Goal: Task Accomplishment & Management: Manage account settings

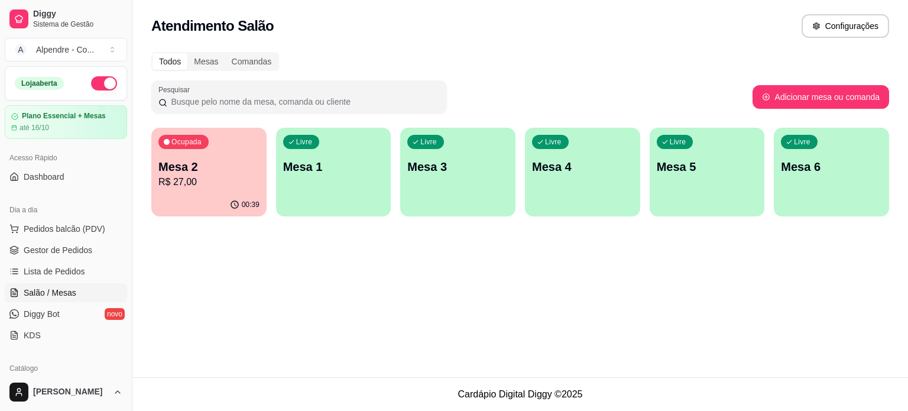
click at [191, 168] on p "Mesa 2" at bounding box center [208, 166] width 101 height 17
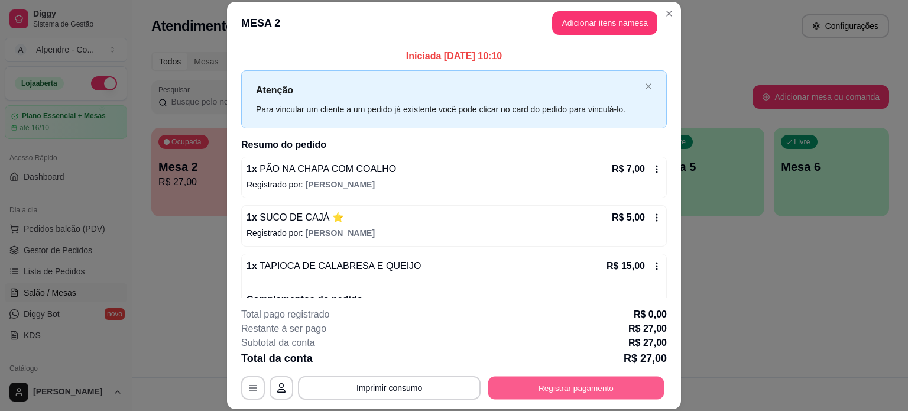
click at [576, 391] on button "Registrar pagamento" at bounding box center [576, 387] width 176 height 23
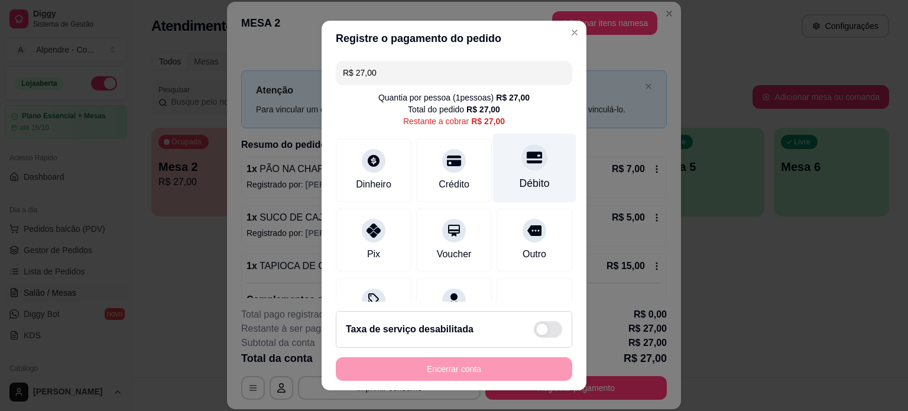
click at [521, 167] on div at bounding box center [534, 157] width 26 height 26
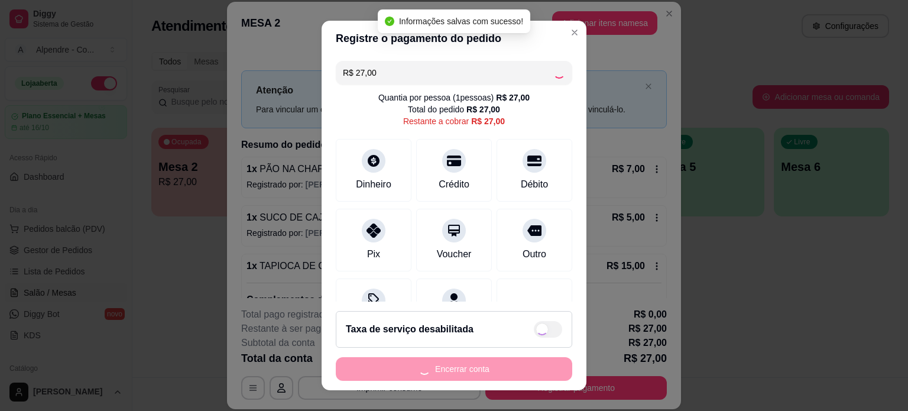
type input "R$ 0,00"
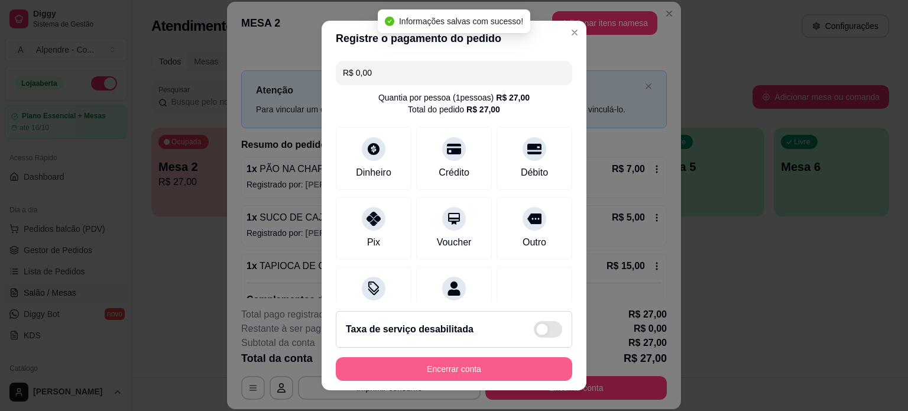
click at [463, 380] on button "Encerrar conta" at bounding box center [454, 369] width 236 height 24
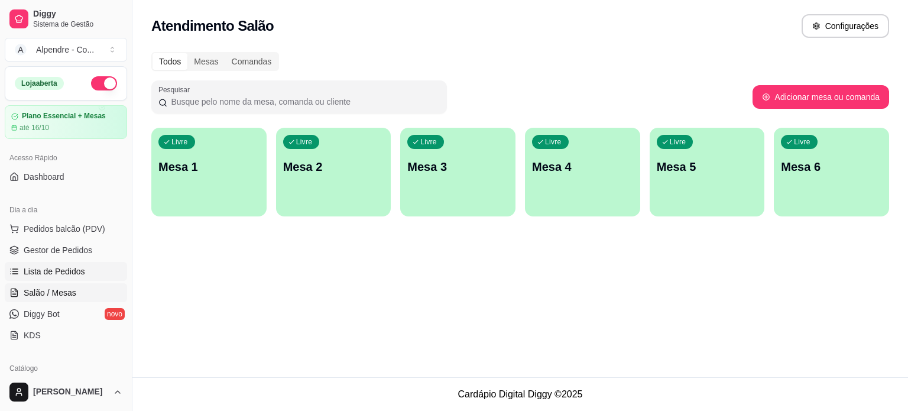
click at [70, 271] on span "Lista de Pedidos" at bounding box center [54, 271] width 61 height 12
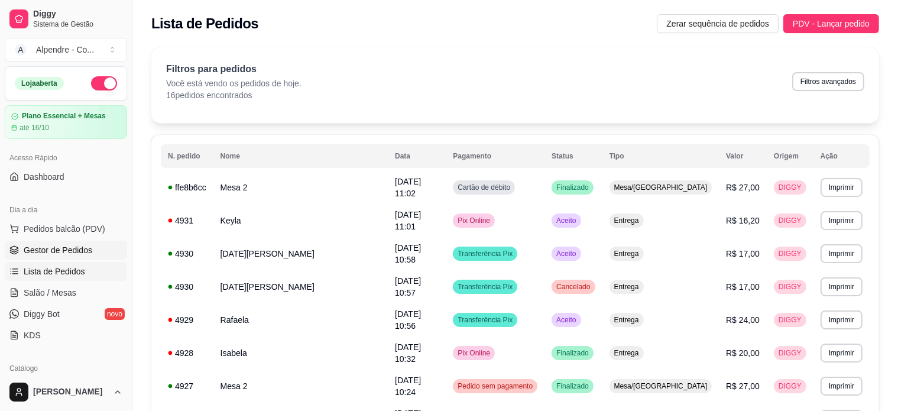
click at [58, 246] on span "Gestor de Pedidos" at bounding box center [58, 250] width 69 height 12
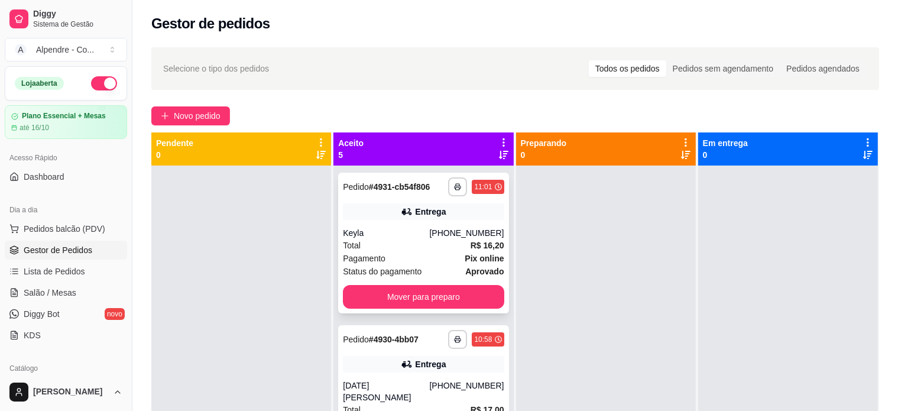
click at [410, 261] on div "Pagamento Pix online" at bounding box center [423, 258] width 161 height 13
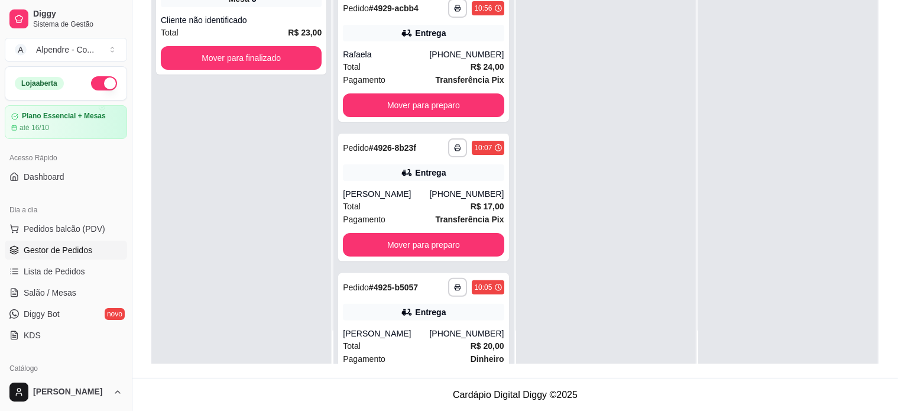
scroll to position [311, 0]
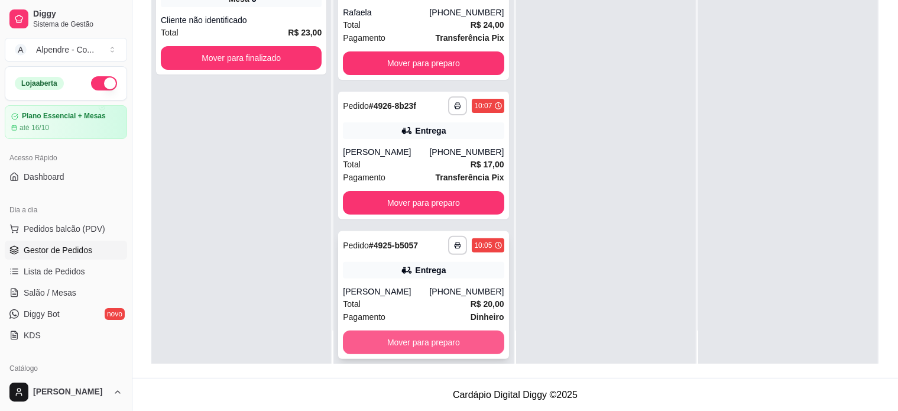
click at [417, 330] on button "Mover para preparo" at bounding box center [423, 342] width 161 height 24
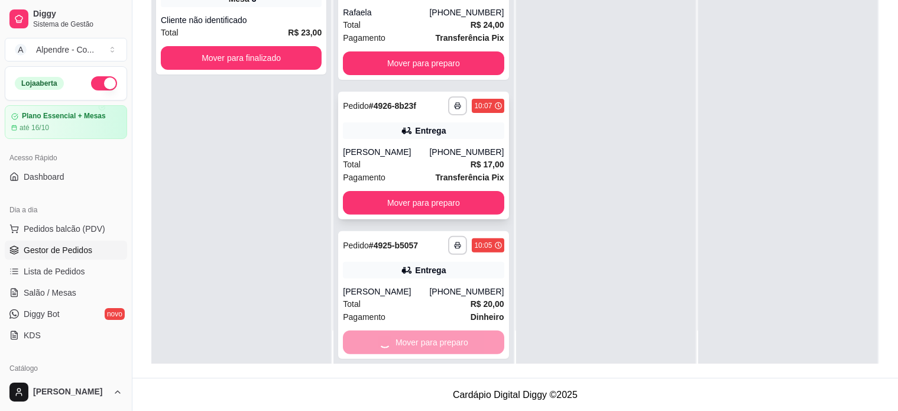
scroll to position [172, 0]
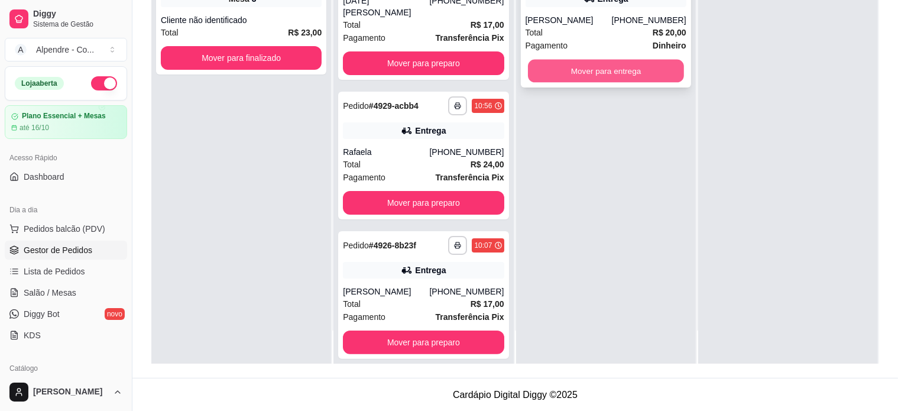
click at [567, 68] on button "Mover para entrega" at bounding box center [606, 71] width 156 height 23
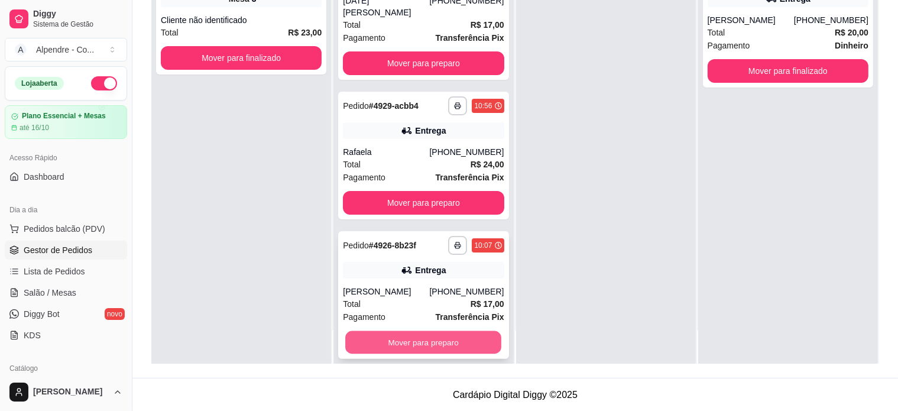
click at [345, 331] on button "Mover para preparo" at bounding box center [423, 342] width 156 height 23
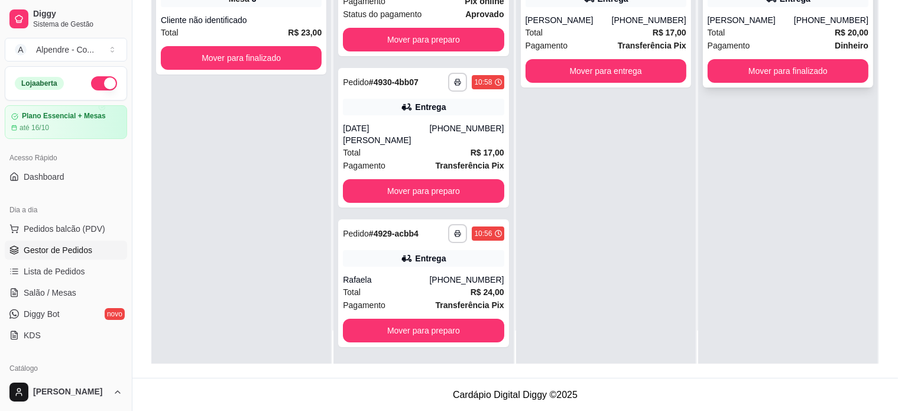
scroll to position [33, 0]
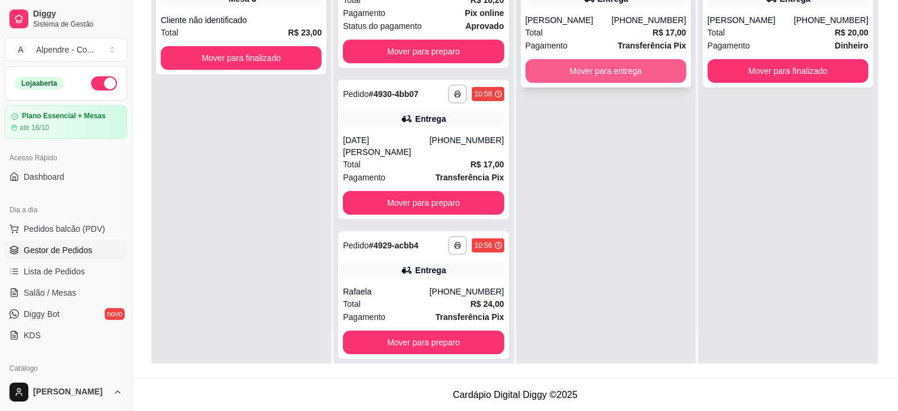
click at [626, 73] on button "Mover para entrega" at bounding box center [605, 71] width 161 height 24
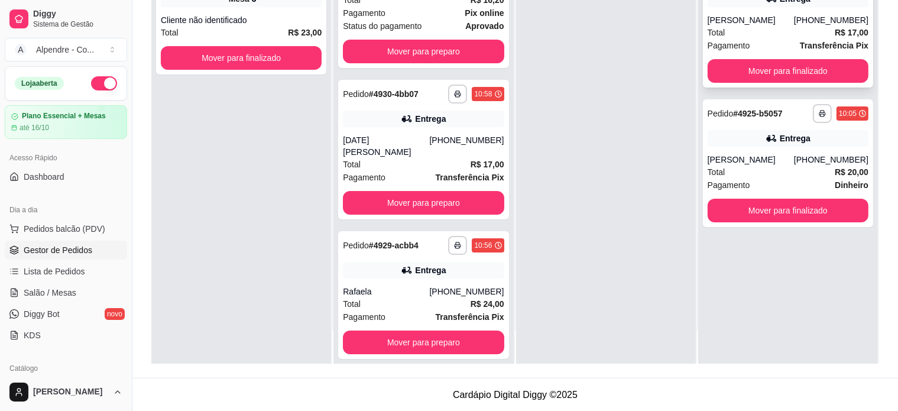
click at [797, 85] on div "**********" at bounding box center [788, 24] width 170 height 128
click at [782, 75] on button "Mover para finalizado" at bounding box center [788, 71] width 156 height 23
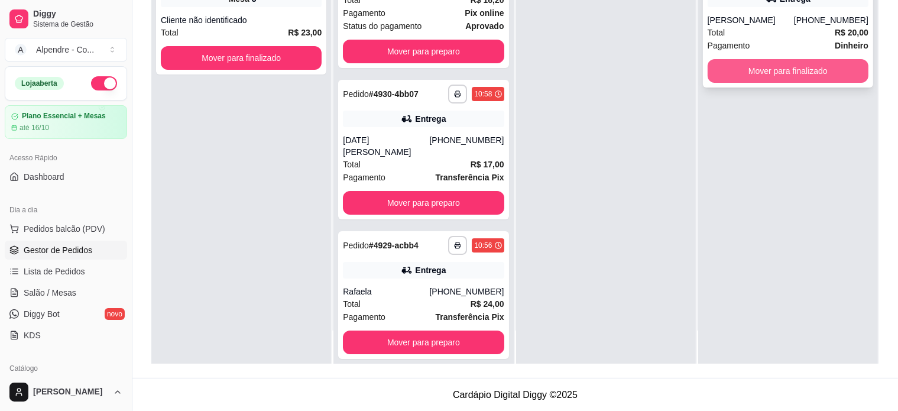
click at [782, 73] on button "Mover para finalizado" at bounding box center [787, 71] width 161 height 24
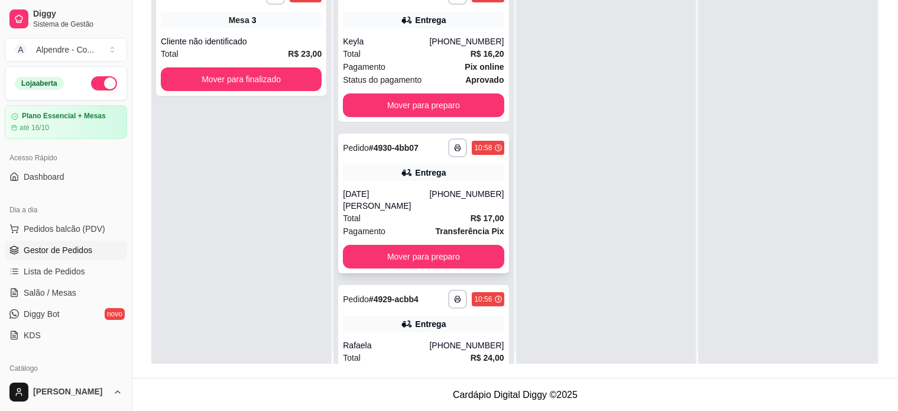
scroll to position [0, 0]
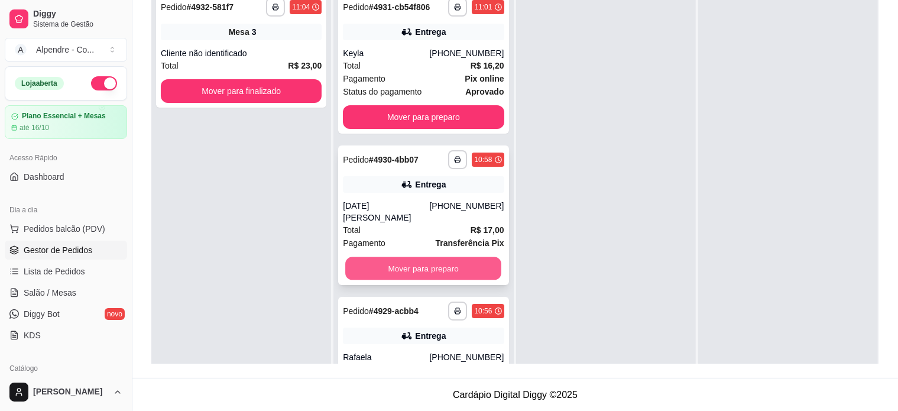
click at [371, 257] on button "Mover para preparo" at bounding box center [423, 268] width 156 height 23
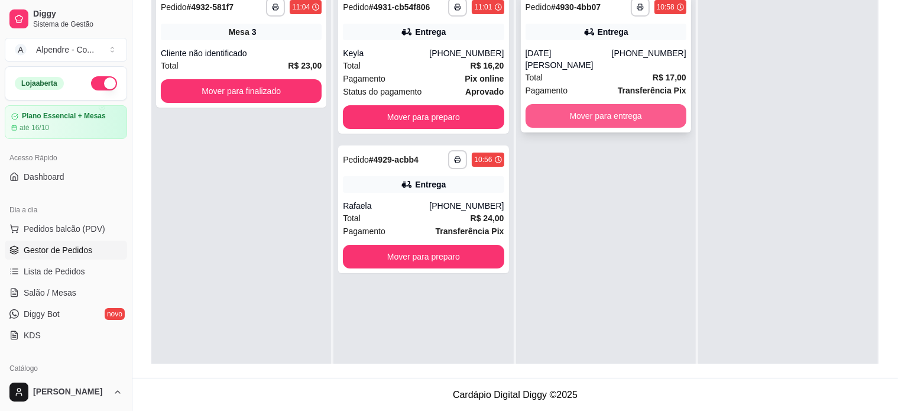
click at [610, 105] on button "Mover para entrega" at bounding box center [605, 116] width 161 height 24
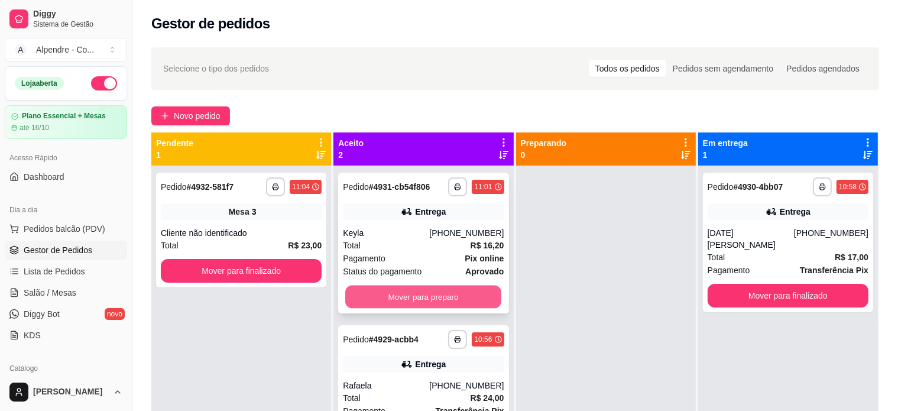
click at [437, 299] on button "Mover para preparo" at bounding box center [423, 296] width 156 height 23
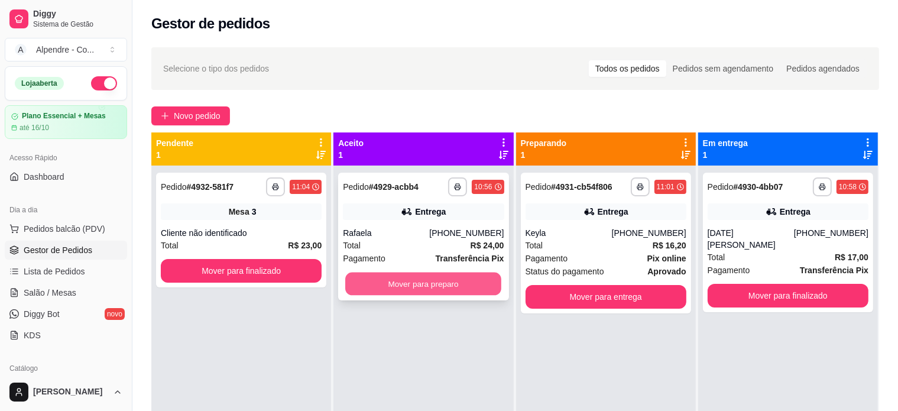
click at [441, 276] on button "Mover para preparo" at bounding box center [423, 283] width 156 height 23
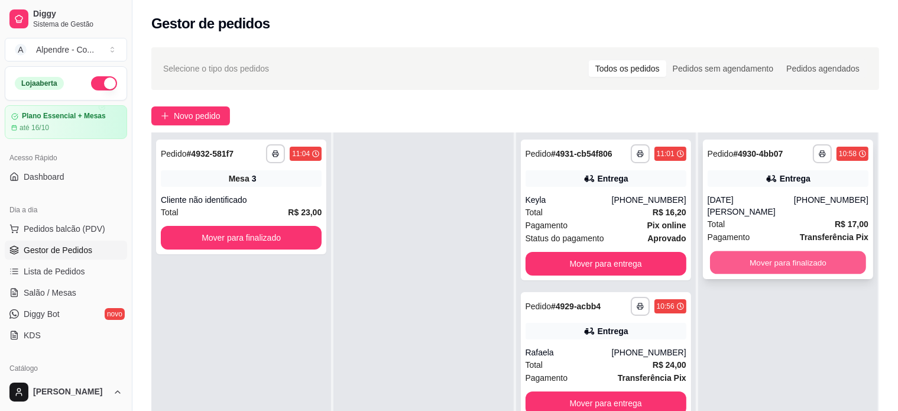
click at [742, 251] on button "Mover para finalizado" at bounding box center [788, 262] width 156 height 23
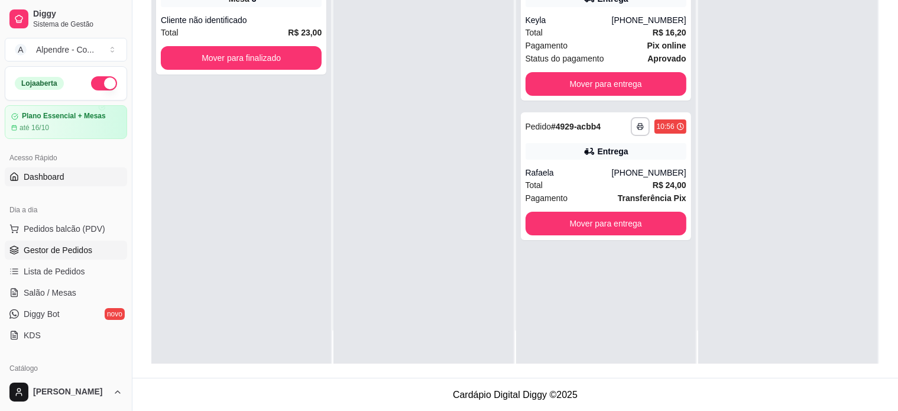
click at [63, 185] on link "Dashboard" at bounding box center [66, 176] width 122 height 19
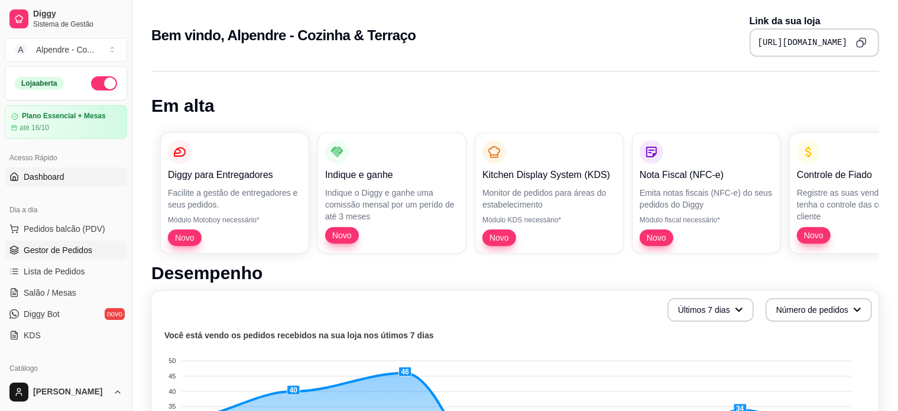
click at [61, 247] on span "Gestor de Pedidos" at bounding box center [58, 250] width 69 height 12
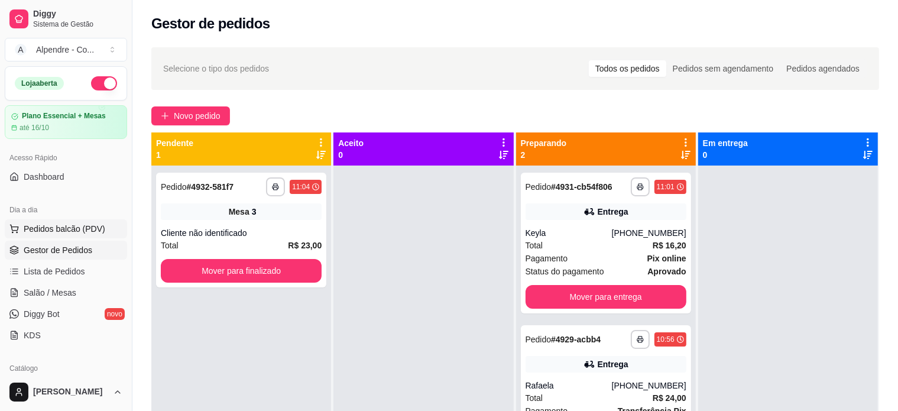
click at [46, 231] on span "Pedidos balcão (PDV)" at bounding box center [65, 229] width 82 height 12
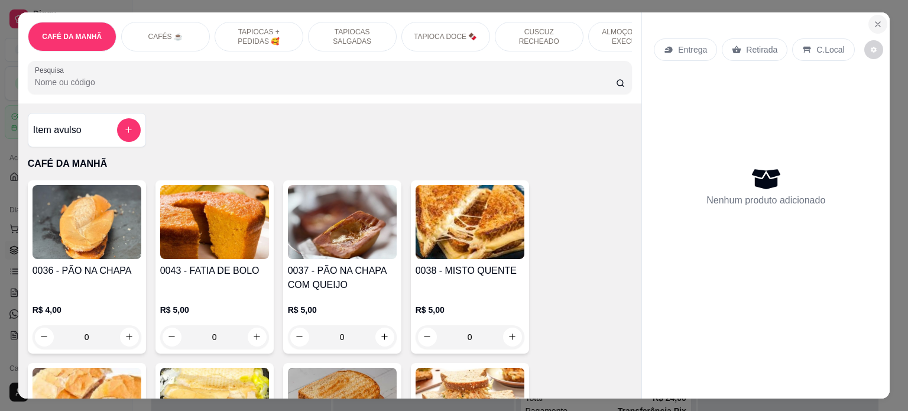
click at [877, 21] on icon "Close" at bounding box center [877, 24] width 9 height 9
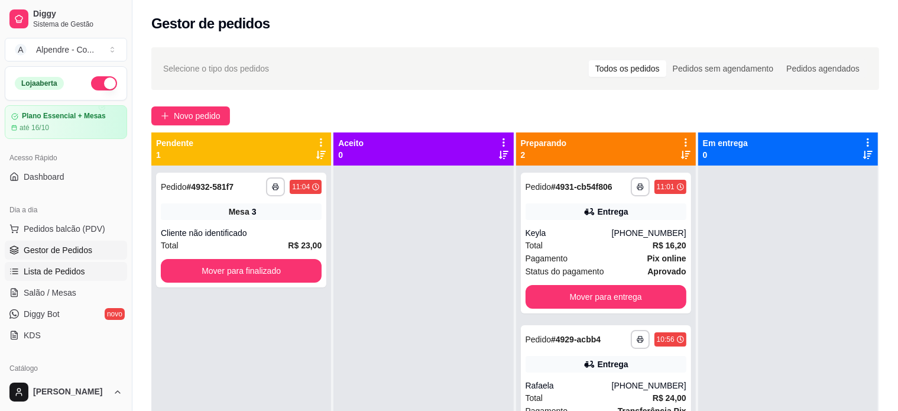
click at [65, 274] on span "Lista de Pedidos" at bounding box center [54, 271] width 61 height 12
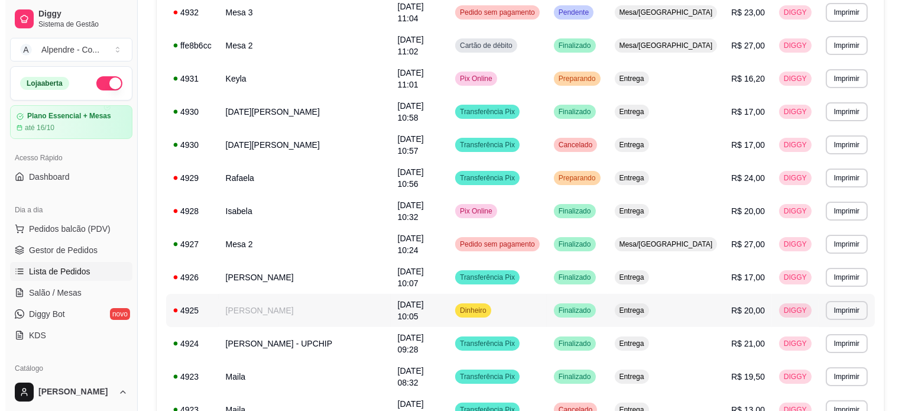
scroll to position [177, 0]
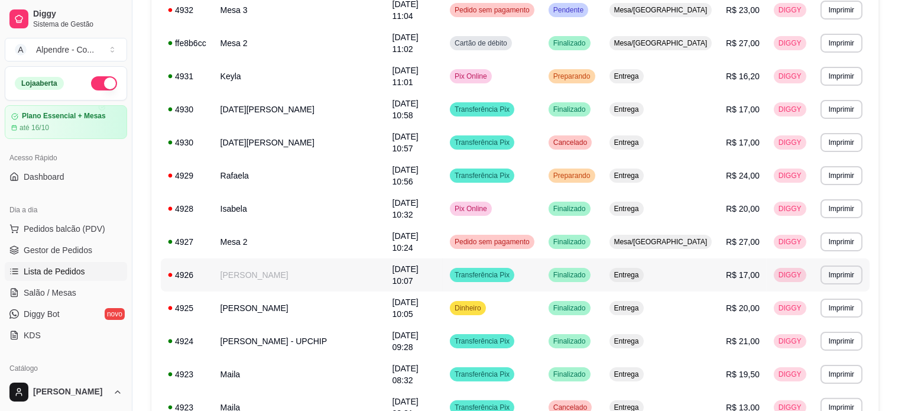
click at [577, 258] on td "Finalizado" at bounding box center [571, 274] width 61 height 33
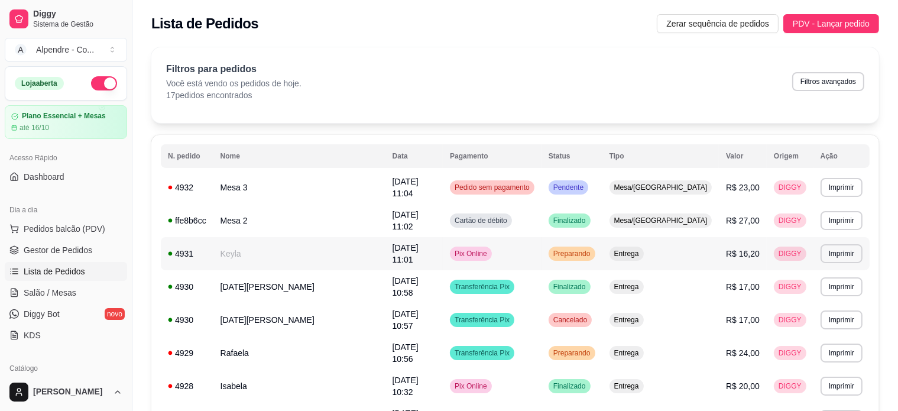
click at [541, 243] on td "Pix Online" at bounding box center [492, 253] width 99 height 33
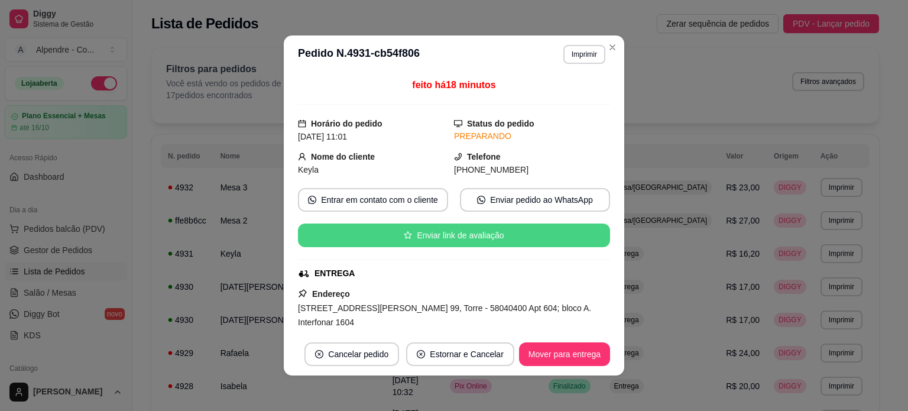
click at [395, 236] on button "Enviar link de avaliação" at bounding box center [454, 235] width 312 height 24
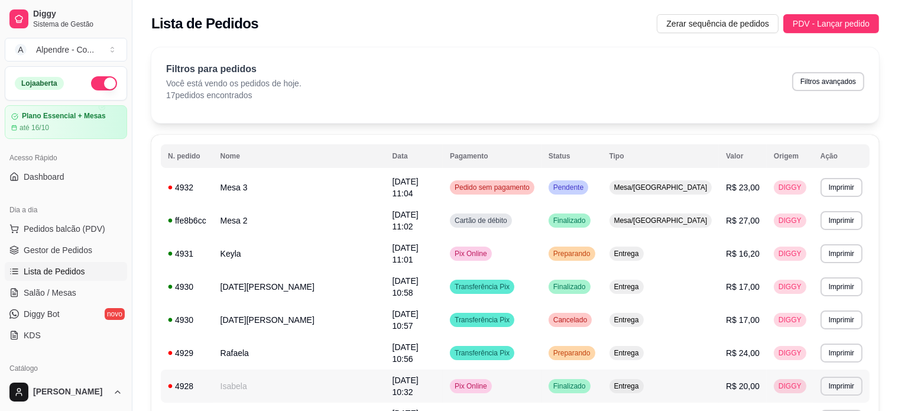
click at [534, 369] on td "Pix Online" at bounding box center [492, 385] width 99 height 33
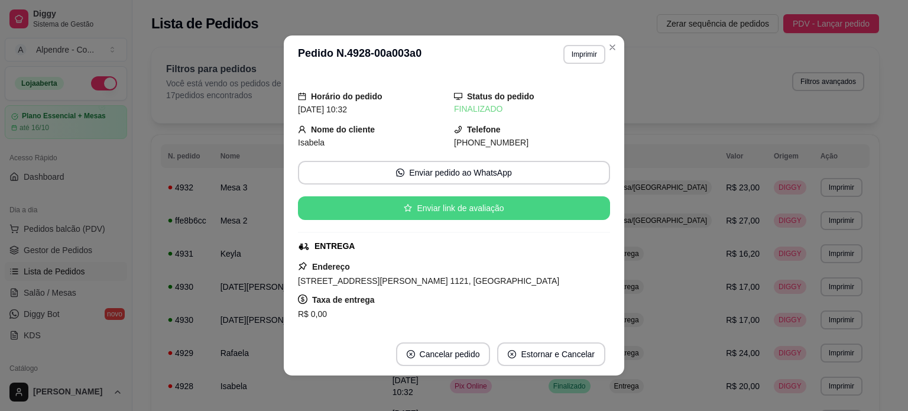
click at [430, 209] on button "Enviar link de avaliação" at bounding box center [454, 208] width 312 height 24
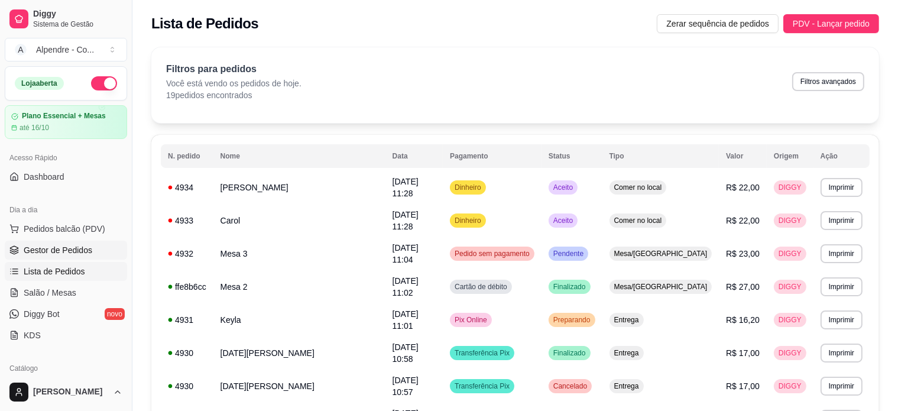
click at [73, 255] on span "Gestor de Pedidos" at bounding box center [58, 250] width 69 height 12
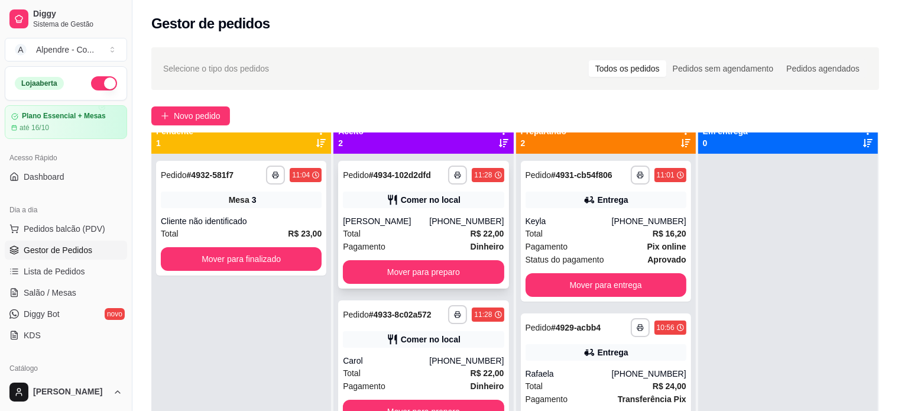
scroll to position [33, 0]
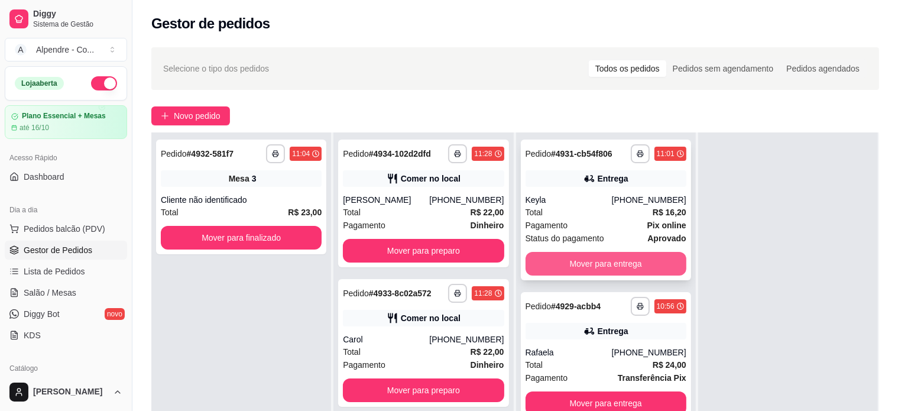
click at [612, 263] on button "Mover para entrega" at bounding box center [605, 264] width 161 height 24
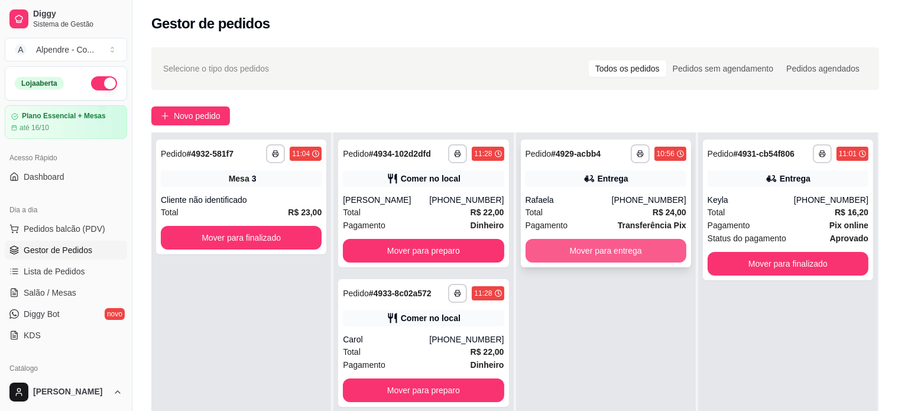
click at [612, 257] on button "Mover para entrega" at bounding box center [605, 251] width 161 height 24
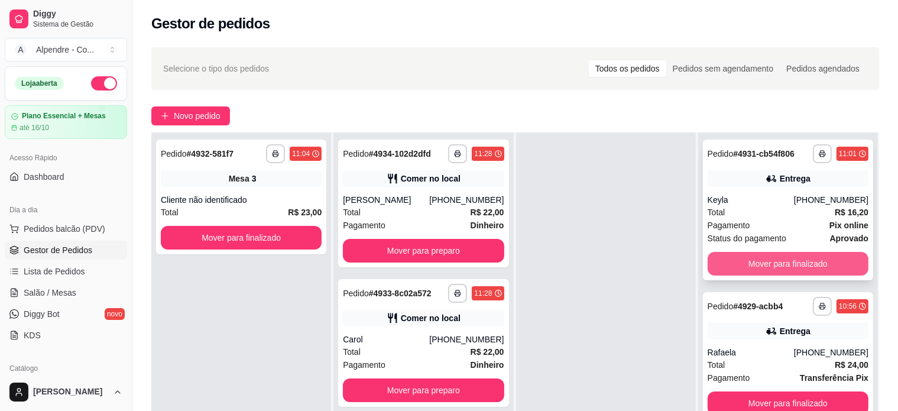
click at [806, 264] on button "Mover para finalizado" at bounding box center [787, 264] width 161 height 24
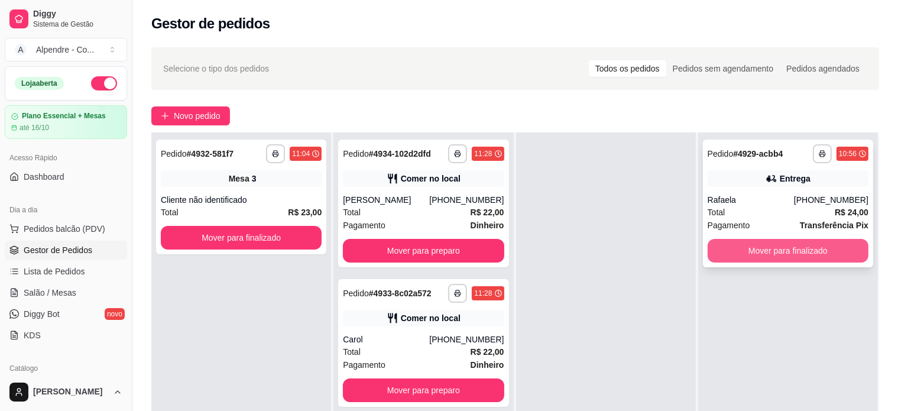
click at [806, 259] on button "Mover para finalizado" at bounding box center [787, 251] width 161 height 24
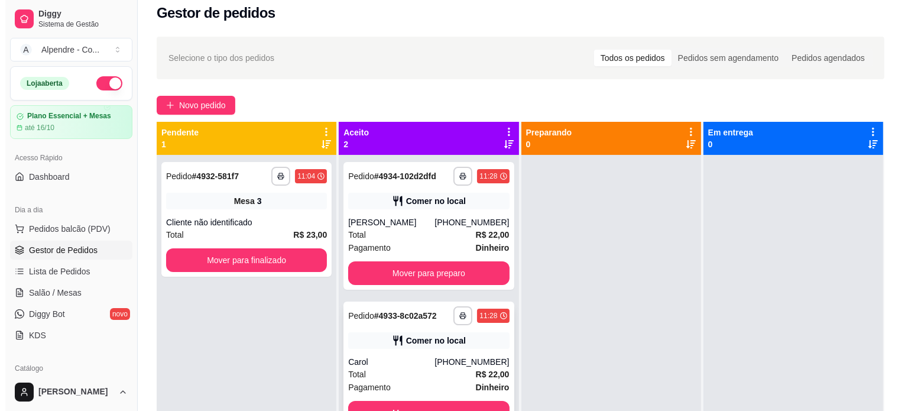
scroll to position [0, 0]
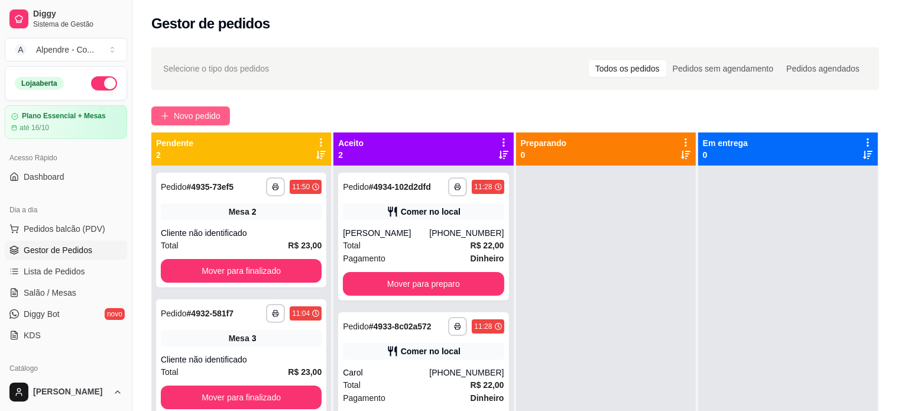
click at [197, 113] on span "Novo pedido" at bounding box center [197, 115] width 47 height 13
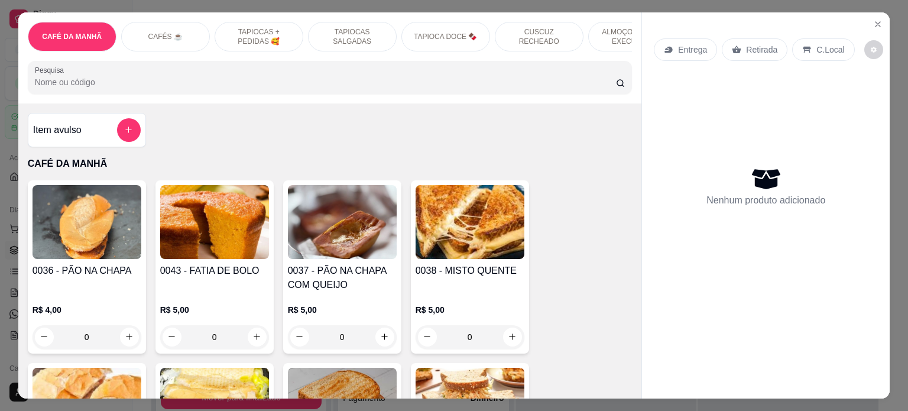
click at [611, 29] on p "ALMOÇO - PRATO EXECUTIVO" at bounding box center [632, 36] width 69 height 19
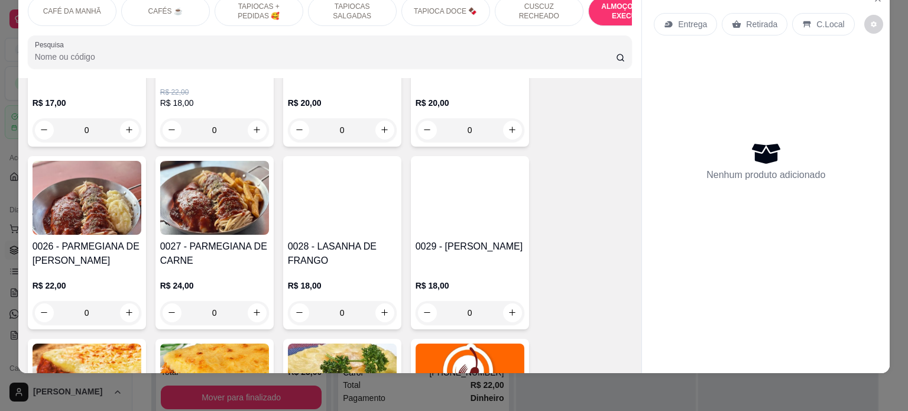
scroll to position [2719, 0]
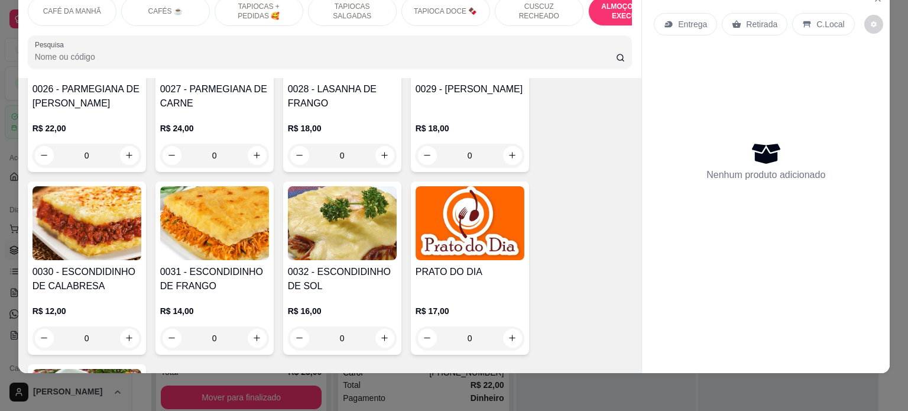
click at [505, 326] on div "0" at bounding box center [469, 338] width 109 height 24
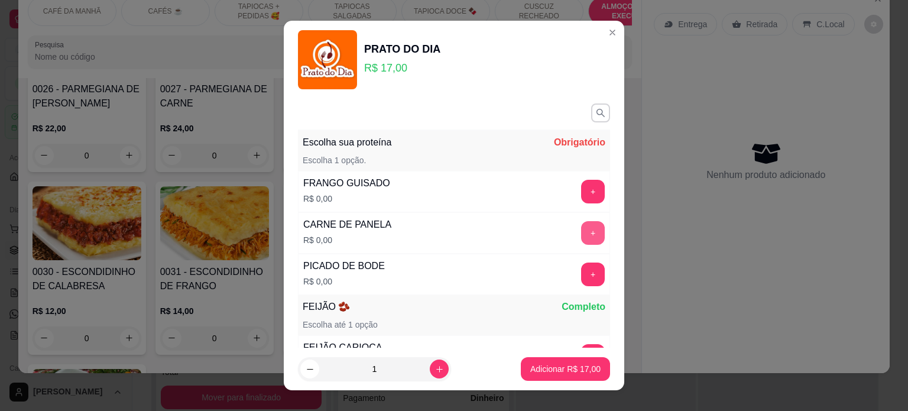
click at [581, 229] on button "+" at bounding box center [593, 233] width 24 height 24
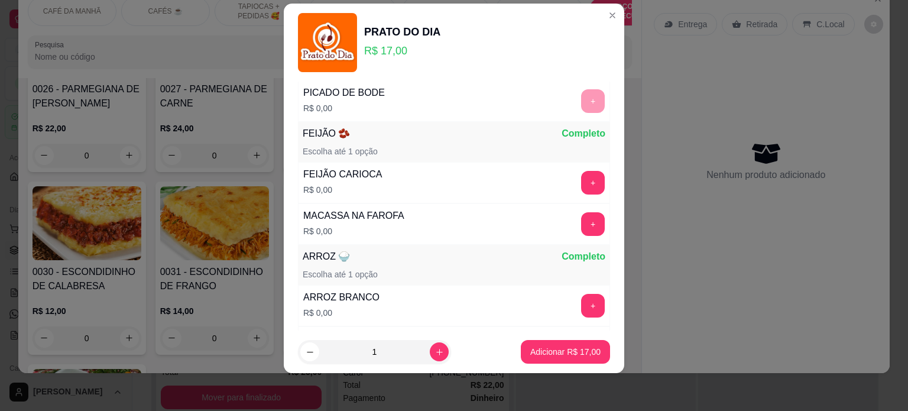
scroll to position [195, 0]
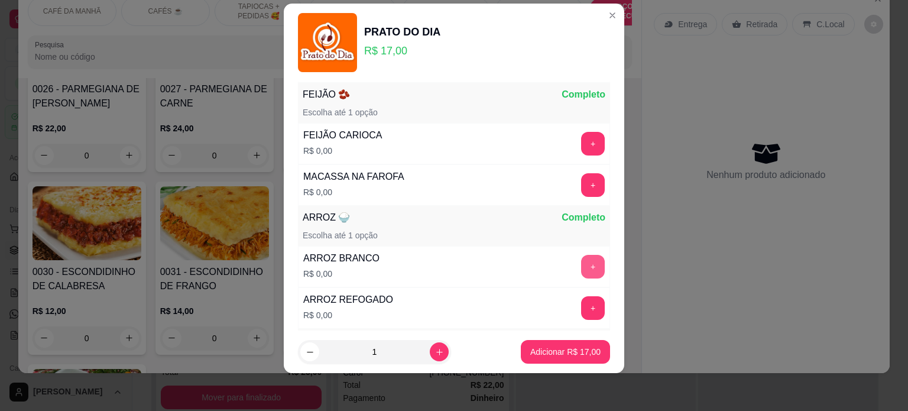
click at [581, 261] on button "+" at bounding box center [593, 267] width 24 height 24
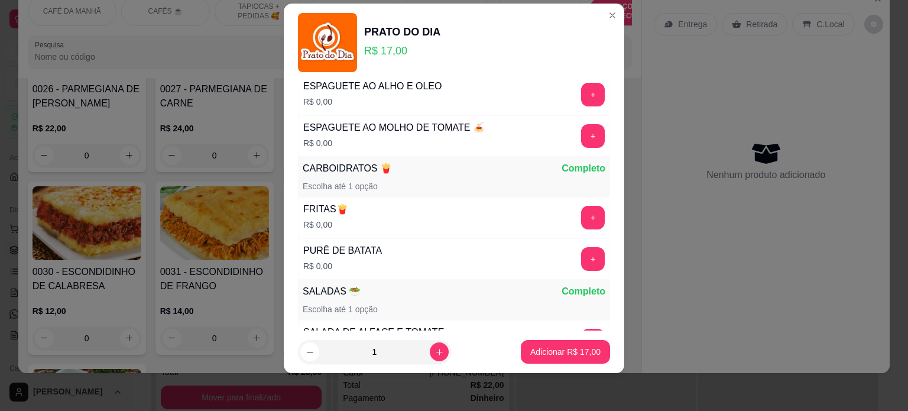
scroll to position [491, 0]
click at [582, 255] on button "+" at bounding box center [593, 257] width 23 height 23
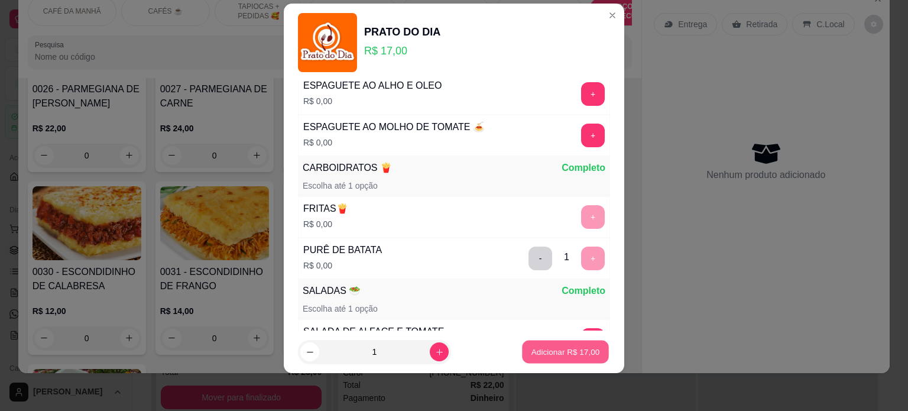
click at [558, 353] on p "Adicionar R$ 17,00" at bounding box center [565, 351] width 69 height 11
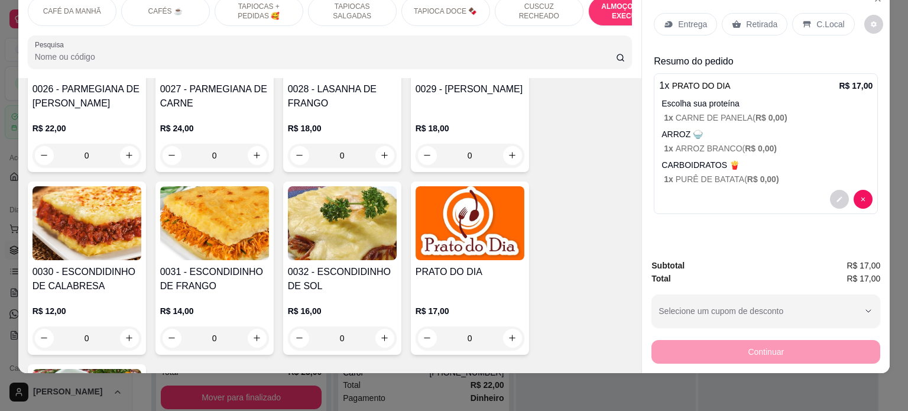
click at [685, 18] on p "Entrega" at bounding box center [692, 24] width 29 height 12
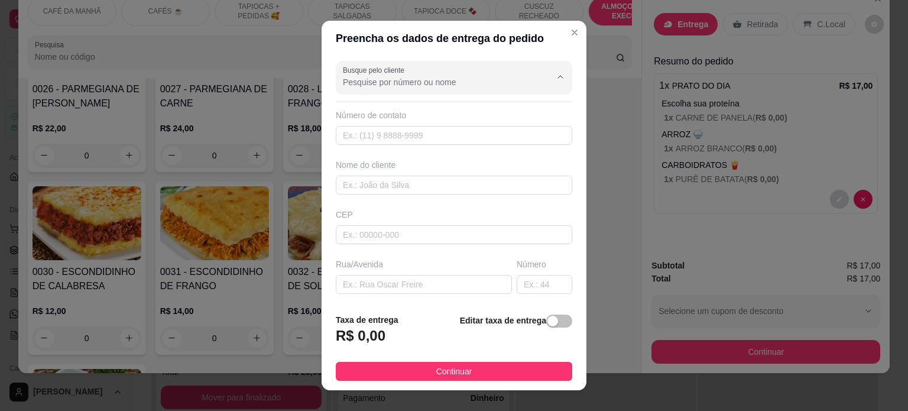
click at [401, 86] on input "Busque pelo cliente" at bounding box center [437, 82] width 189 height 12
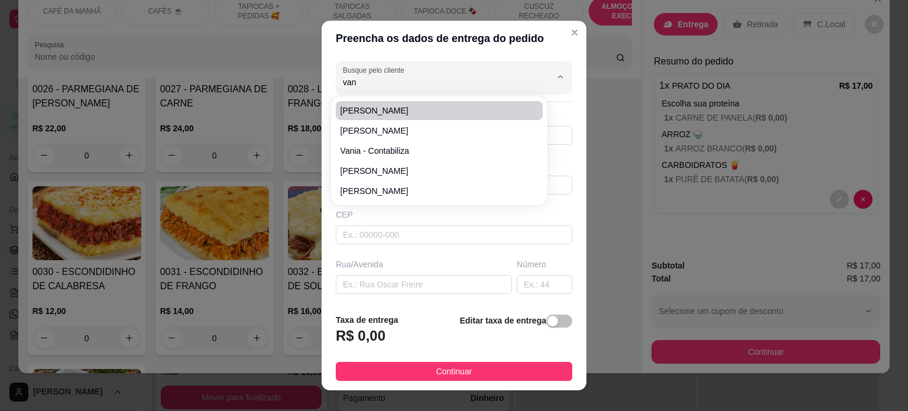
click at [410, 105] on span "[PERSON_NAME]" at bounding box center [433, 111] width 186 height 12
type input "[PERSON_NAME]"
type input "83998294004"
type input "[PERSON_NAME]"
type input "CLIENTE PAGOU NO PIX"
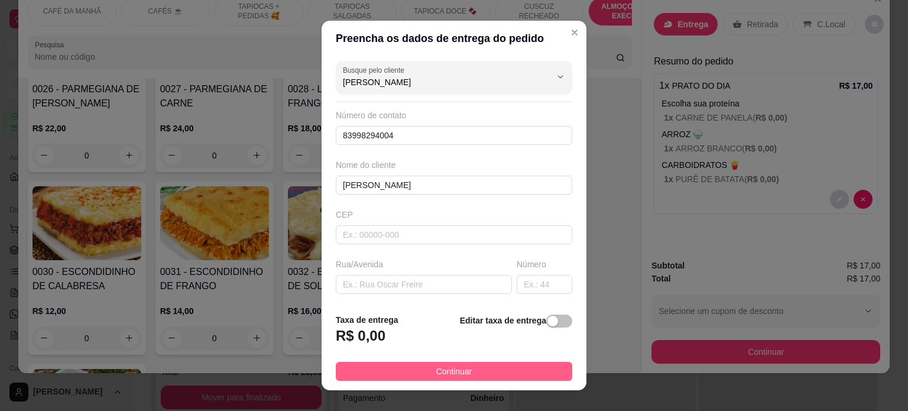
type input "[PERSON_NAME]"
click at [436, 375] on span "Continuar" at bounding box center [454, 371] width 36 height 13
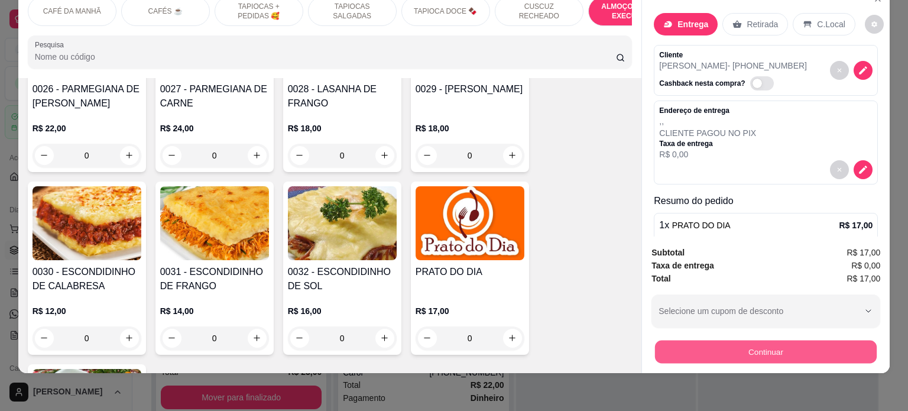
click at [696, 340] on button "Continuar" at bounding box center [766, 351] width 222 height 23
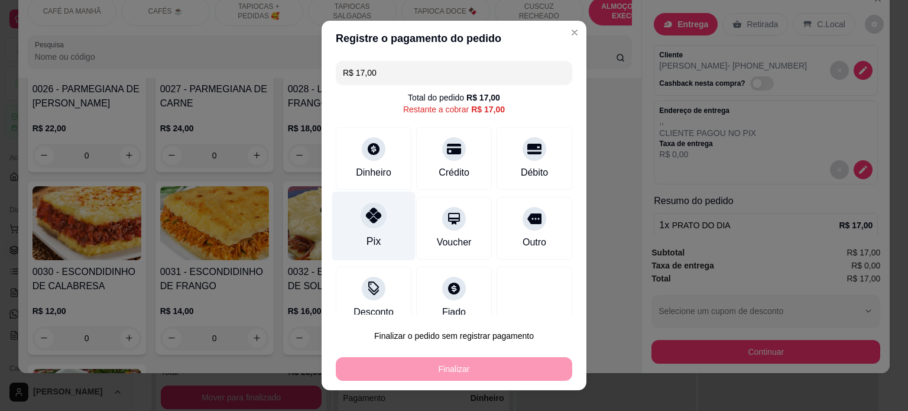
click at [367, 223] on div at bounding box center [373, 215] width 26 height 26
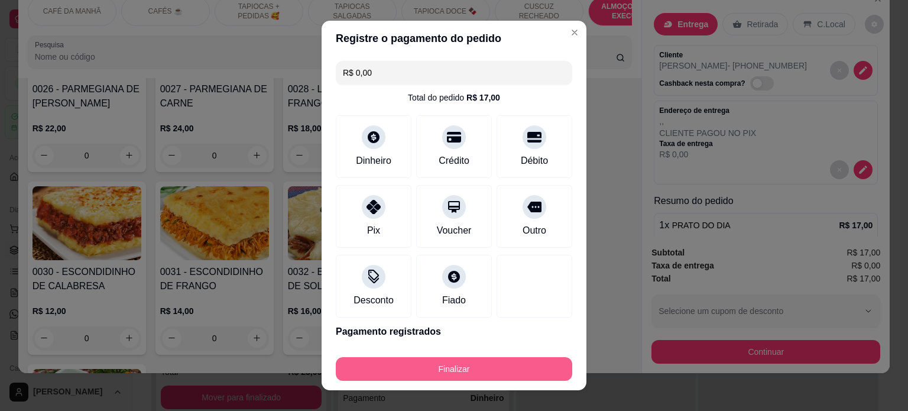
click at [458, 372] on button "Finalizar" at bounding box center [454, 369] width 236 height 24
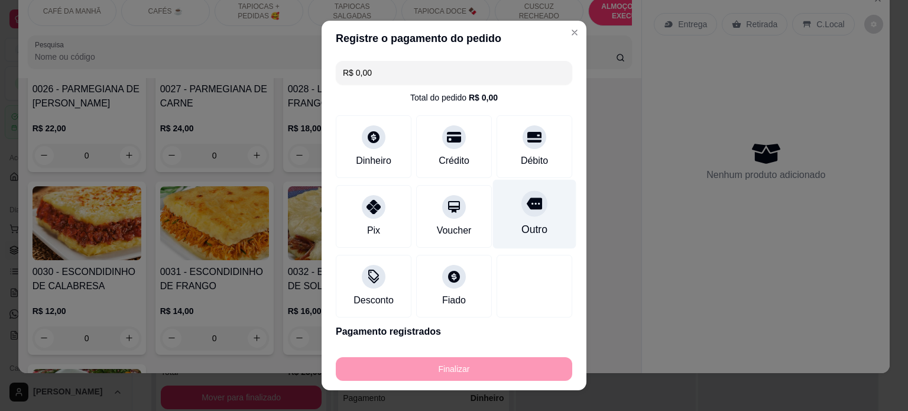
type input "-R$ 17,00"
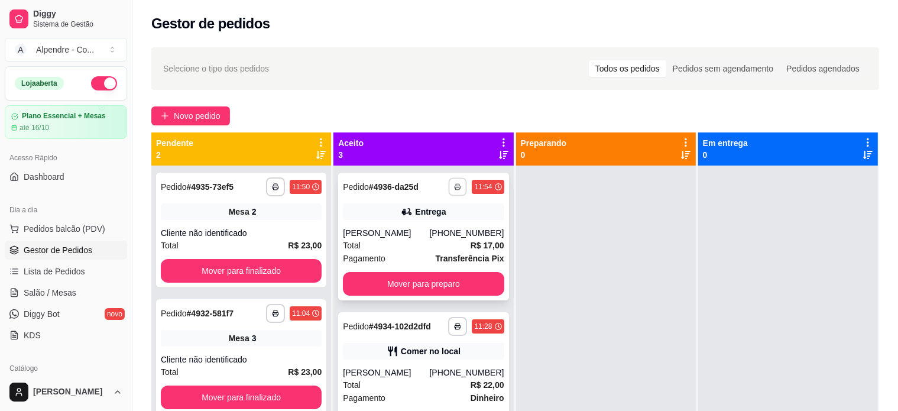
click at [454, 187] on icon "button" at bounding box center [457, 186] width 7 height 7
click at [428, 218] on div "Escolha a impressora Impressora container" at bounding box center [408, 220] width 98 height 40
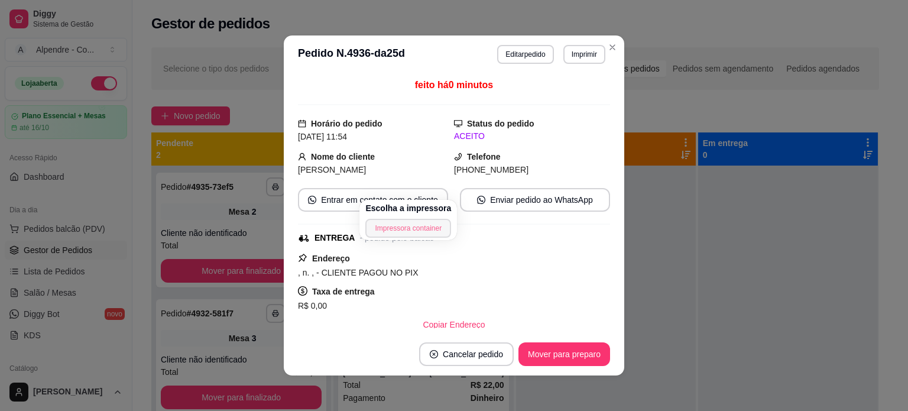
click at [394, 231] on button "Impressora container" at bounding box center [408, 228] width 86 height 19
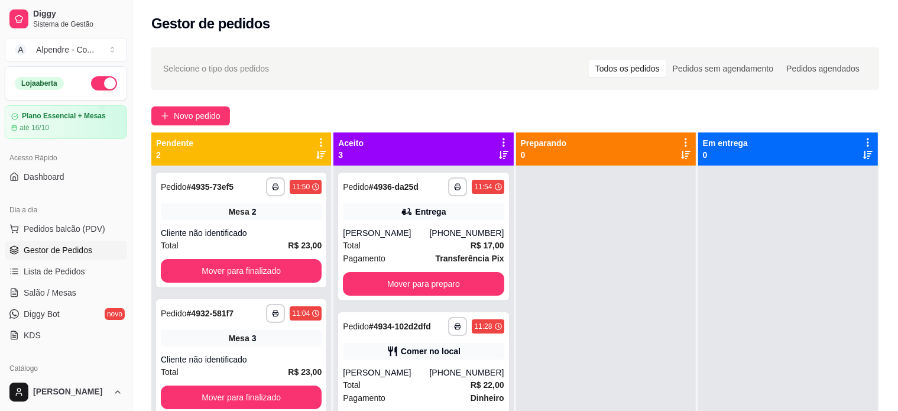
click at [596, 108] on div "Novo pedido" at bounding box center [514, 115] width 727 height 19
click at [217, 112] on span "Novo pedido" at bounding box center [197, 115] width 47 height 13
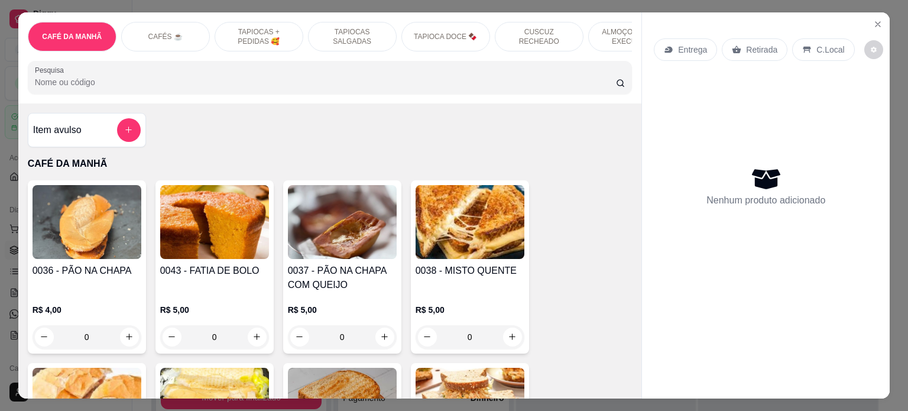
click at [606, 27] on p "ALMOÇO - PRATO EXECUTIVO" at bounding box center [632, 36] width 69 height 19
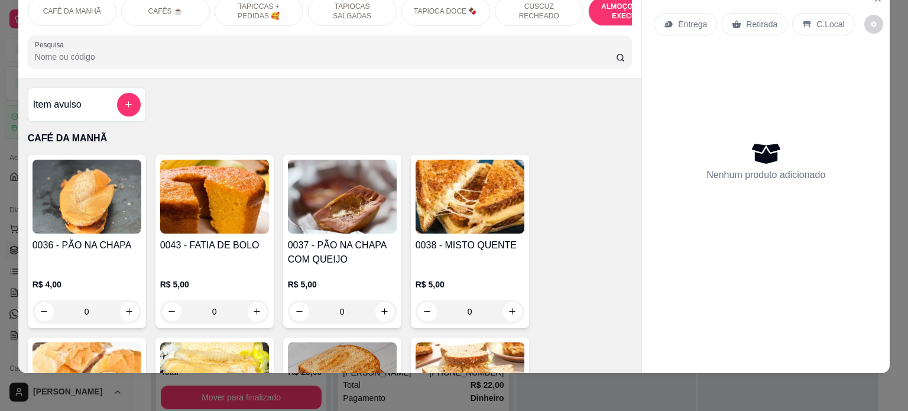
scroll to position [2424, 0]
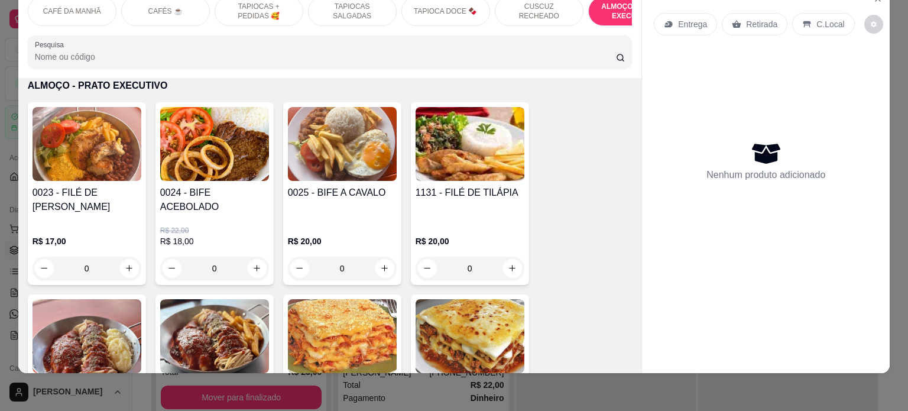
click at [248, 259] on div "0" at bounding box center [214, 268] width 109 height 24
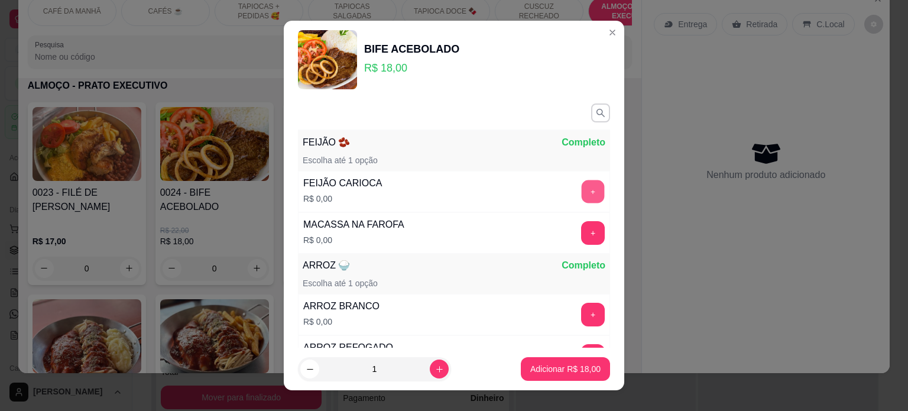
click at [582, 188] on button "+" at bounding box center [593, 191] width 23 height 23
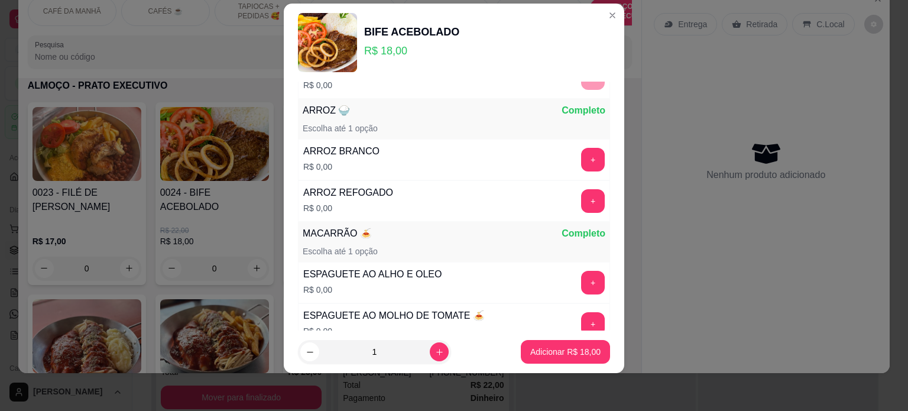
scroll to position [154, 0]
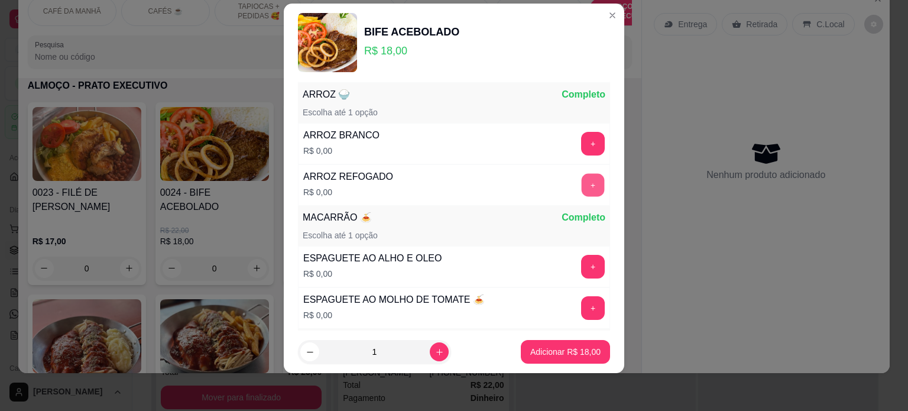
click at [582, 185] on button "+" at bounding box center [593, 184] width 23 height 23
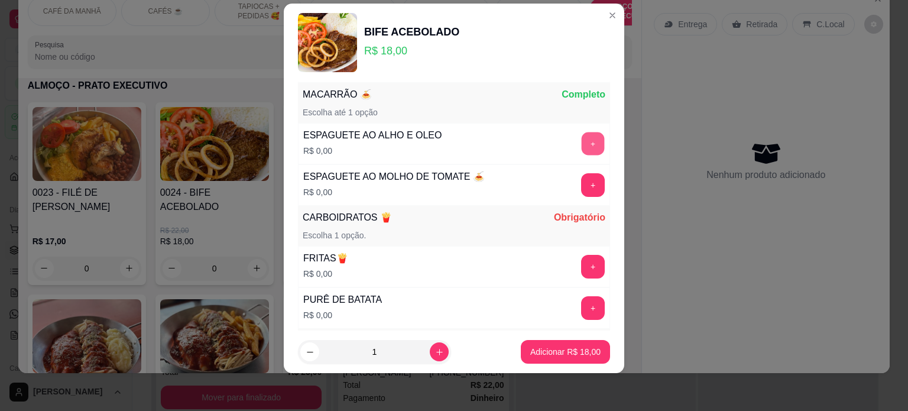
click at [582, 144] on button "+" at bounding box center [593, 143] width 23 height 23
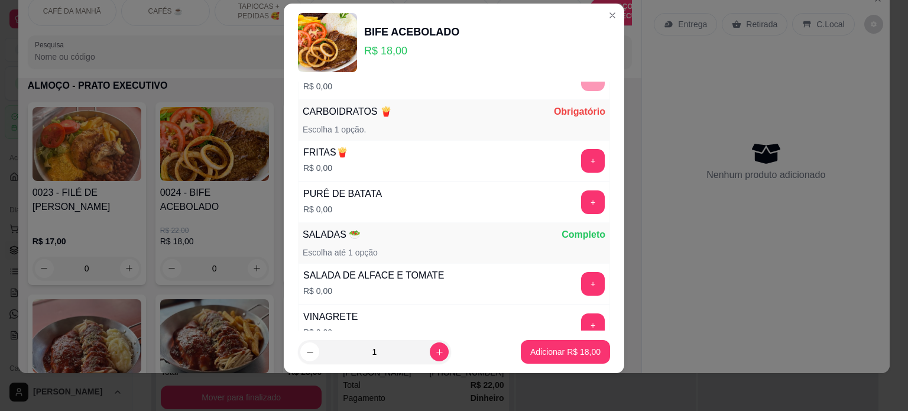
scroll to position [399, 0]
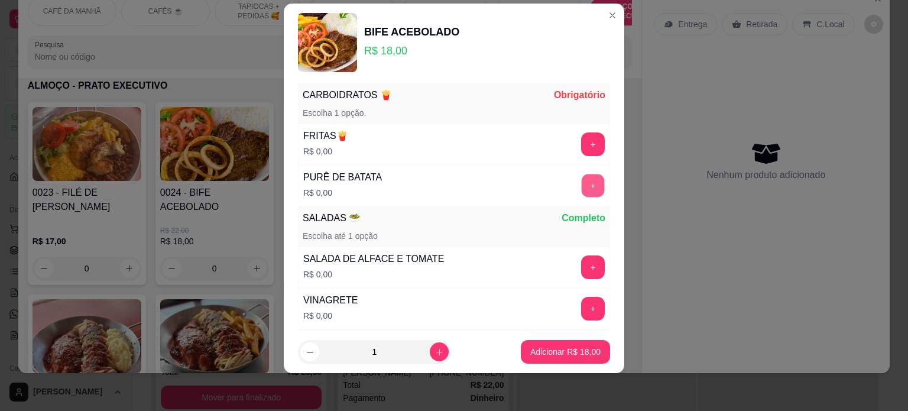
click at [582, 184] on button "+" at bounding box center [593, 185] width 23 height 23
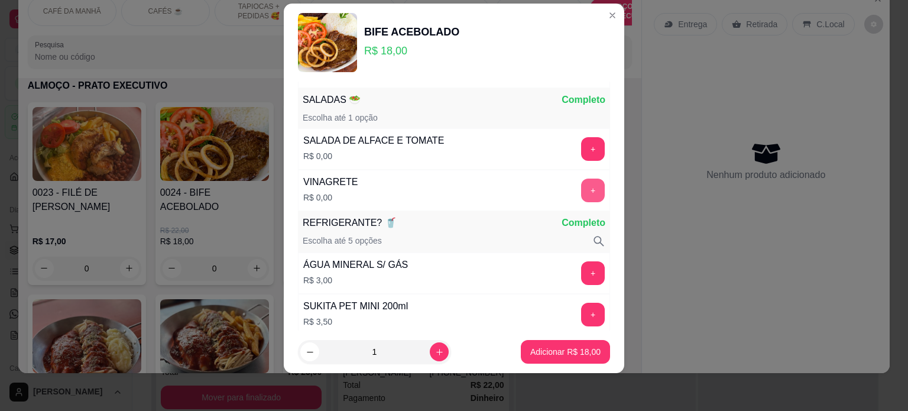
scroll to position [521, 0]
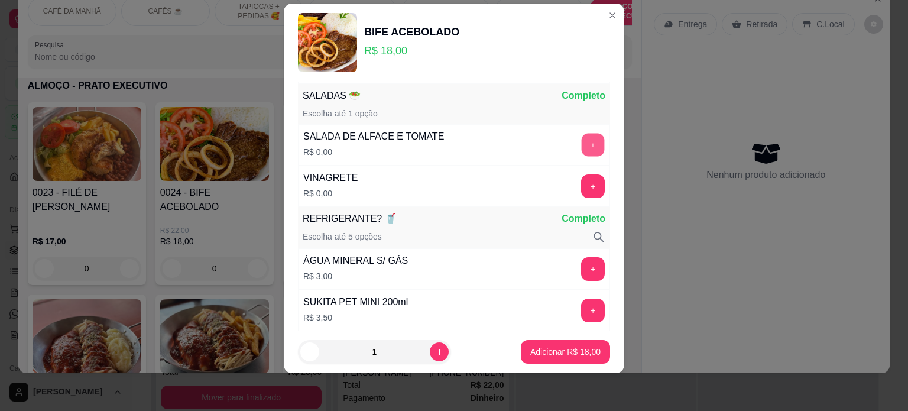
click at [582, 135] on button "+" at bounding box center [593, 144] width 23 height 23
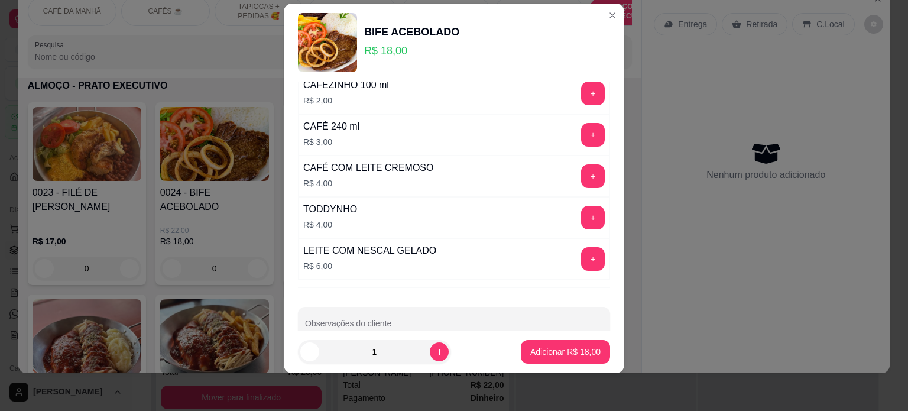
scroll to position [2360, 0]
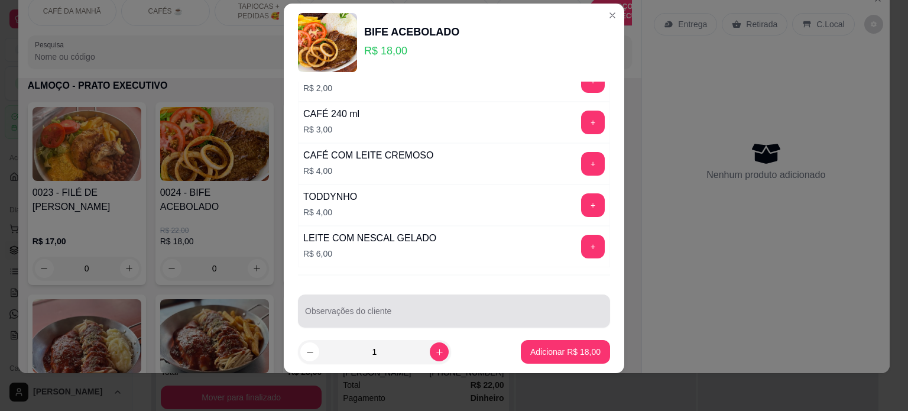
click at [331, 310] on input "Observações do cliente" at bounding box center [454, 316] width 298 height 12
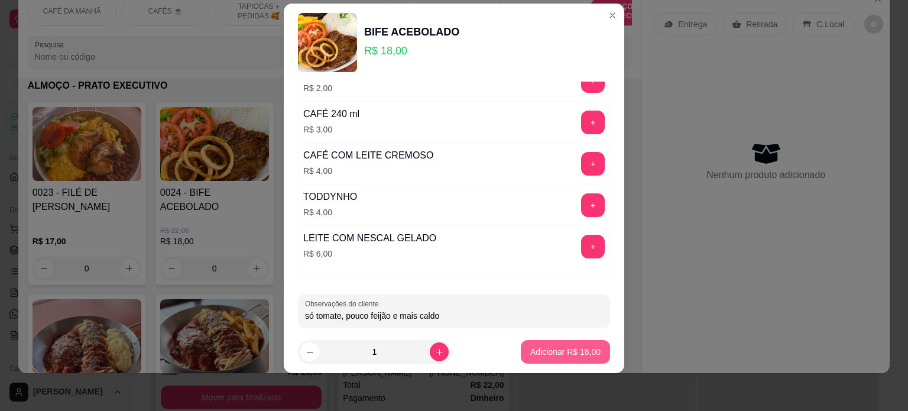
type input "só tomate, pouco feijão e mais caldo"
click at [546, 347] on p "Adicionar R$ 18,00" at bounding box center [565, 351] width 69 height 11
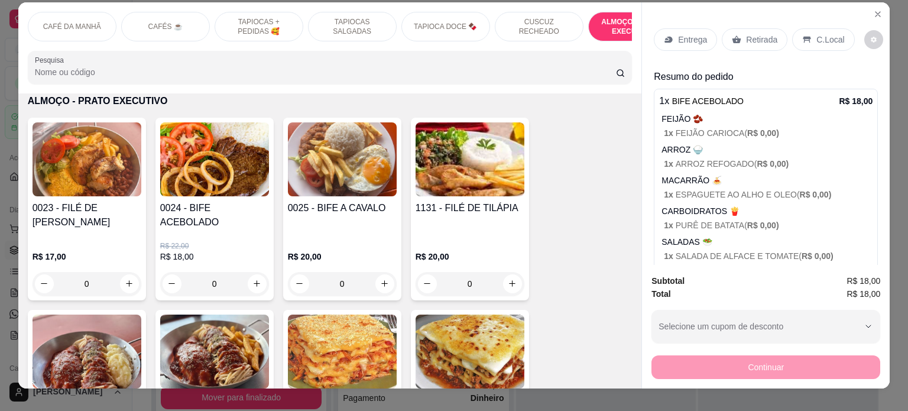
scroll to position [0, 0]
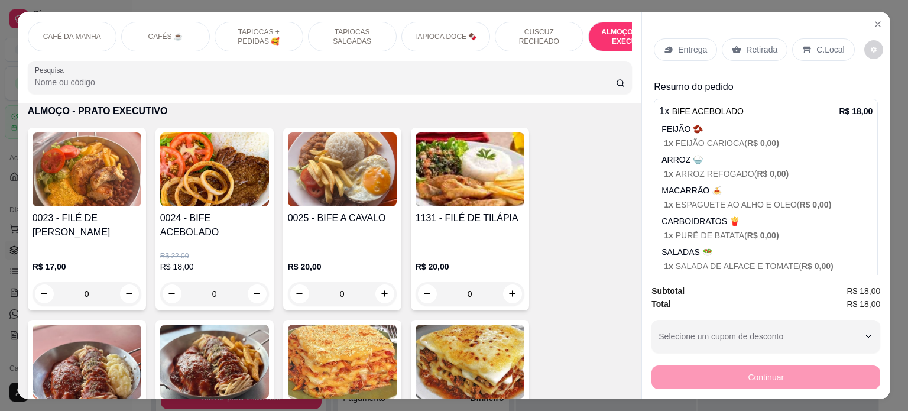
click at [756, 46] on p "Retirada" at bounding box center [761, 50] width 31 height 12
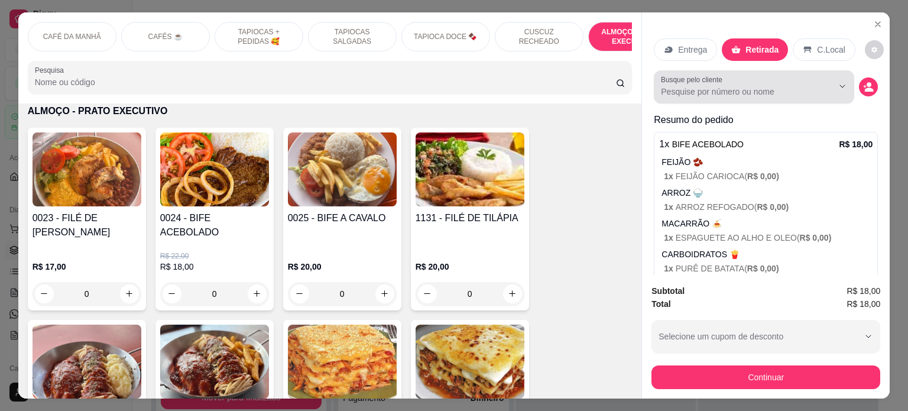
click at [704, 75] on label "Busque pelo cliente" at bounding box center [694, 79] width 66 height 10
click at [704, 86] on input "Busque pelo cliente" at bounding box center [737, 92] width 153 height 12
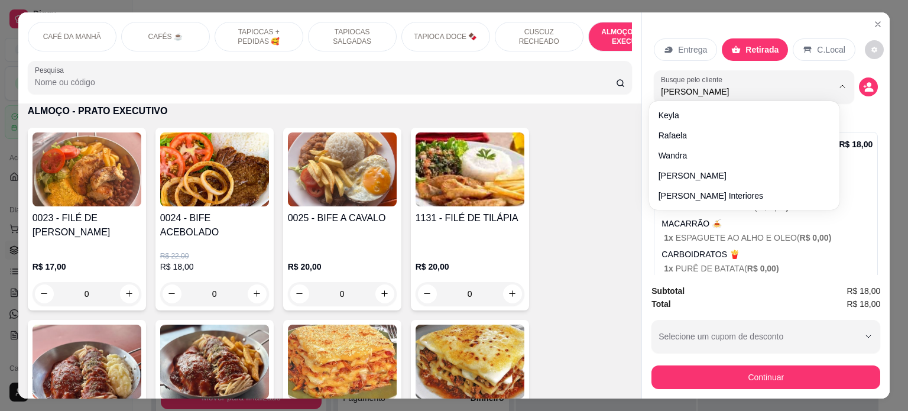
type input "[PERSON_NAME]"
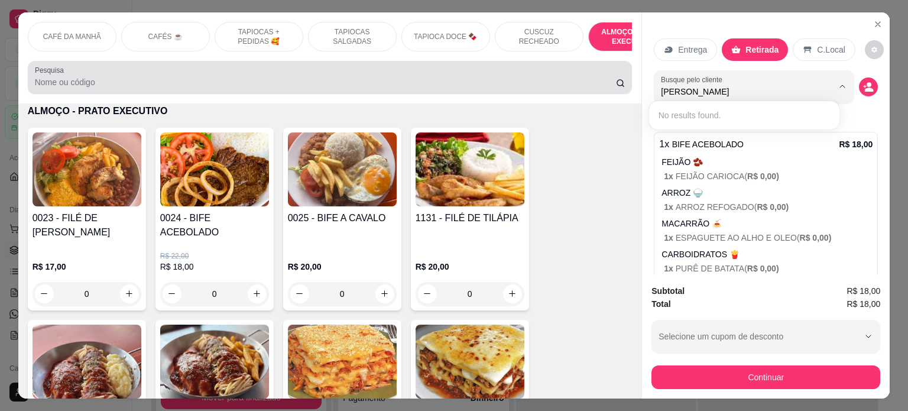
drag, startPoint x: 716, startPoint y: 92, endPoint x: 615, endPoint y: 92, distance: 101.1
click at [615, 92] on div "CAFÉ DA MANHÃ CAFÉS ☕️ TAPIOCAS + PEDIDAS 🥰 TAPIOCAS SALGADAS TAPIOCA DOCE 🍫 CU…" at bounding box center [454, 205] width 872 height 386
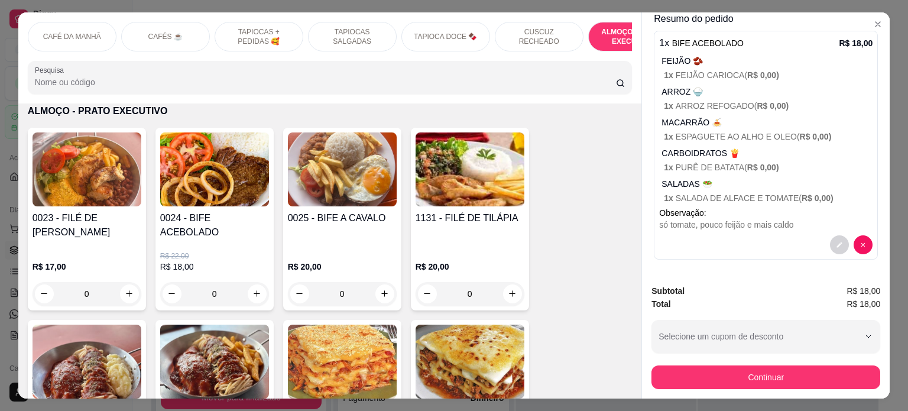
scroll to position [30, 0]
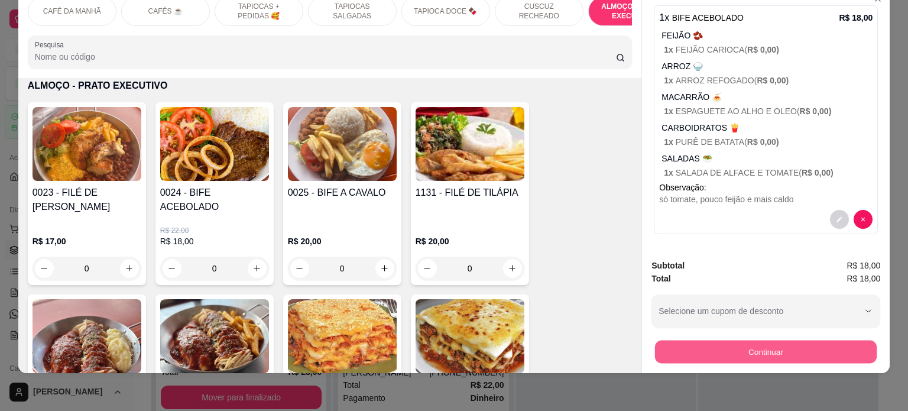
click at [740, 341] on button "Continuar" at bounding box center [766, 351] width 222 height 23
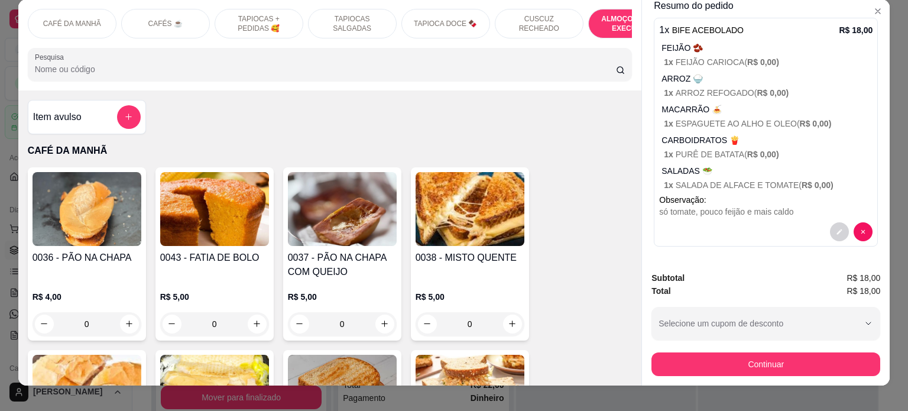
scroll to position [0, 0]
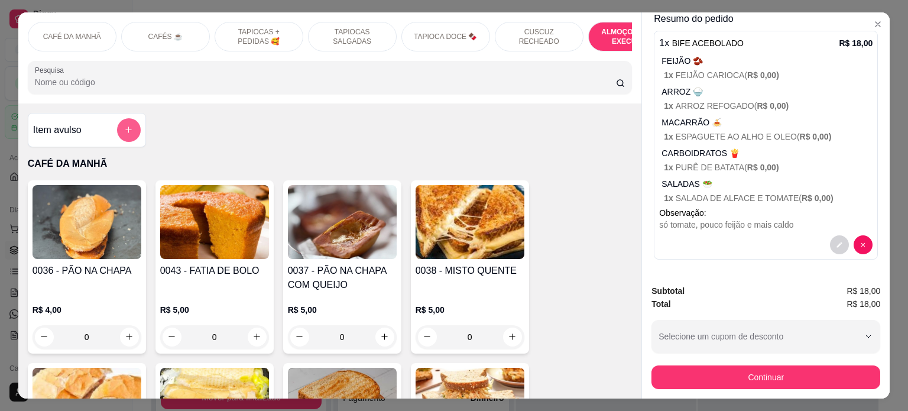
click at [132, 134] on button "add-separate-item" at bounding box center [129, 130] width 24 height 24
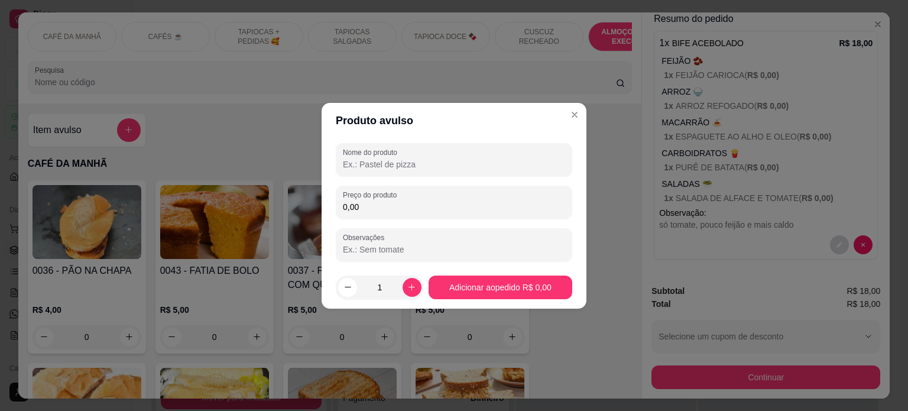
click at [398, 164] on input "Nome do produto" at bounding box center [454, 164] width 222 height 12
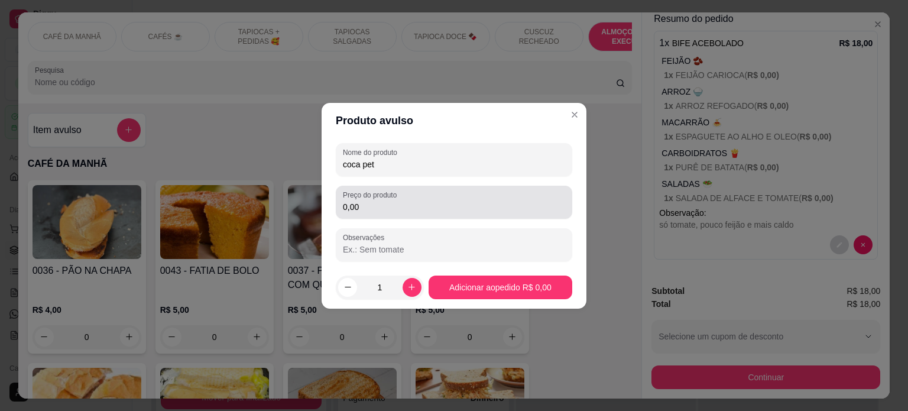
type input "coca pet"
click at [392, 212] on input "0,00" at bounding box center [454, 207] width 222 height 12
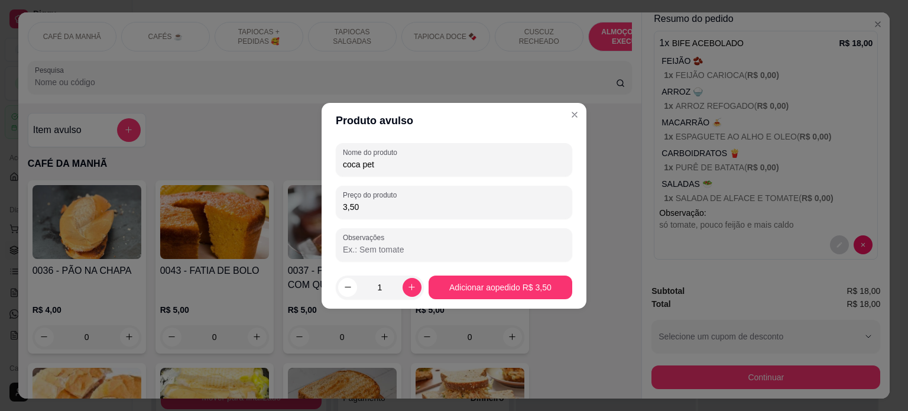
type input "3,50"
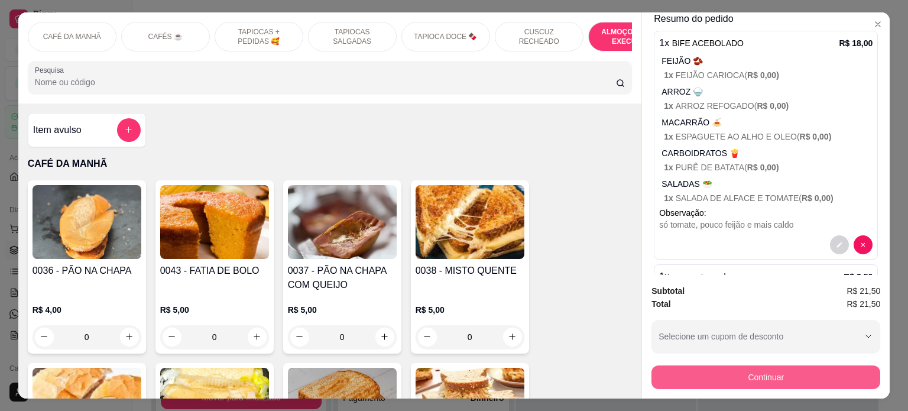
click at [757, 373] on button "Continuar" at bounding box center [765, 377] width 229 height 24
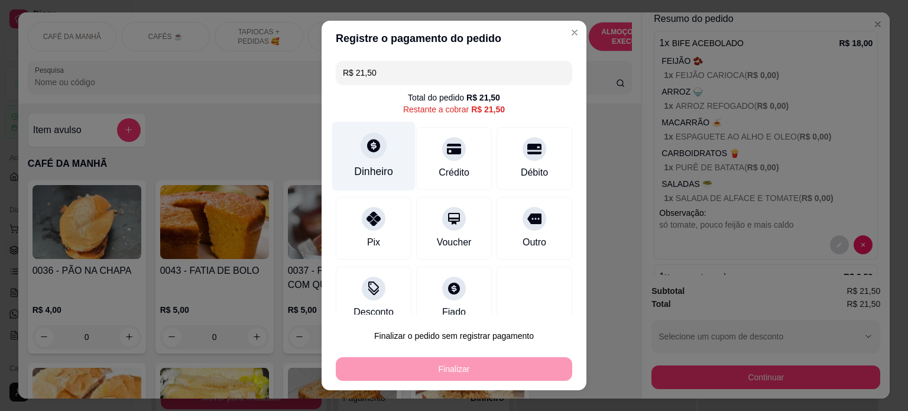
click at [360, 156] on div at bounding box center [373, 145] width 26 height 26
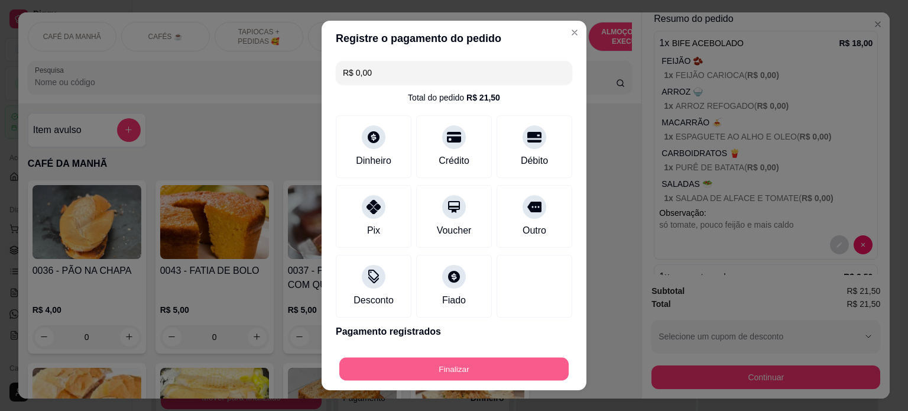
click at [480, 373] on button "Finalizar" at bounding box center [453, 369] width 229 height 23
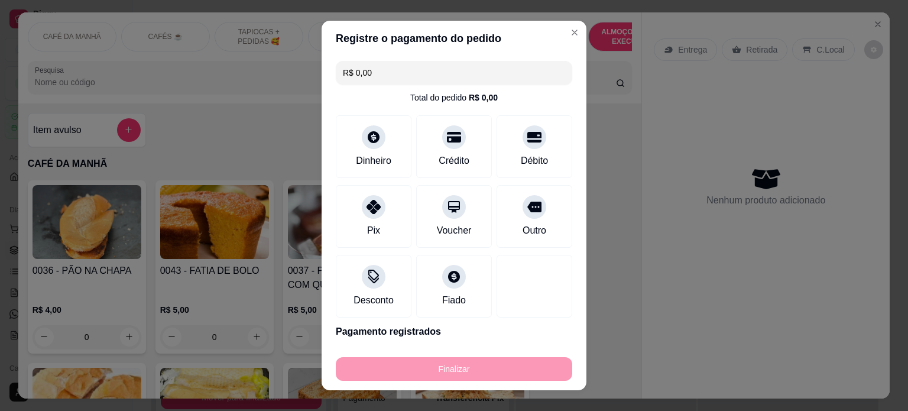
type input "-R$ 21,50"
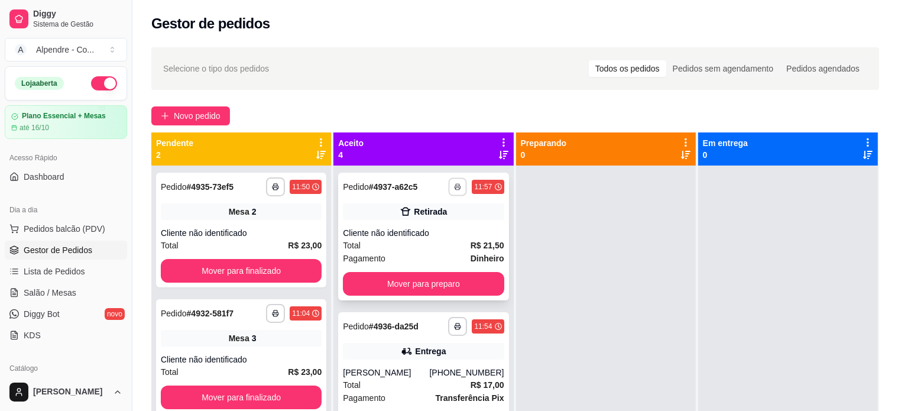
click at [454, 188] on icon "button" at bounding box center [457, 186] width 7 height 7
click at [430, 231] on button "Impressora container" at bounding box center [408, 228] width 83 height 18
click at [448, 322] on button "button" at bounding box center [457, 326] width 19 height 19
click at [424, 366] on button "Impressora container" at bounding box center [408, 367] width 83 height 18
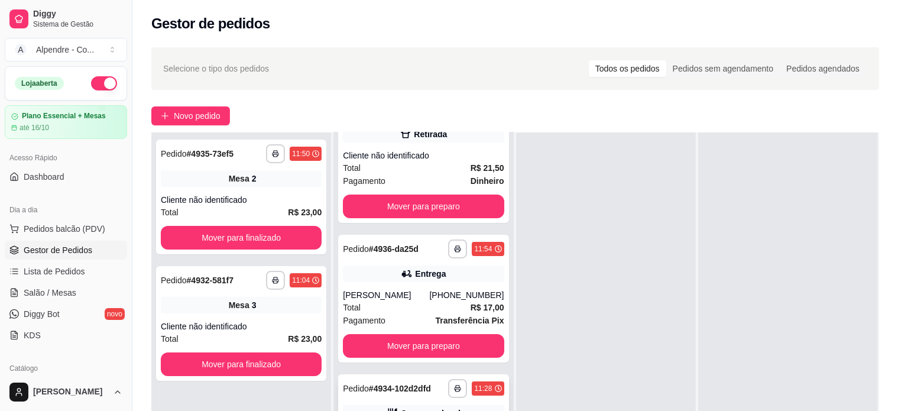
scroll to position [180, 0]
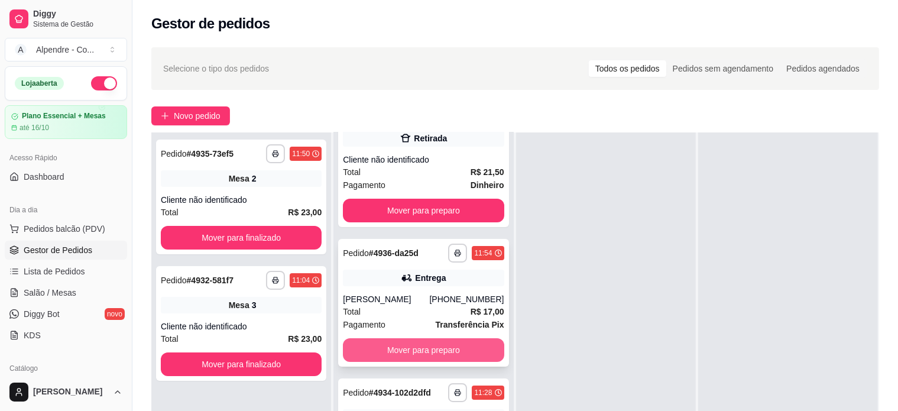
click at [435, 342] on button "Mover para preparo" at bounding box center [423, 350] width 161 height 24
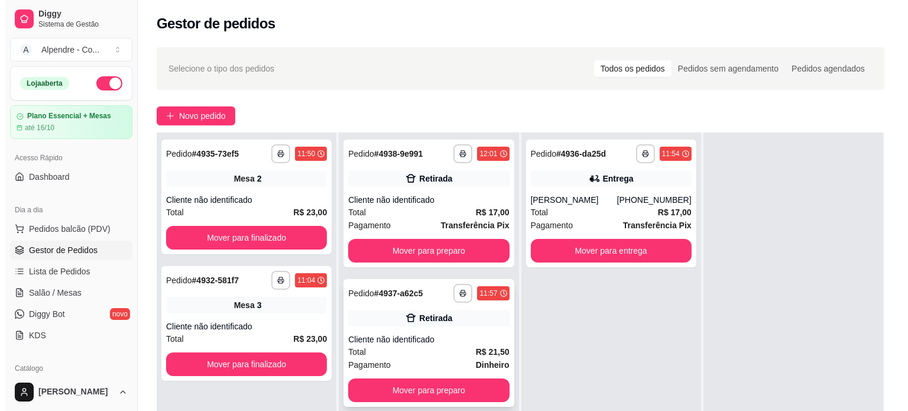
scroll to position [0, 0]
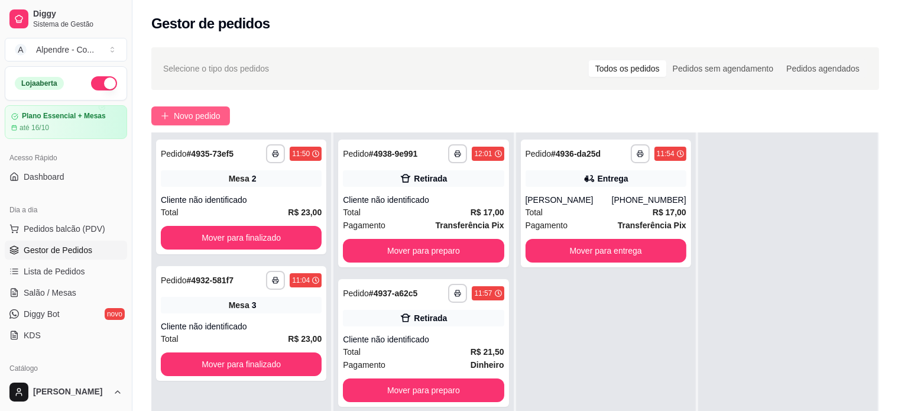
click at [184, 108] on button "Novo pedido" at bounding box center [190, 115] width 79 height 19
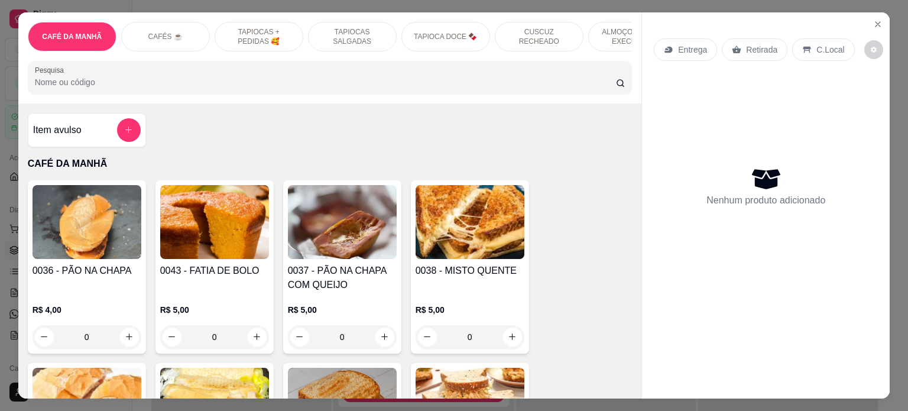
click at [615, 33] on p "ALMOÇO - PRATO EXECUTIVO" at bounding box center [632, 36] width 69 height 19
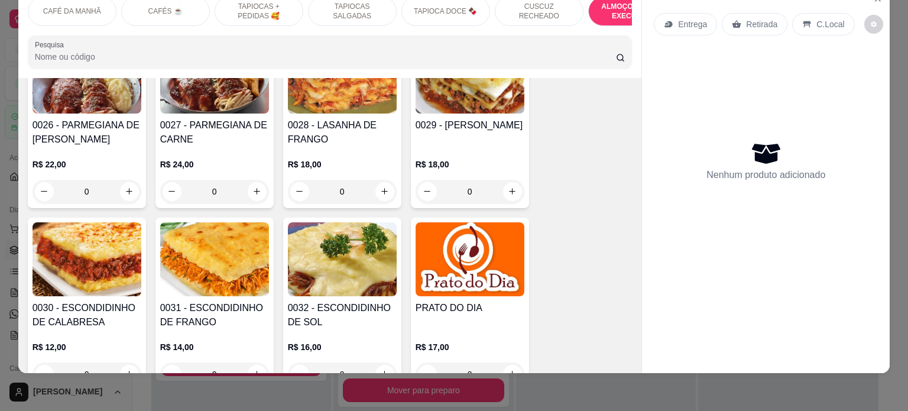
scroll to position [2719, 0]
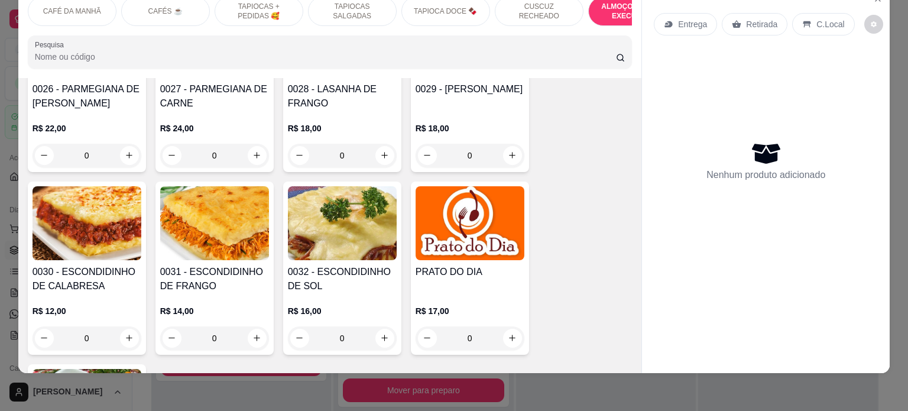
click at [244, 326] on div "0" at bounding box center [214, 338] width 109 height 24
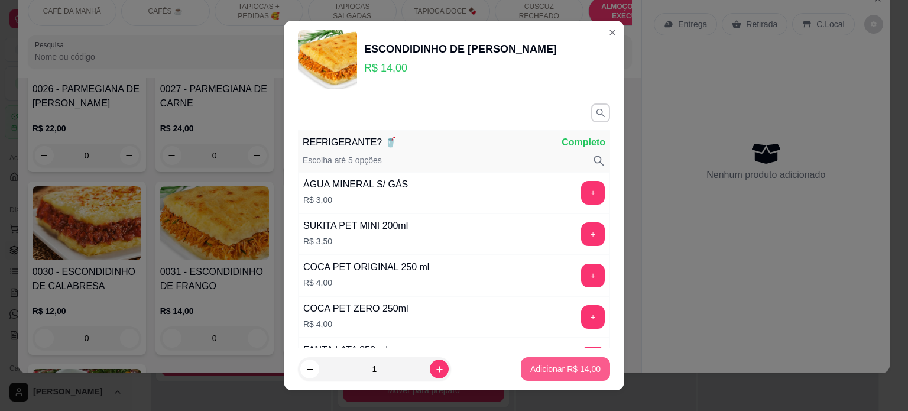
click at [550, 368] on p "Adicionar R$ 14,00" at bounding box center [565, 369] width 70 height 12
type input "1"
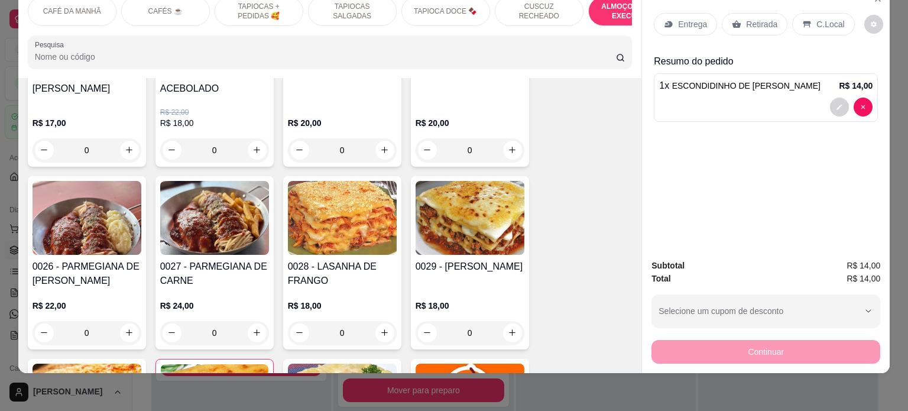
scroll to position [2483, 0]
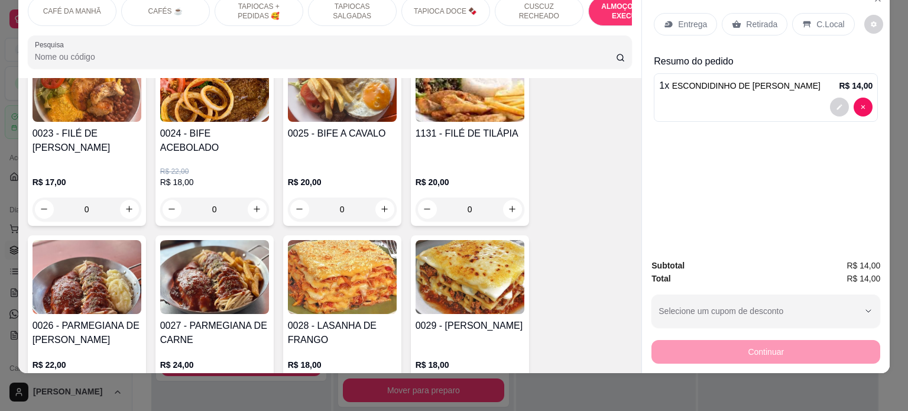
click at [254, 197] on div "0" at bounding box center [214, 209] width 109 height 24
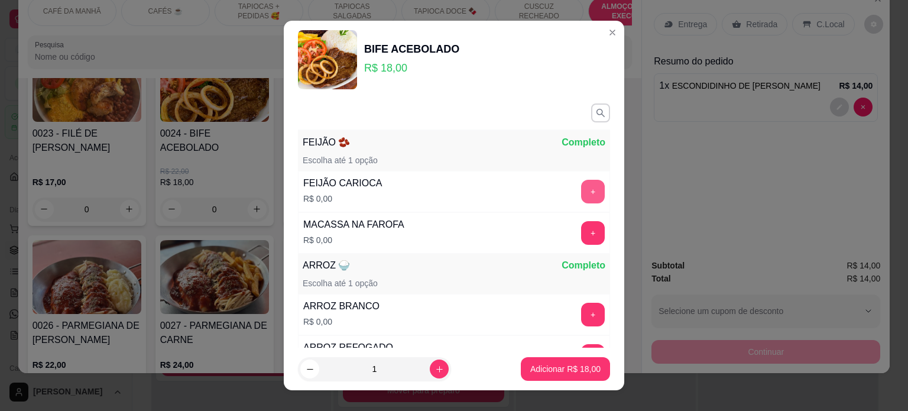
click at [581, 190] on button "+" at bounding box center [593, 192] width 24 height 24
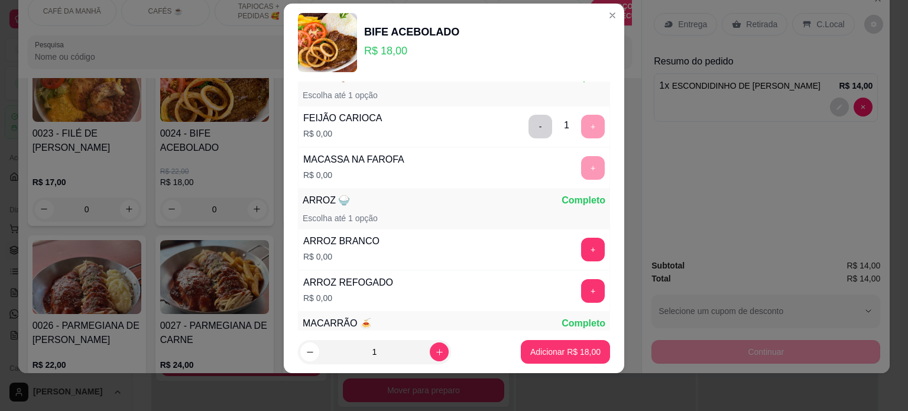
scroll to position [154, 0]
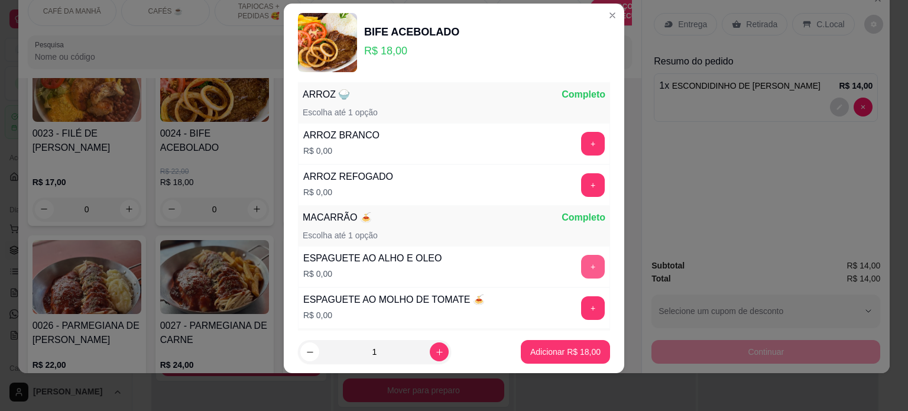
click at [581, 260] on button "+" at bounding box center [593, 267] width 24 height 24
click at [528, 268] on button "-" at bounding box center [540, 267] width 24 height 24
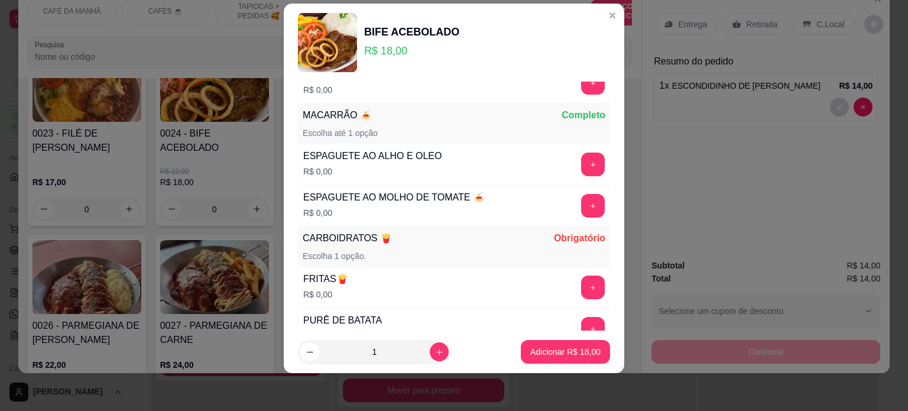
scroll to position [272, 0]
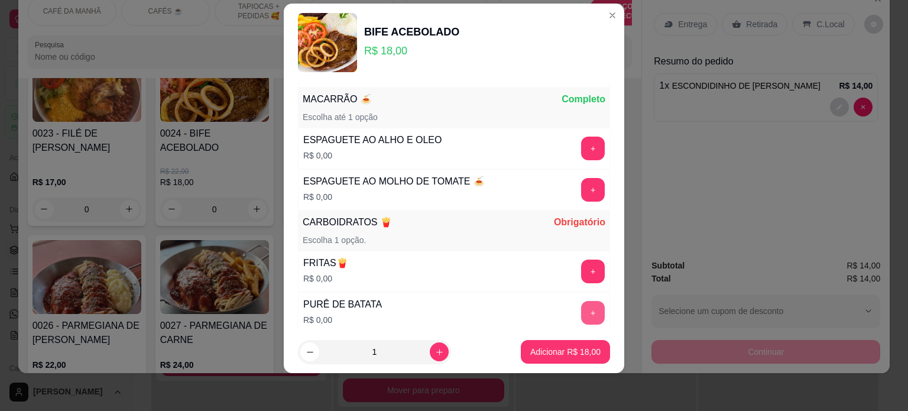
click at [581, 311] on button "+" at bounding box center [593, 313] width 24 height 24
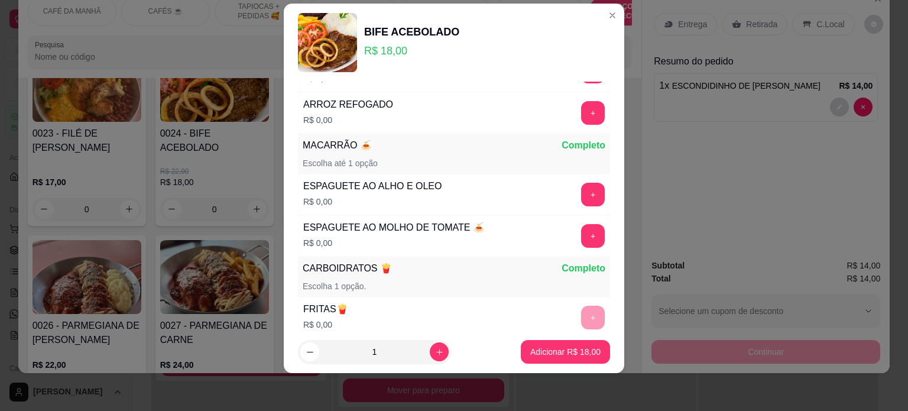
scroll to position [154, 0]
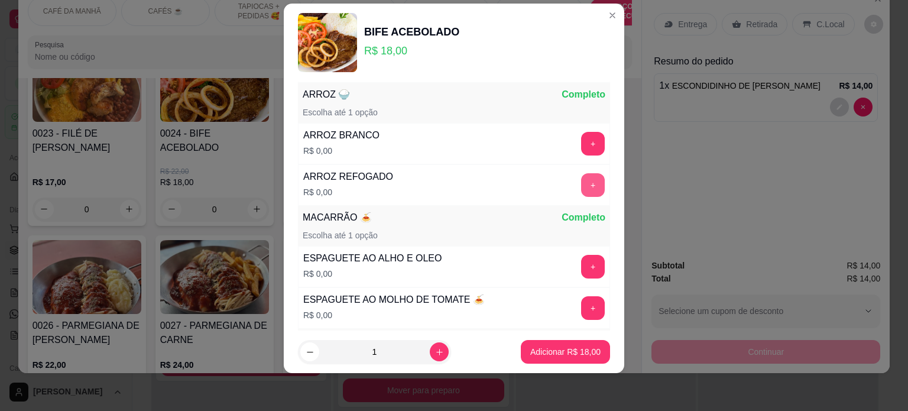
click at [581, 187] on button "+" at bounding box center [593, 185] width 24 height 24
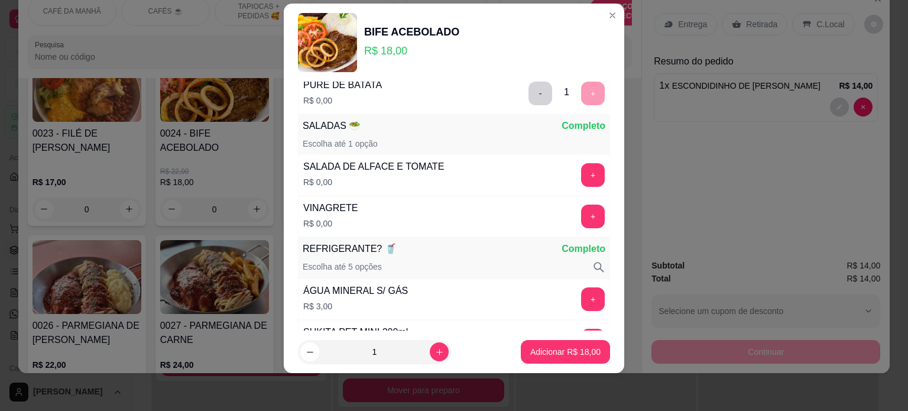
scroll to position [513, 0]
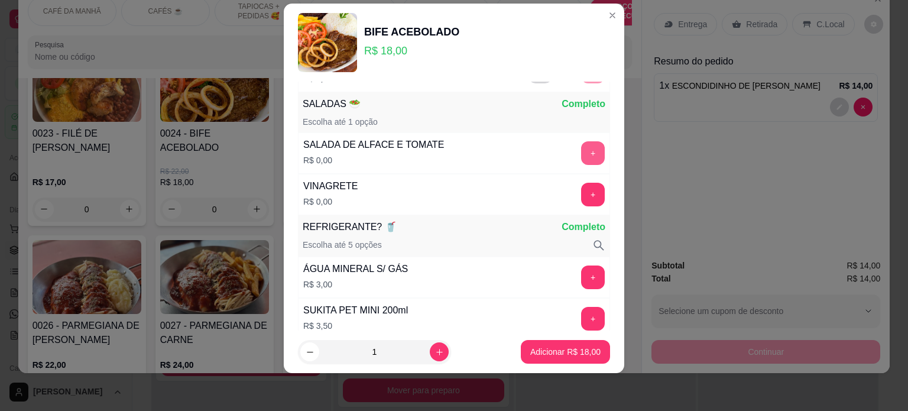
click at [581, 146] on button "+" at bounding box center [593, 153] width 24 height 24
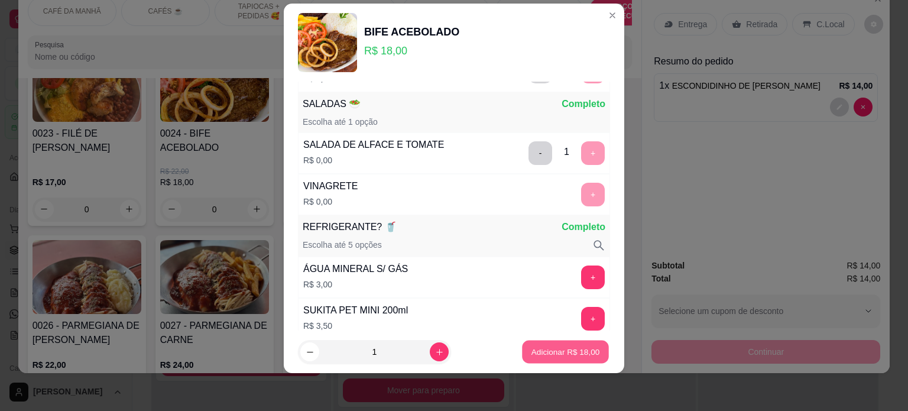
click at [566, 354] on p "Adicionar R$ 18,00" at bounding box center [565, 351] width 69 height 11
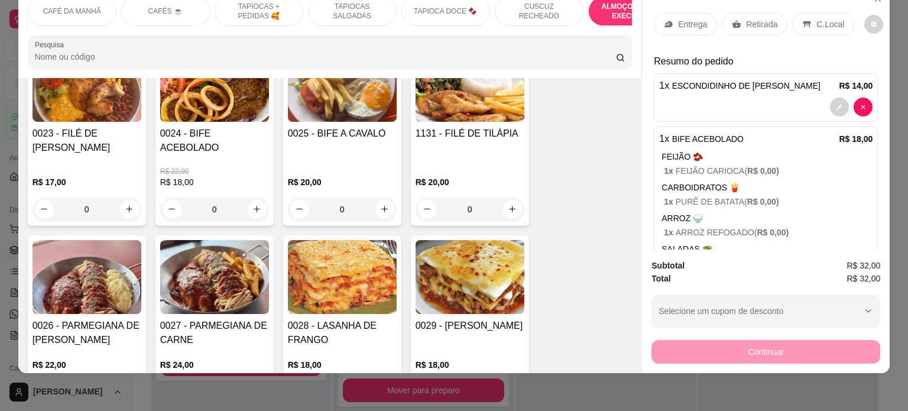
click at [678, 20] on p "Entrega" at bounding box center [692, 24] width 29 height 12
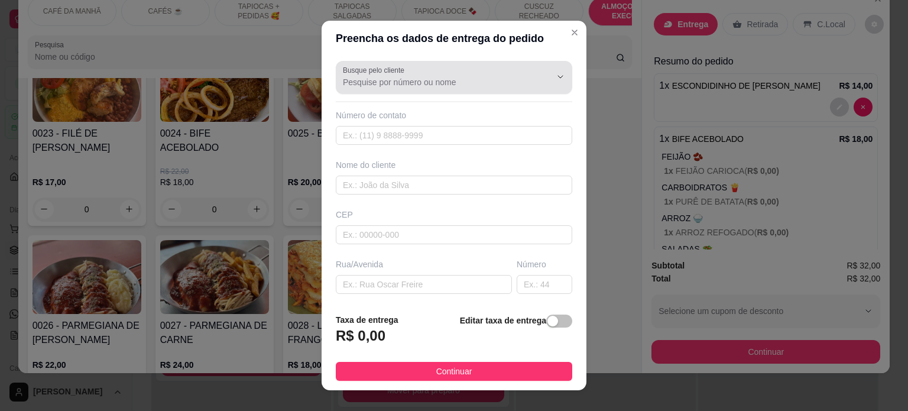
click at [380, 77] on input "Busque pelo cliente" at bounding box center [437, 82] width 189 height 12
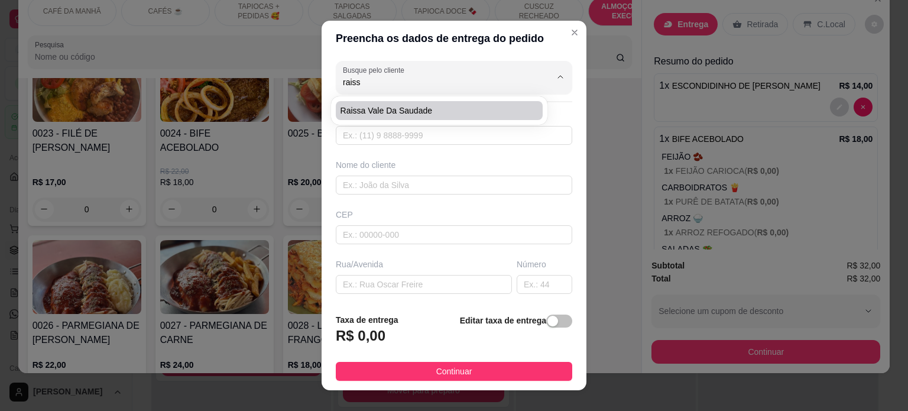
click at [379, 108] on span "Raissa vale da saudade" at bounding box center [433, 111] width 186 height 12
type input "Raissa vale da saudade"
type input "83986162463"
type input "Raissa vale da saudade"
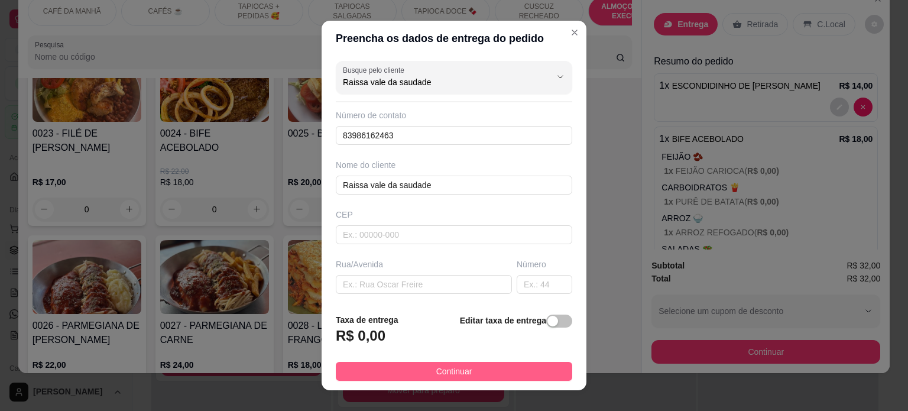
type input "Raissa vale da saudade"
click at [470, 369] on button "Continuar" at bounding box center [454, 371] width 236 height 19
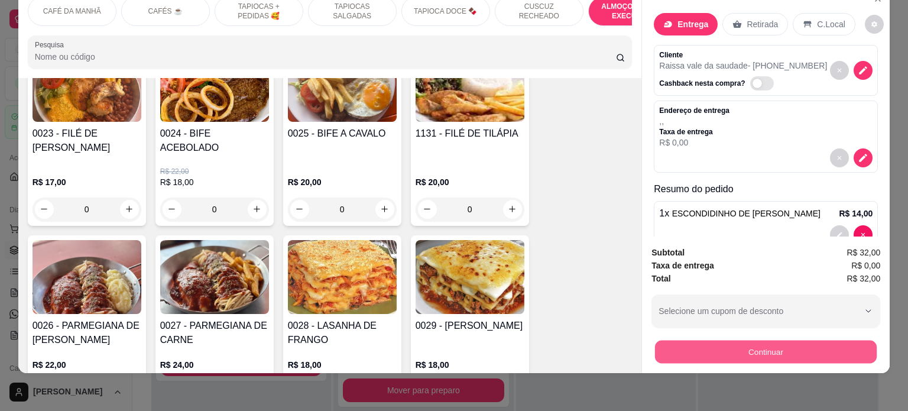
click at [723, 342] on button "Continuar" at bounding box center [766, 351] width 222 height 23
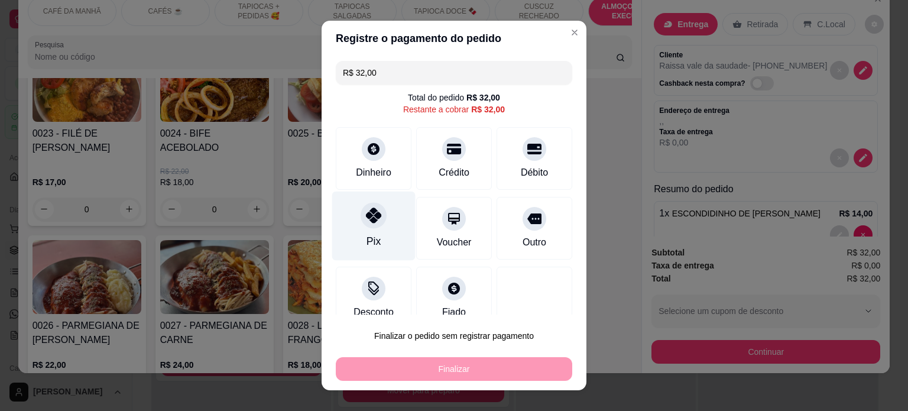
click at [381, 210] on div "Pix" at bounding box center [373, 225] width 83 height 69
type input "R$ 0,00"
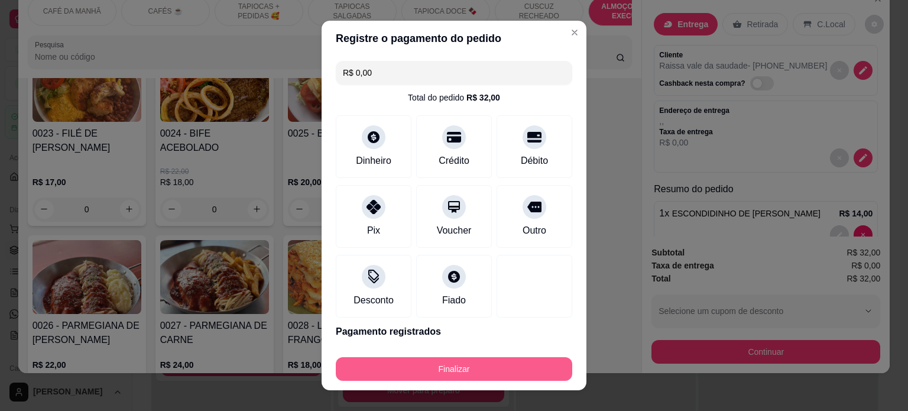
click at [421, 368] on button "Finalizar" at bounding box center [454, 369] width 236 height 24
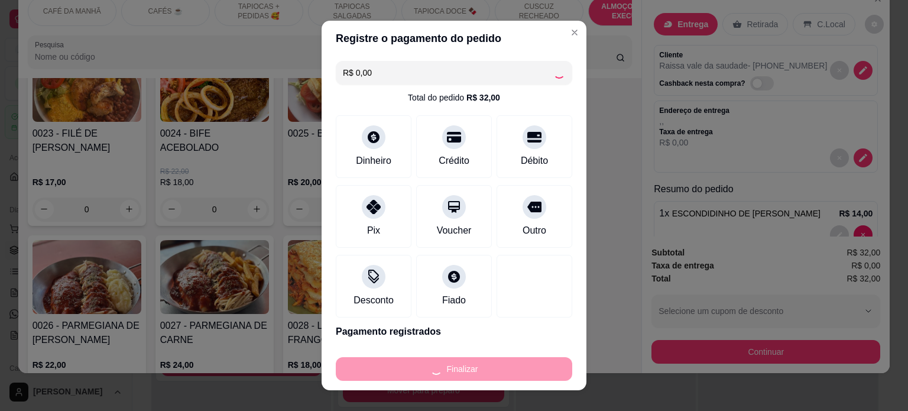
type input "0"
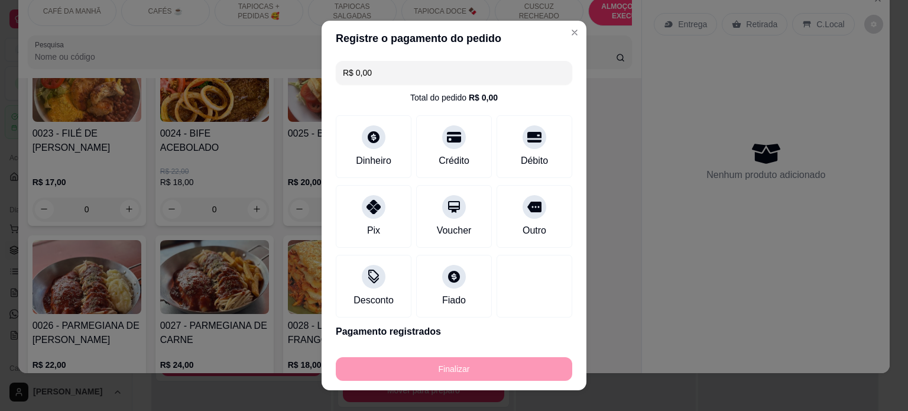
type input "-R$ 32,00"
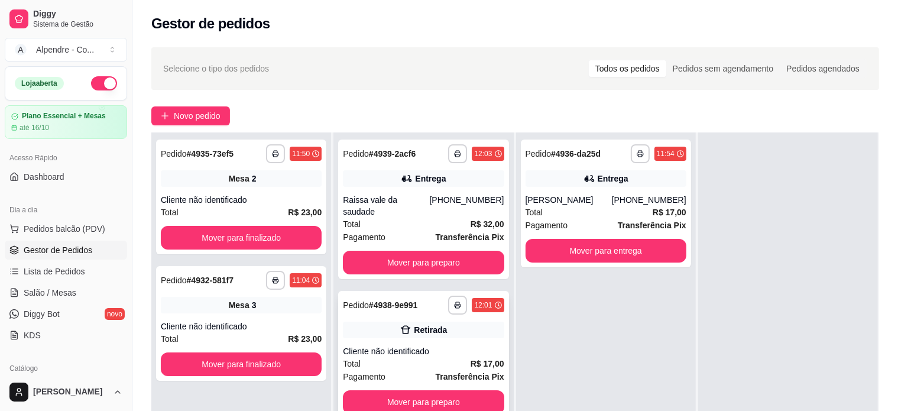
click at [414, 357] on div "Total R$ 17,00" at bounding box center [423, 363] width 161 height 13
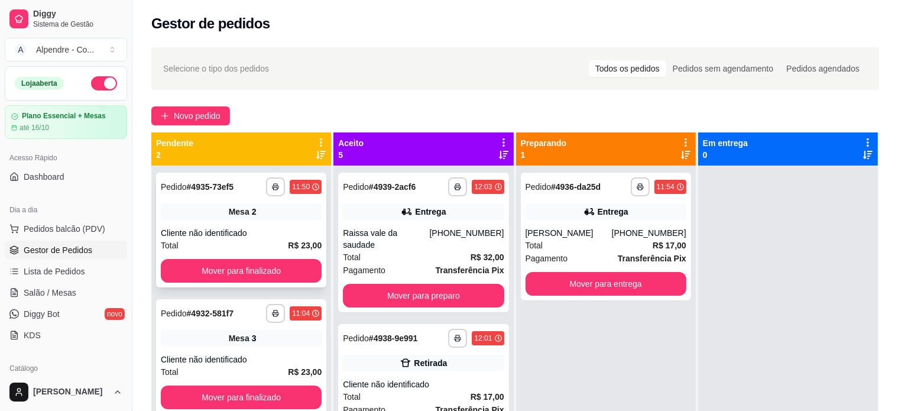
click at [228, 240] on div "Total R$ 23,00" at bounding box center [241, 245] width 161 height 13
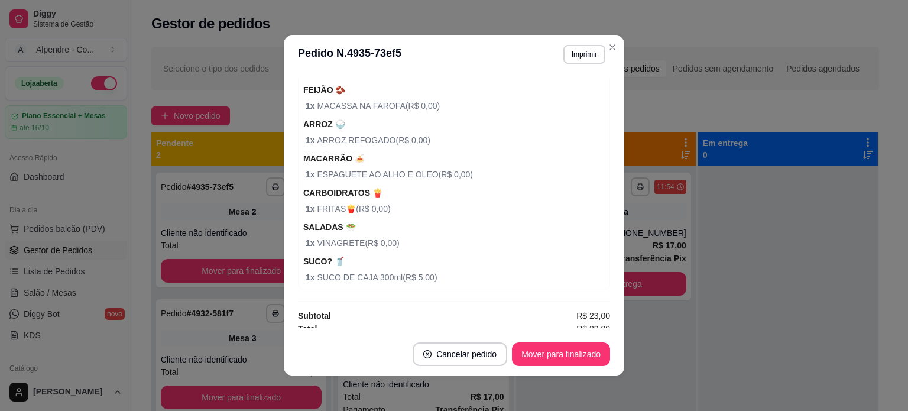
scroll to position [196, 0]
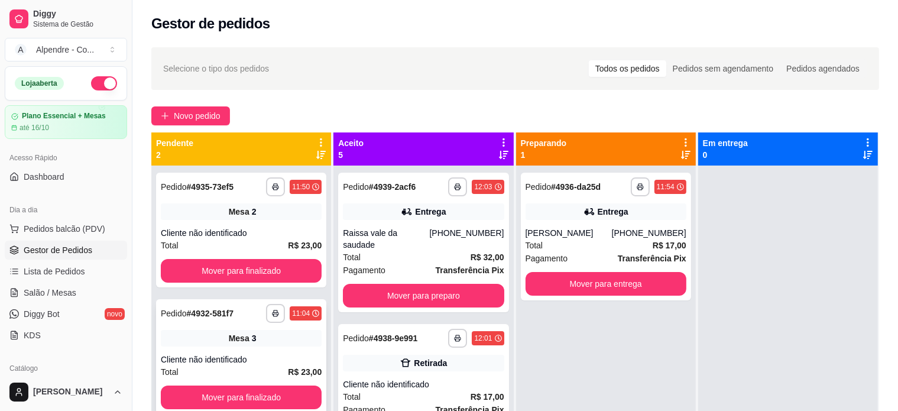
click at [255, 349] on div "**********" at bounding box center [241, 356] width 170 height 115
click at [59, 293] on span "Salão / Mesas" at bounding box center [50, 293] width 53 height 12
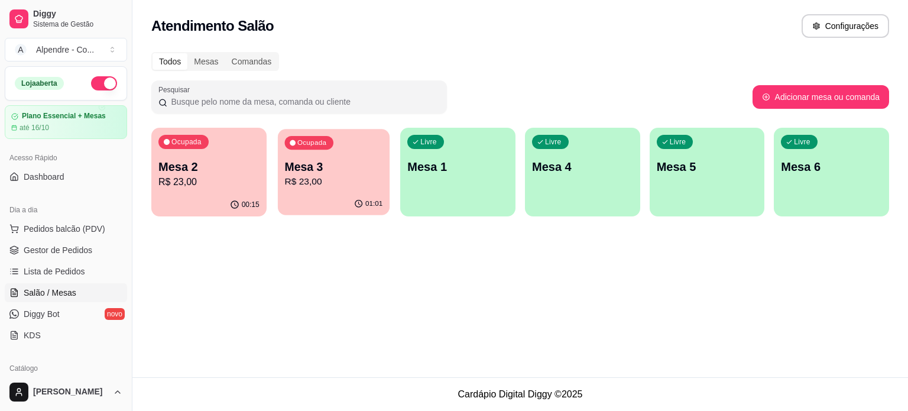
click at [342, 179] on p "R$ 23,00" at bounding box center [333, 182] width 98 height 14
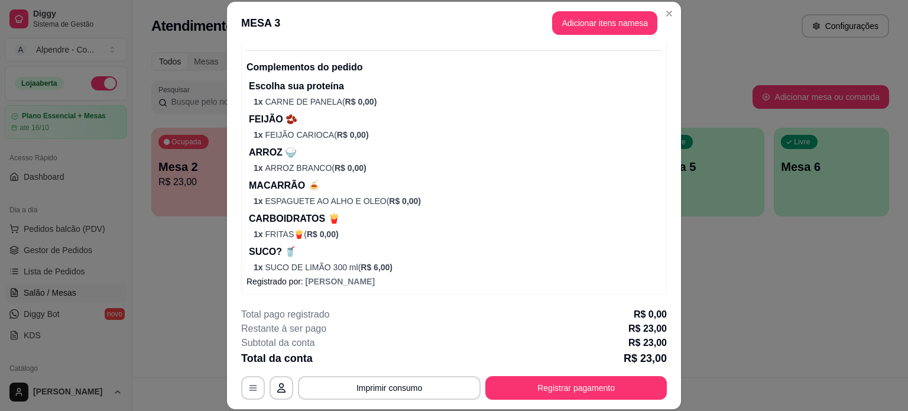
scroll to position [137, 0]
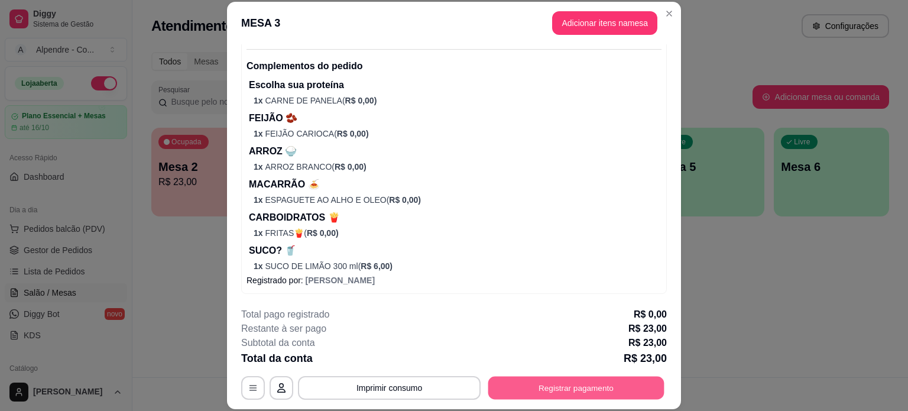
click at [525, 386] on button "Registrar pagamento" at bounding box center [576, 387] width 176 height 23
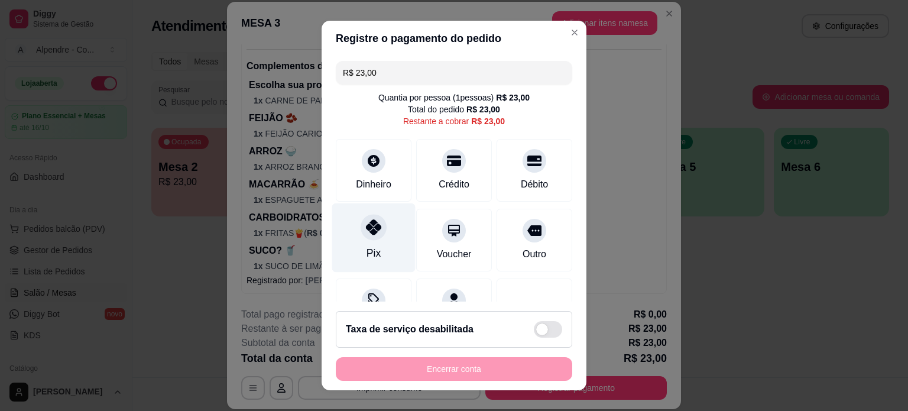
click at [373, 227] on icon at bounding box center [373, 226] width 15 height 15
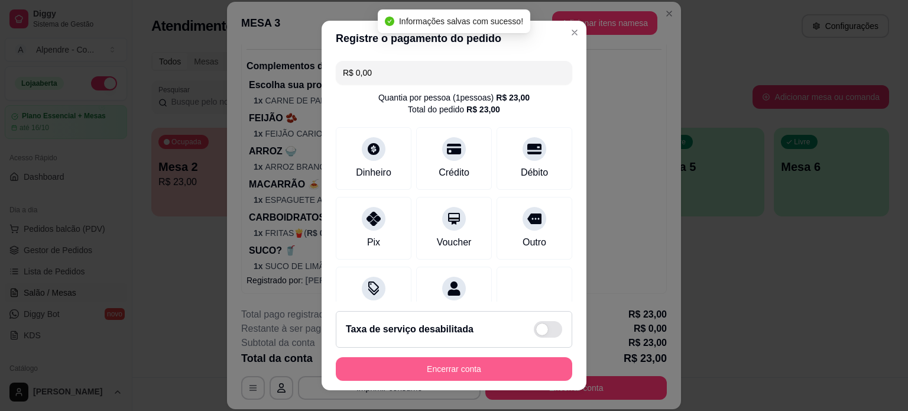
type input "R$ 0,00"
click at [491, 371] on button "Encerrar conta" at bounding box center [454, 369] width 236 height 24
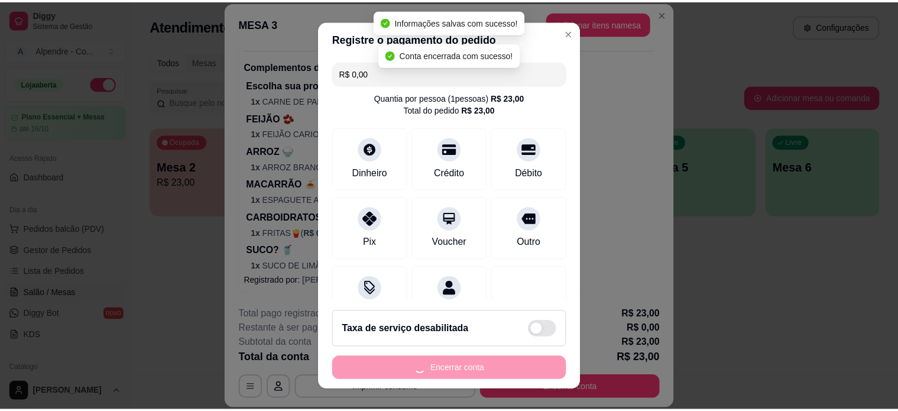
scroll to position [0, 0]
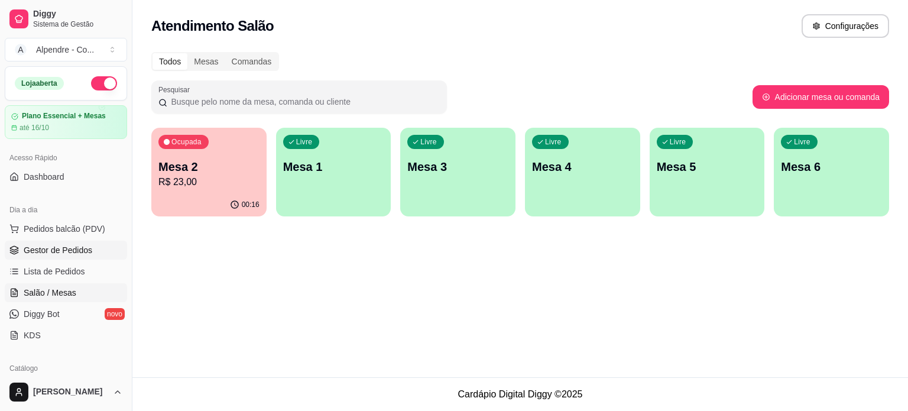
click at [54, 246] on span "Gestor de Pedidos" at bounding box center [58, 250] width 69 height 12
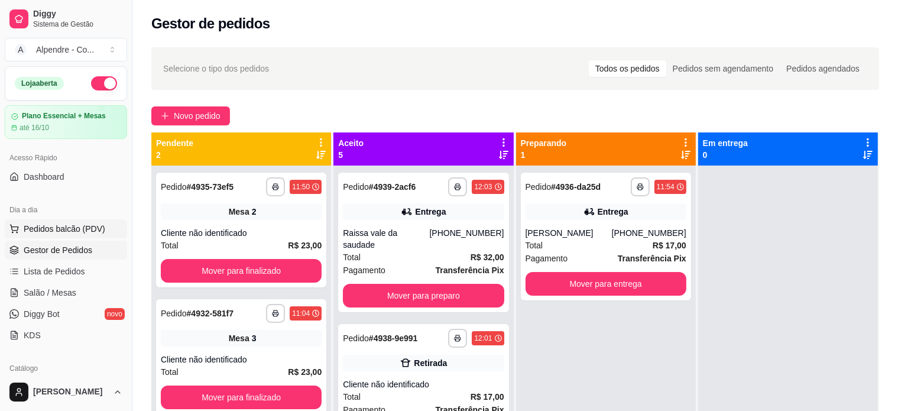
click at [61, 227] on span "Pedidos balcão (PDV)" at bounding box center [65, 229] width 82 height 12
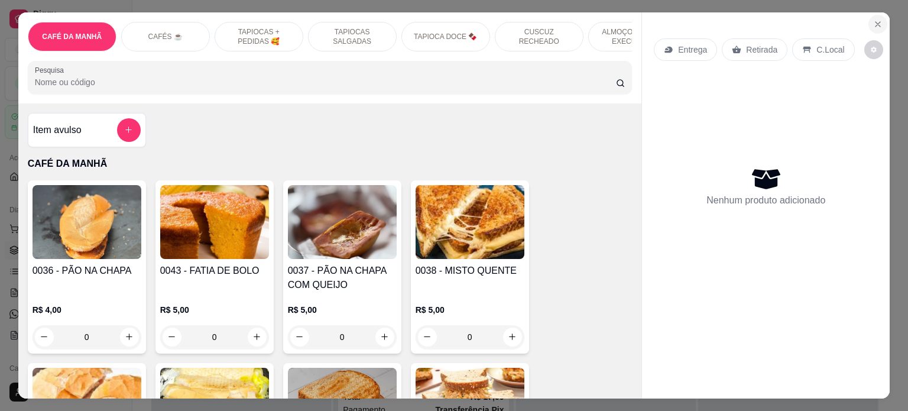
click at [873, 20] on icon "Close" at bounding box center [877, 24] width 9 height 9
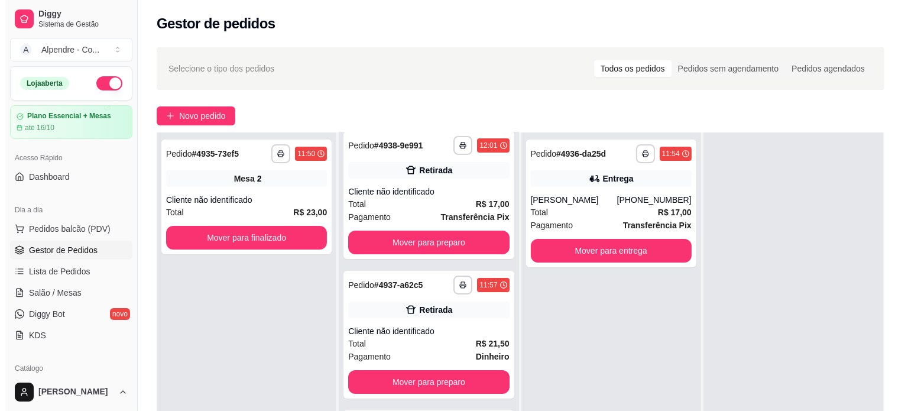
scroll to position [180, 0]
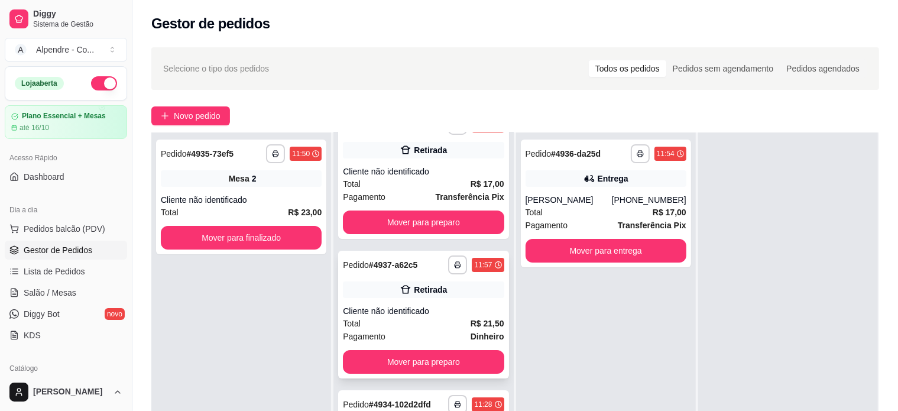
click at [421, 317] on div "Total R$ 21,50" at bounding box center [423, 323] width 161 height 13
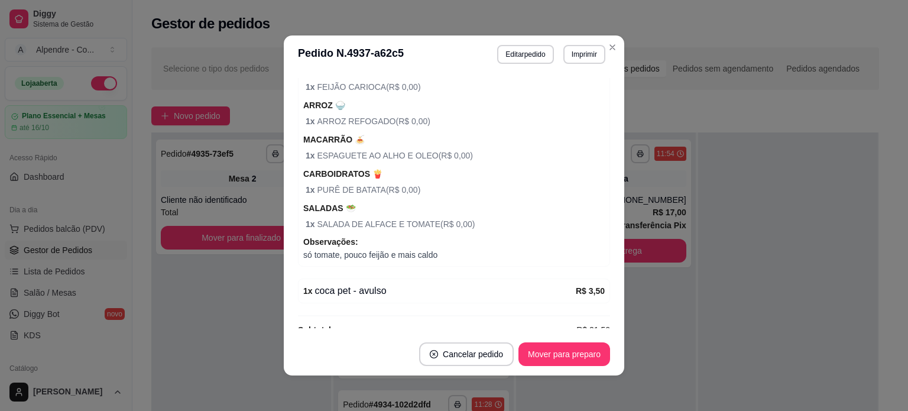
scroll to position [293, 0]
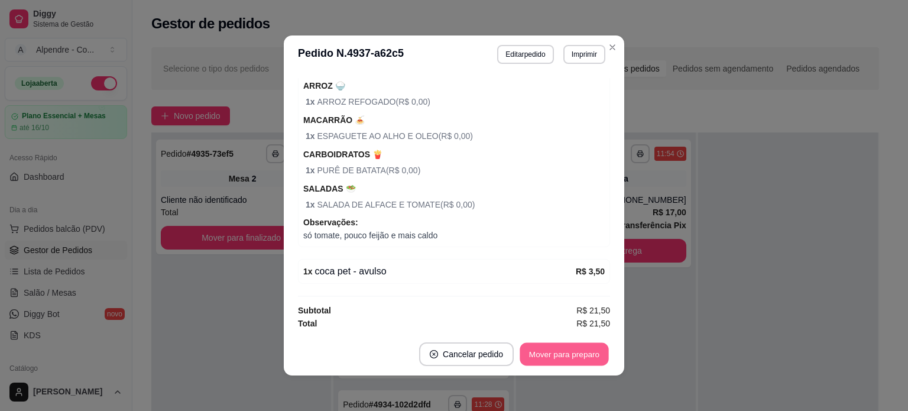
click at [574, 354] on button "Mover para preparo" at bounding box center [563, 354] width 89 height 23
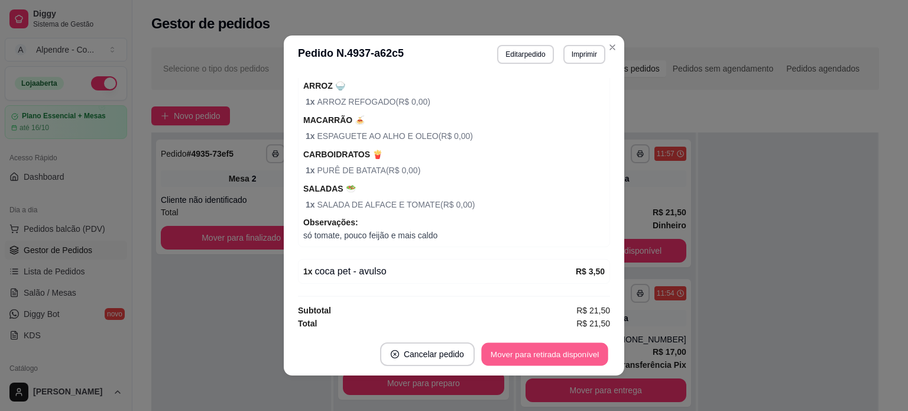
click at [574, 354] on button "Mover para retirada disponível" at bounding box center [544, 354] width 126 height 23
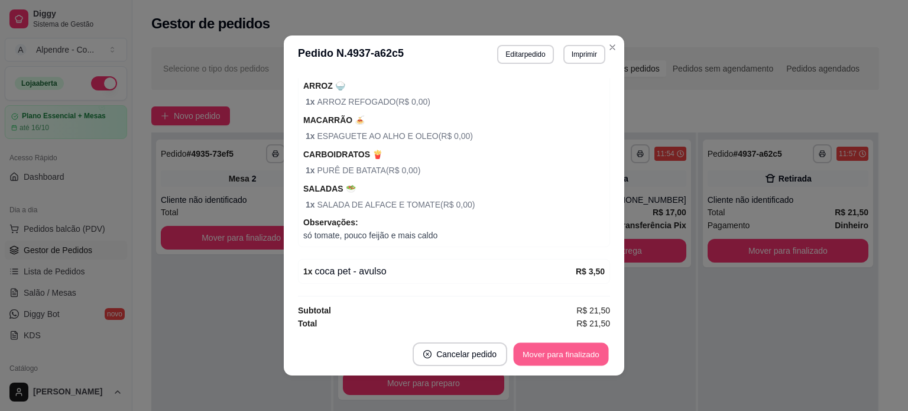
click at [574, 354] on button "Mover para finalizado" at bounding box center [561, 354] width 95 height 23
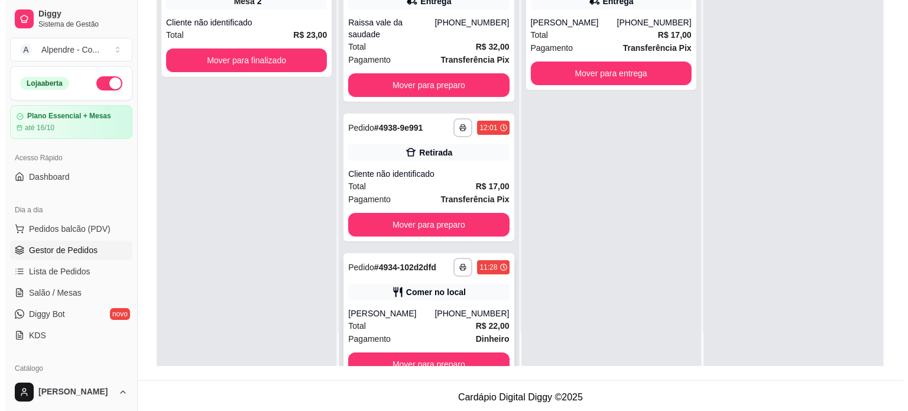
scroll to position [0, 0]
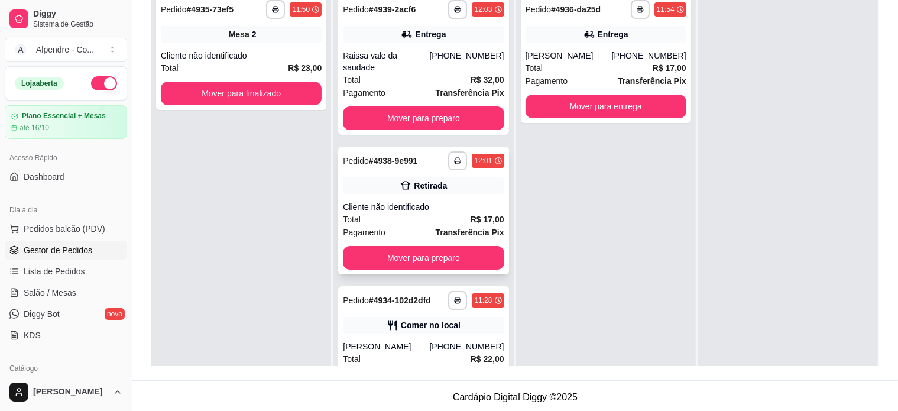
click at [427, 201] on div "Cliente não identificado" at bounding box center [423, 207] width 161 height 12
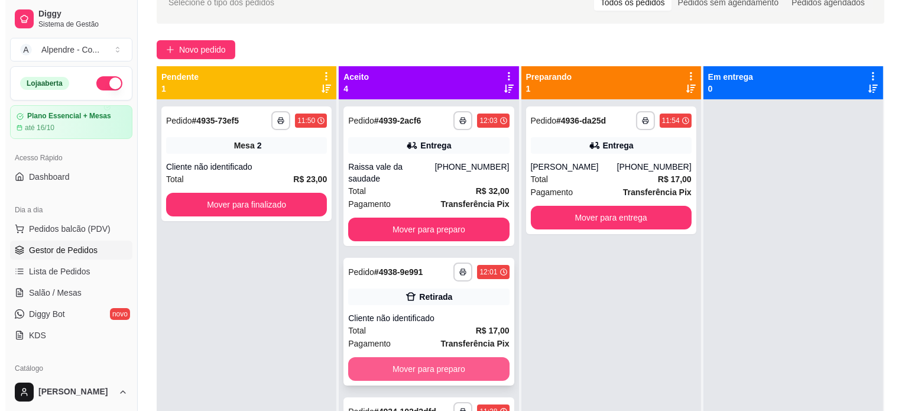
scroll to position [59, 0]
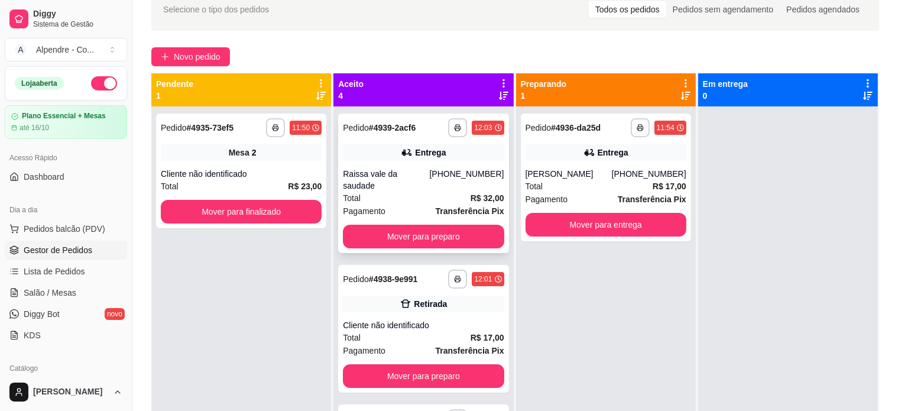
click at [413, 191] on div "Total R$ 32,00" at bounding box center [423, 197] width 161 height 13
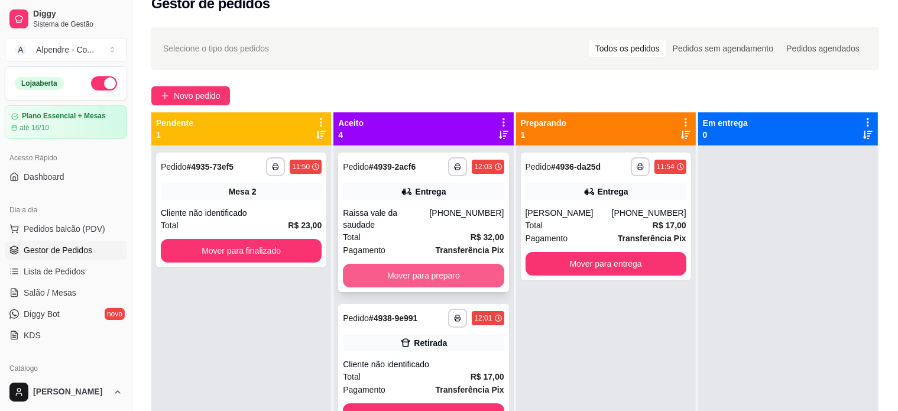
scroll to position [0, 0]
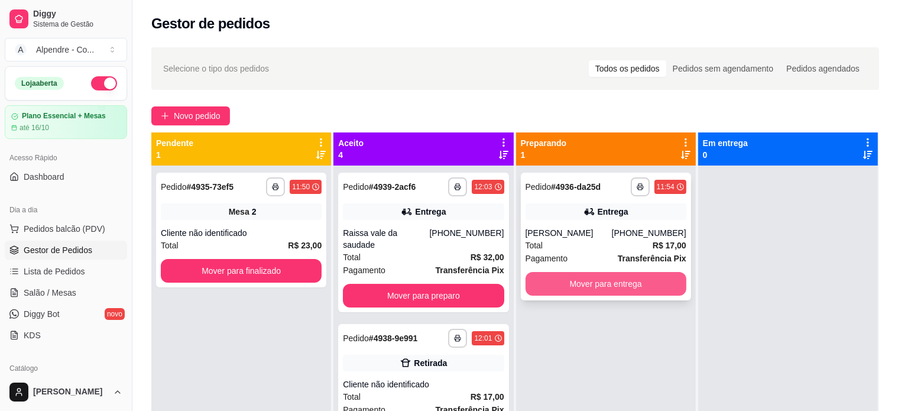
click at [582, 284] on button "Mover para entrega" at bounding box center [605, 284] width 161 height 24
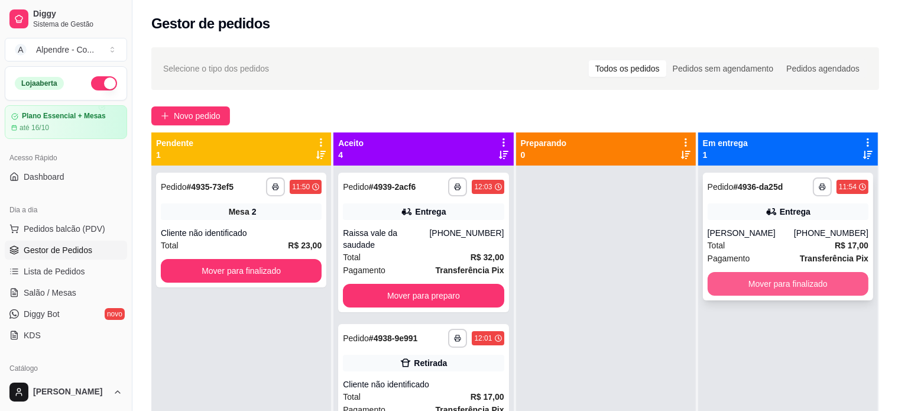
click at [727, 281] on button "Mover para finalizado" at bounding box center [787, 284] width 161 height 24
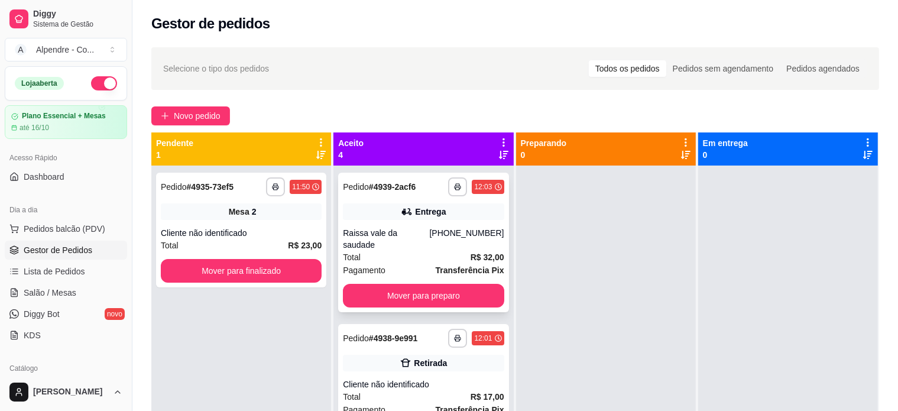
click at [365, 233] on div "Raissa vale da saudade" at bounding box center [386, 239] width 86 height 24
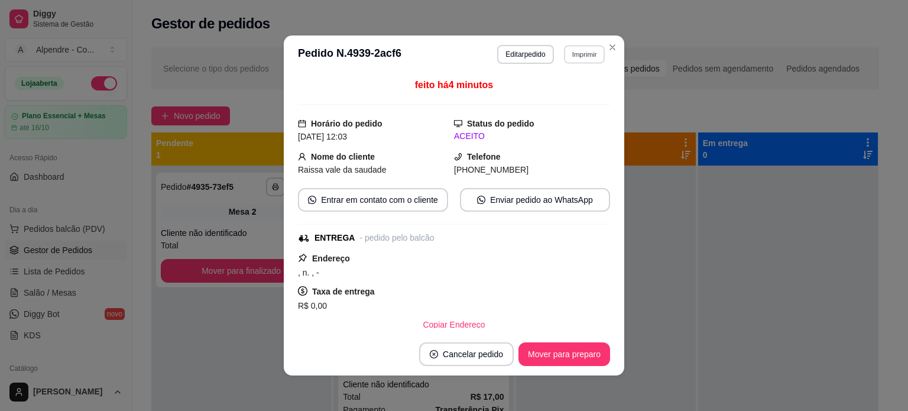
click at [576, 55] on button "Imprimir" at bounding box center [584, 54] width 41 height 18
click at [550, 96] on button "Impressora container" at bounding box center [555, 95] width 86 height 19
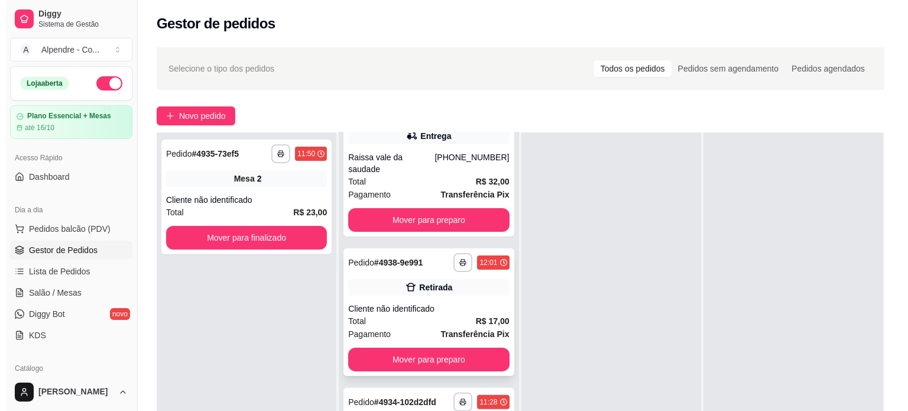
scroll to position [319, 0]
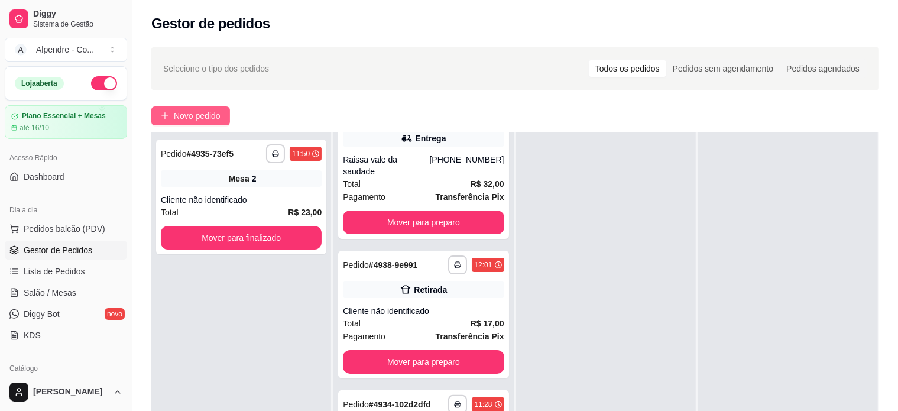
click at [191, 113] on span "Novo pedido" at bounding box center [197, 115] width 47 height 13
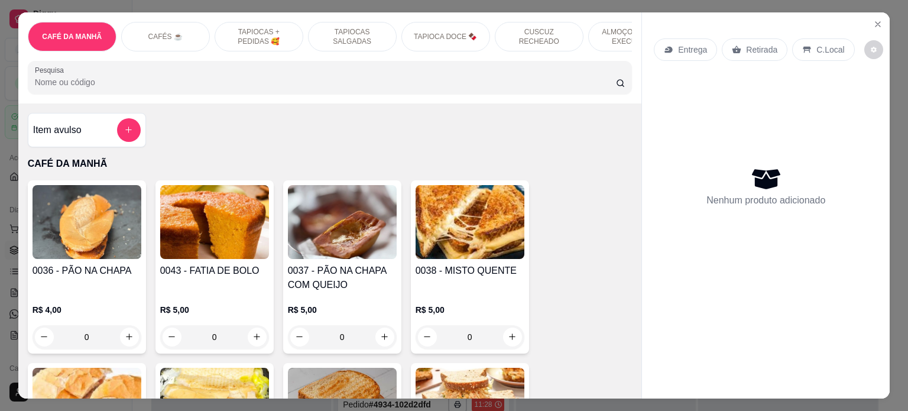
click at [606, 28] on p "ALMOÇO - PRATO EXECUTIVO" at bounding box center [632, 36] width 69 height 19
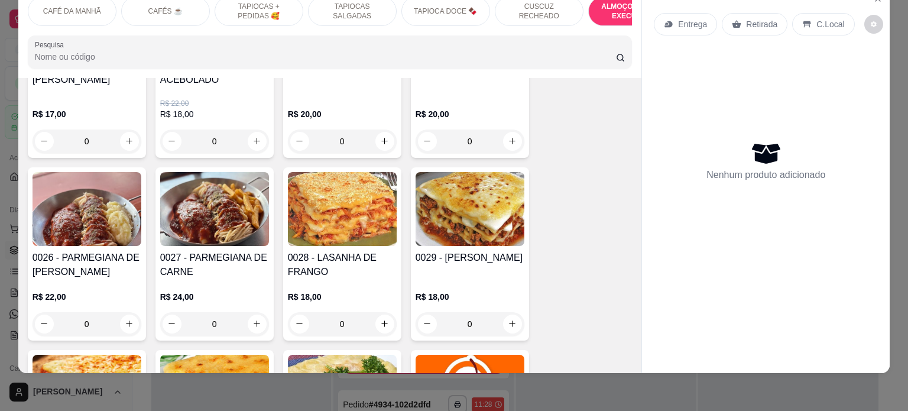
scroll to position [2601, 0]
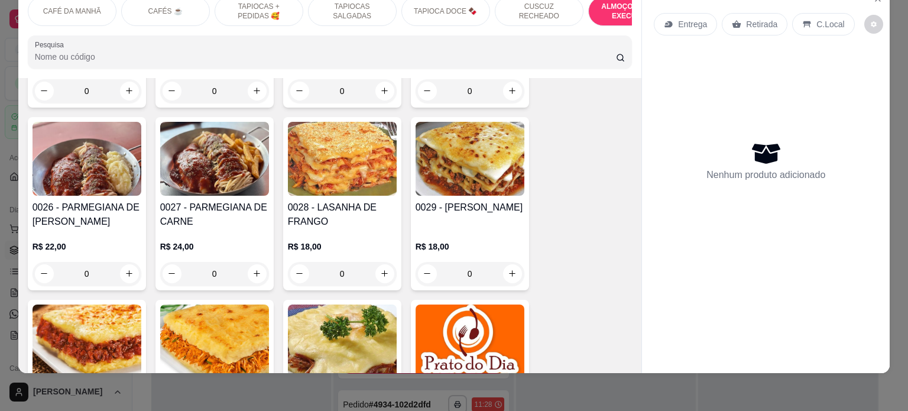
click at [255, 263] on div "0" at bounding box center [214, 274] width 109 height 24
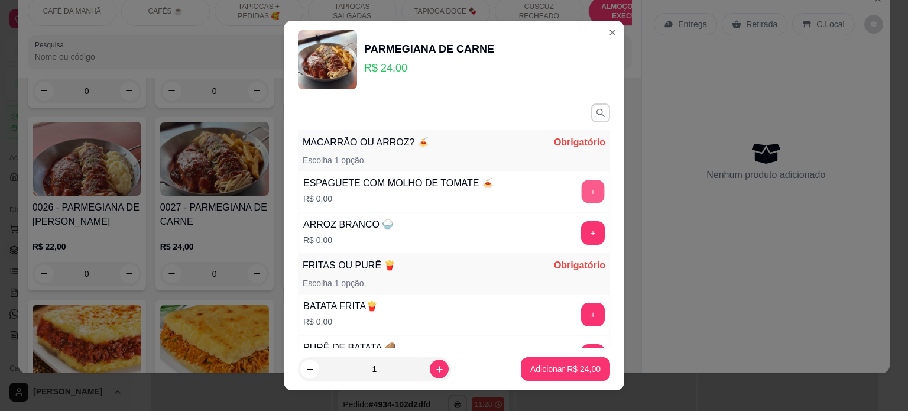
click at [582, 191] on button "+" at bounding box center [593, 191] width 23 height 23
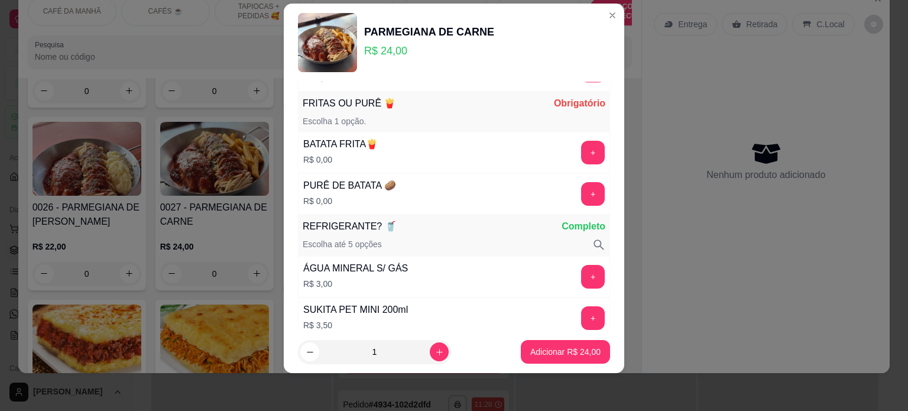
scroll to position [154, 0]
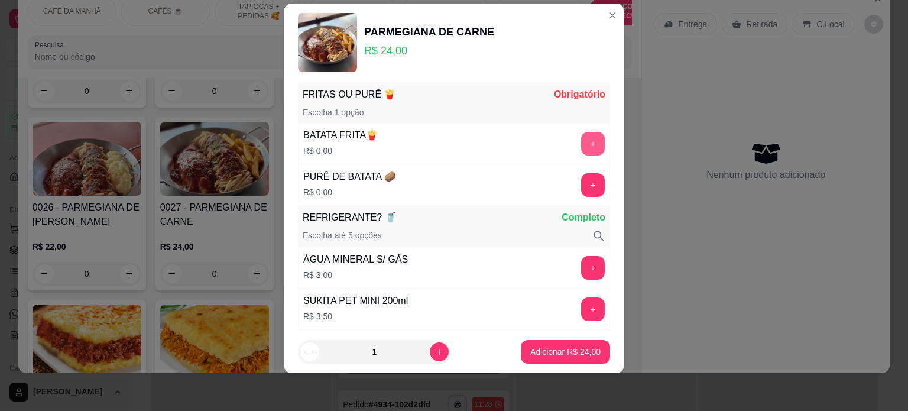
click at [581, 137] on button "+" at bounding box center [593, 144] width 24 height 24
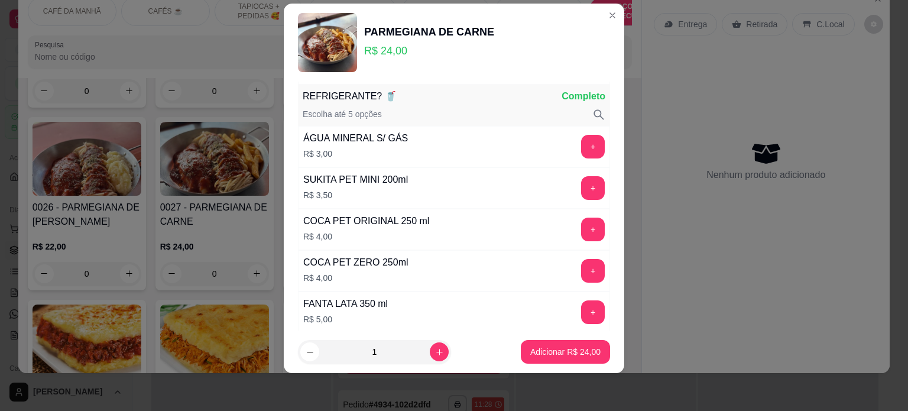
scroll to position [277, 0]
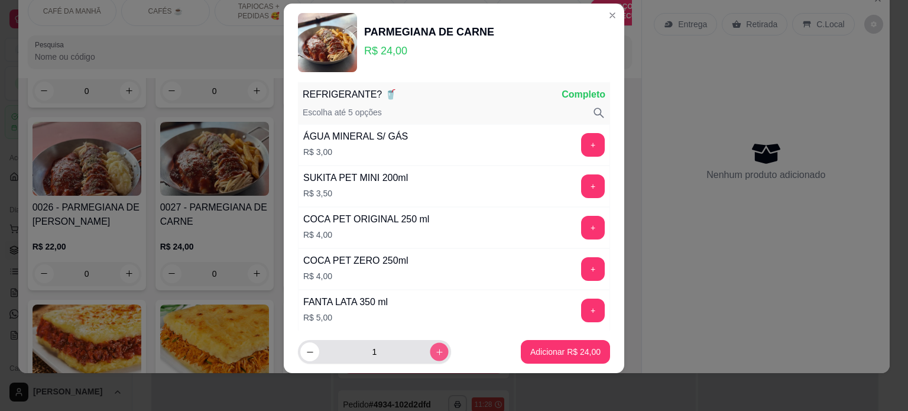
click at [435, 355] on icon "increase-product-quantity" at bounding box center [439, 351] width 9 height 9
type input "2"
click at [572, 351] on p "Adicionar R$ 48,00" at bounding box center [565, 351] width 69 height 11
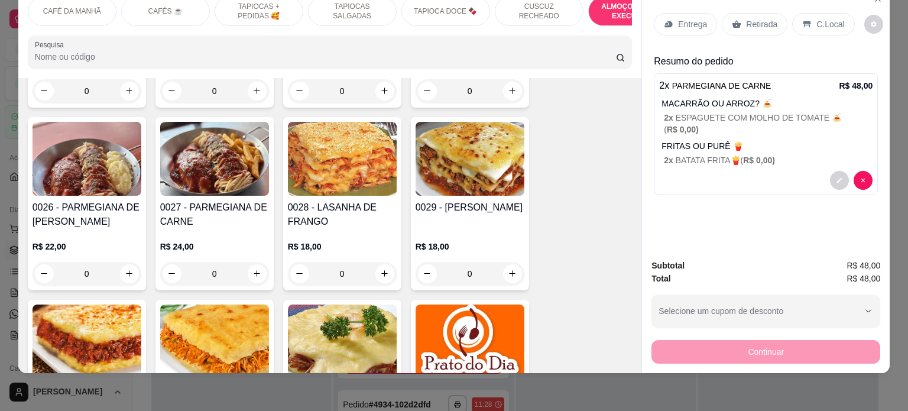
click at [816, 18] on p "C.Local" at bounding box center [830, 24] width 28 height 12
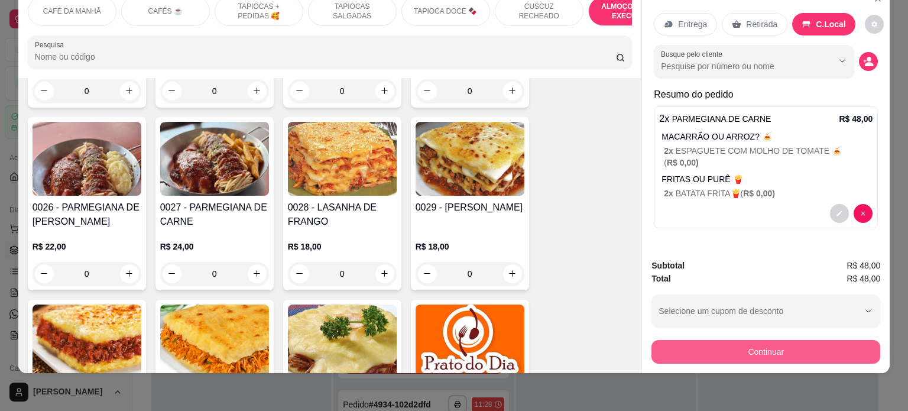
click at [750, 347] on button "Continuar" at bounding box center [765, 352] width 229 height 24
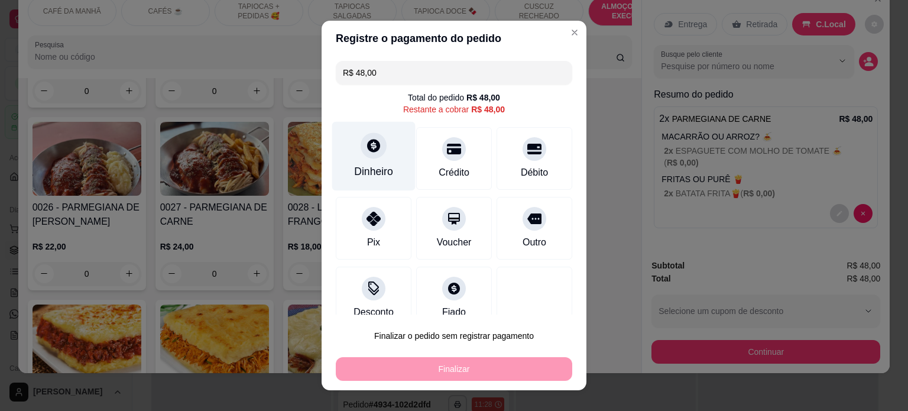
click at [355, 173] on div "Dinheiro" at bounding box center [373, 171] width 39 height 15
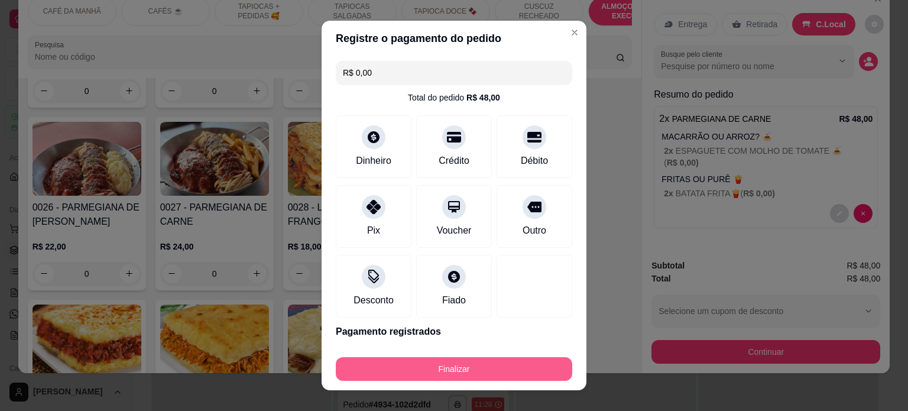
click at [460, 368] on button "Finalizar" at bounding box center [454, 369] width 236 height 24
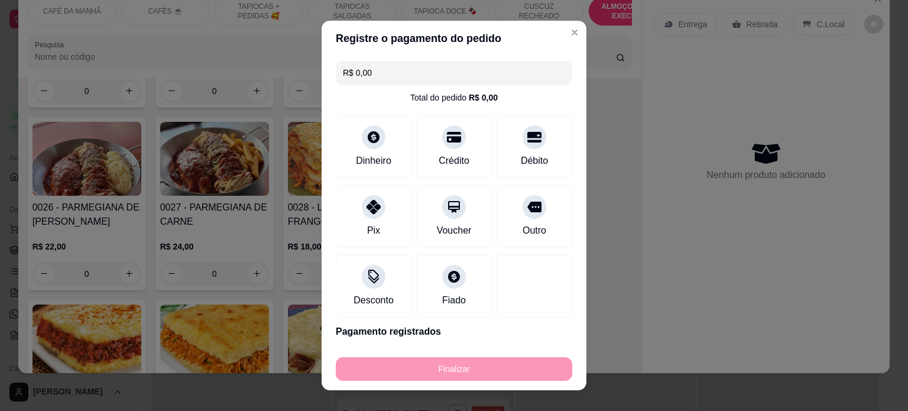
type input "-R$ 48,00"
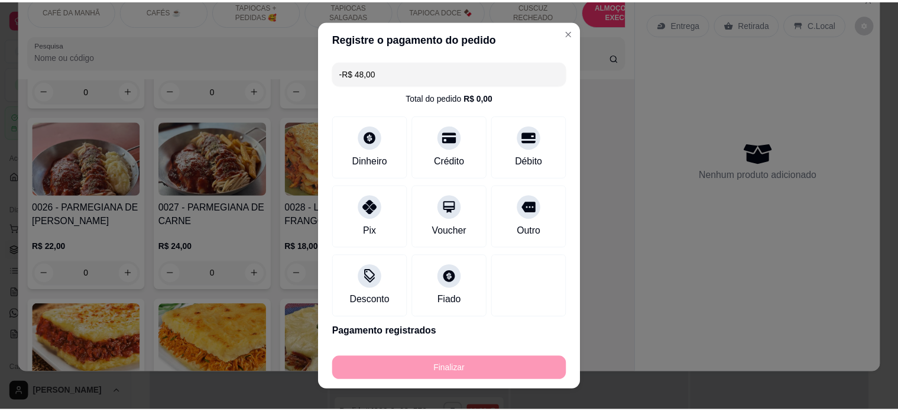
scroll to position [319, 0]
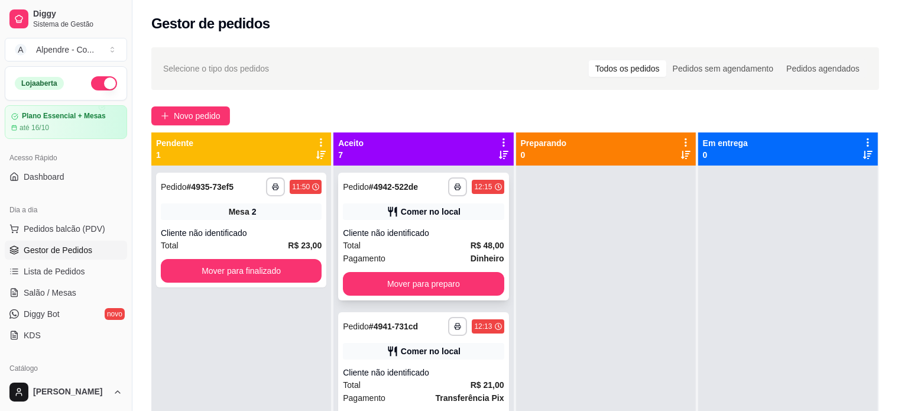
click at [416, 243] on div "Total R$ 48,00" at bounding box center [423, 245] width 161 height 13
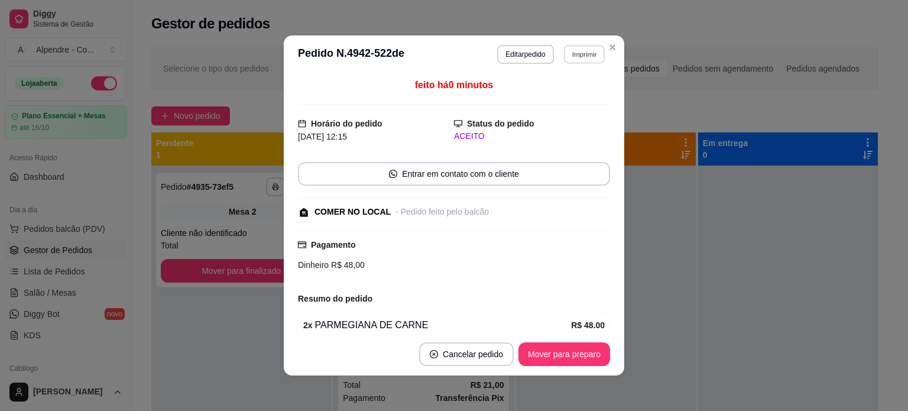
click at [581, 58] on button "Imprimir" at bounding box center [584, 54] width 41 height 18
click at [559, 99] on button "Impressora container" at bounding box center [554, 95] width 83 height 18
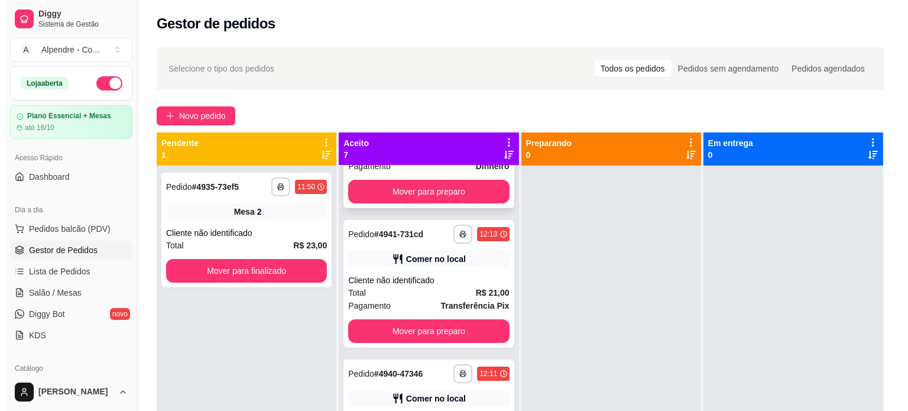
scroll to position [118, 0]
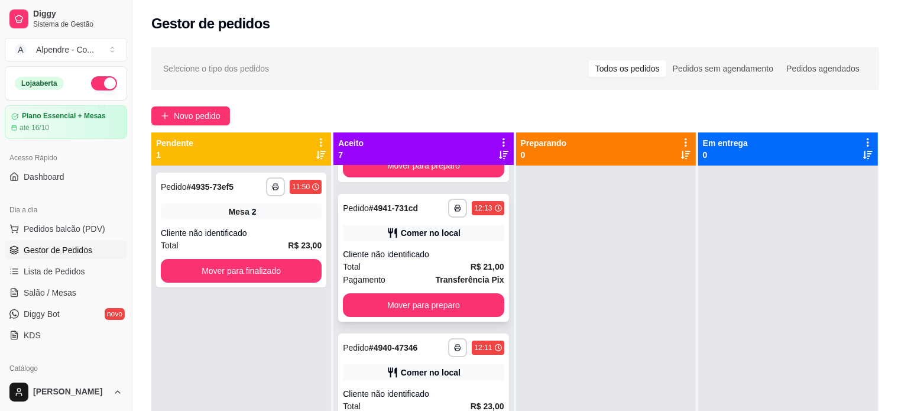
click at [415, 267] on div "Total R$ 21,00" at bounding box center [423, 266] width 161 height 13
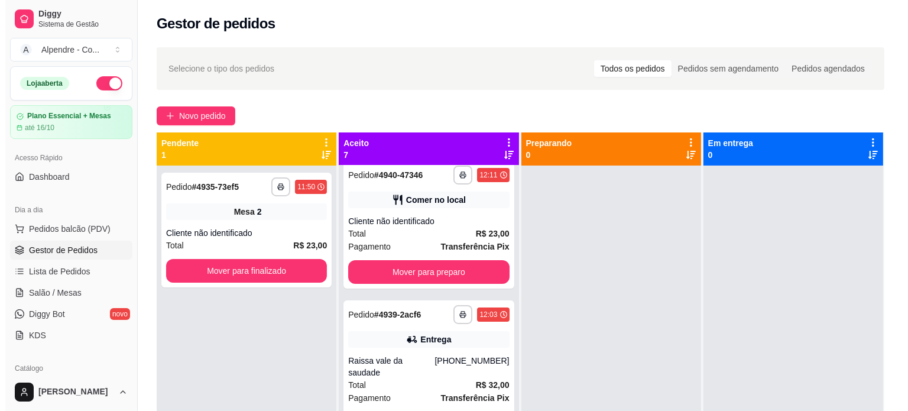
scroll to position [295, 0]
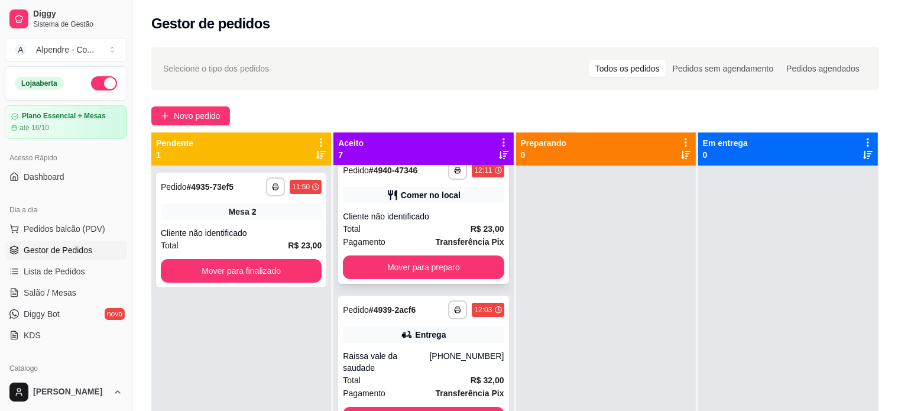
click at [428, 221] on div "Cliente não identificado" at bounding box center [423, 216] width 161 height 12
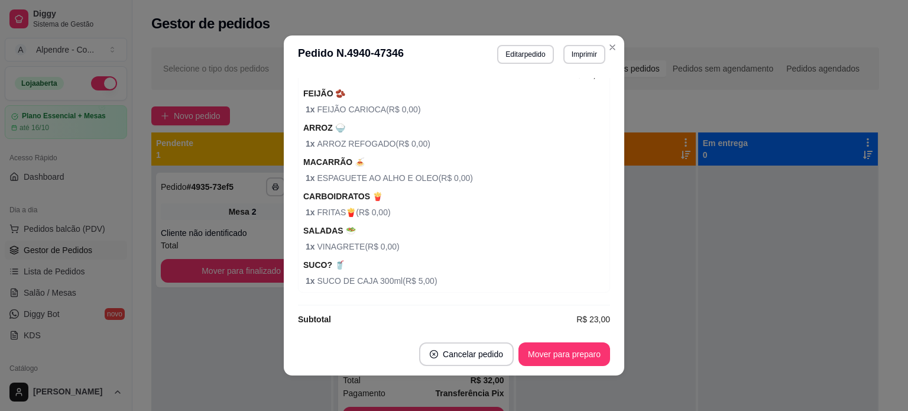
scroll to position [259, 0]
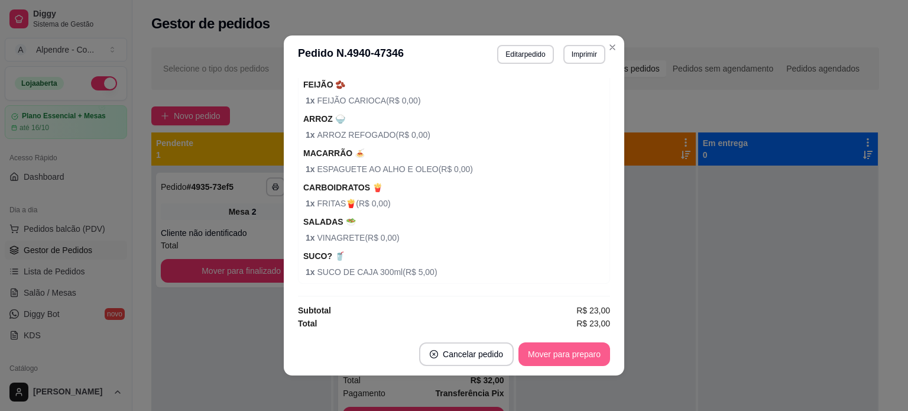
click at [545, 345] on button "Mover para preparo" at bounding box center [564, 354] width 92 height 24
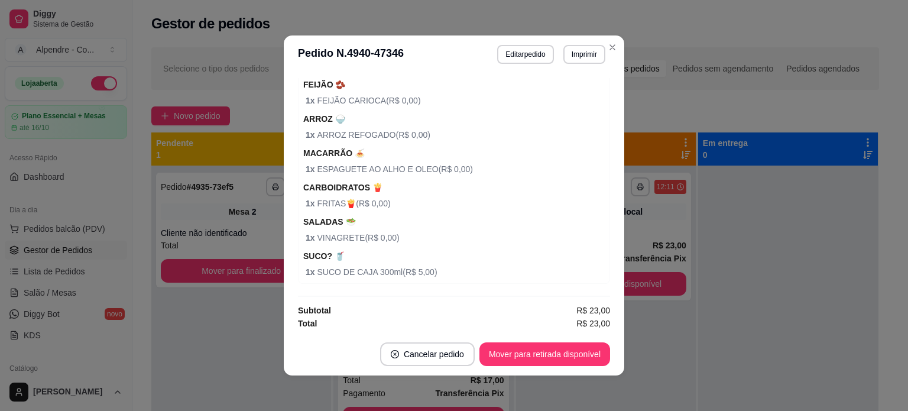
scroll to position [156, 0]
click at [549, 350] on button "Mover para retirada disponível" at bounding box center [544, 354] width 131 height 24
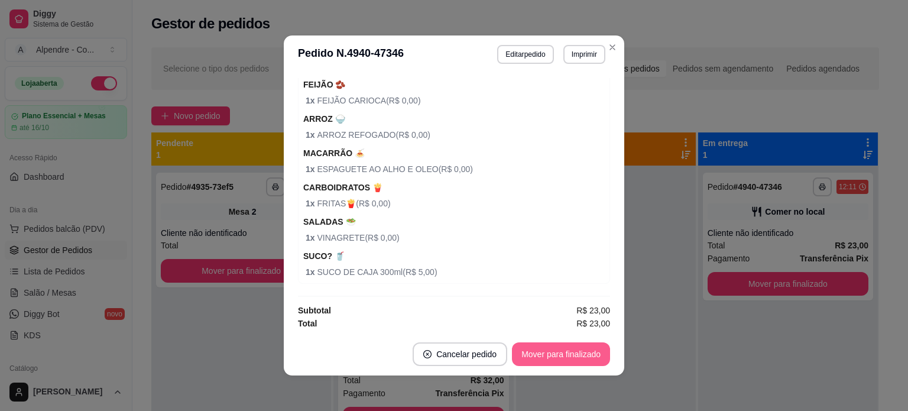
click at [549, 350] on button "Mover para finalizado" at bounding box center [561, 354] width 98 height 24
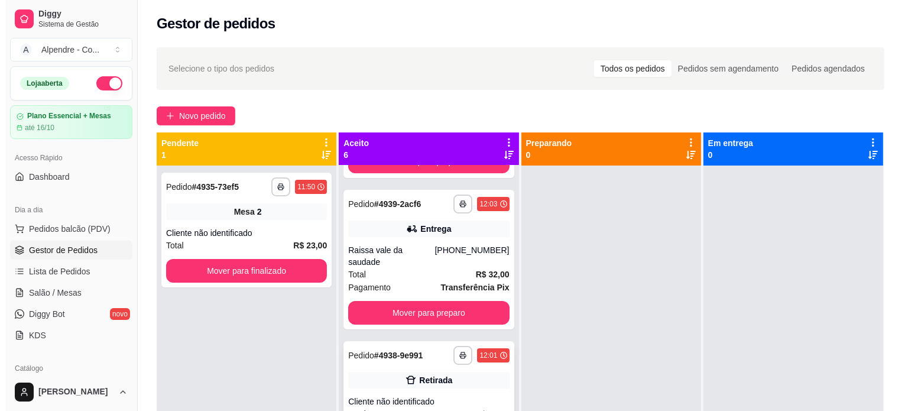
scroll to position [260, 0]
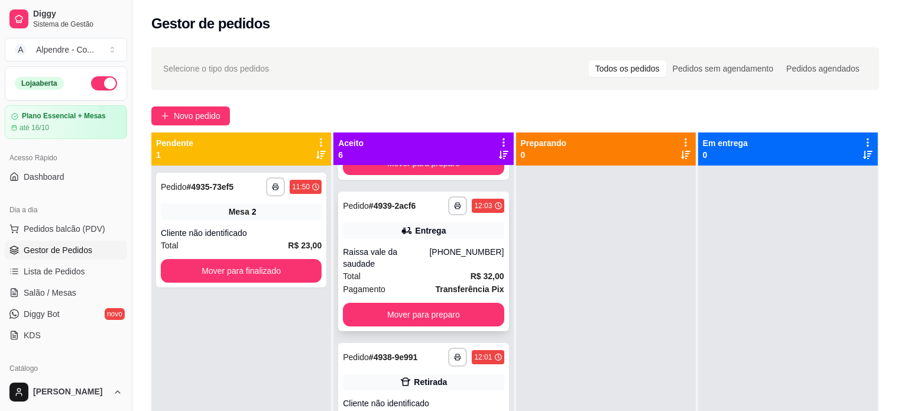
click at [392, 252] on div "Raissa vale da saudade" at bounding box center [386, 258] width 86 height 24
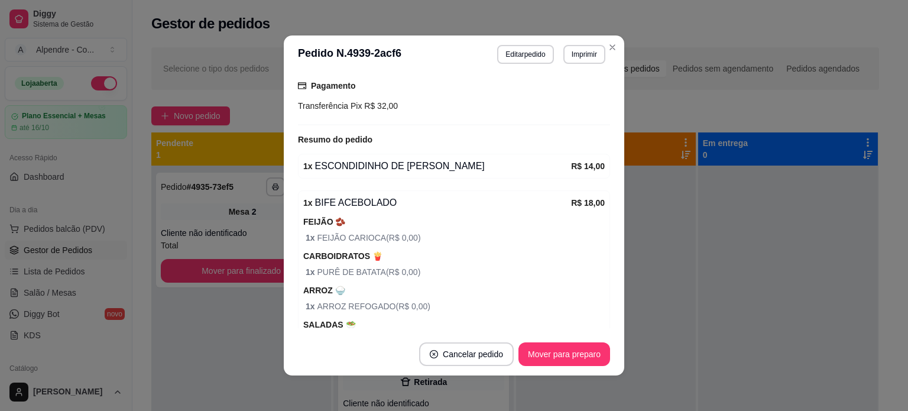
scroll to position [295, 0]
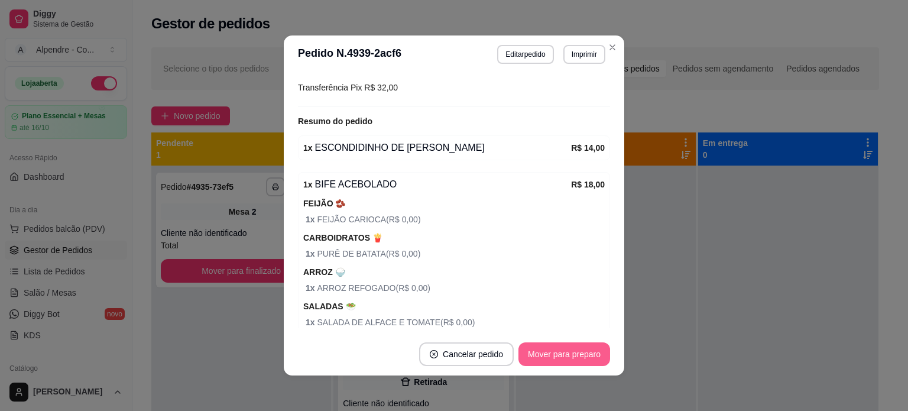
click at [563, 348] on button "Mover para preparo" at bounding box center [564, 354] width 92 height 24
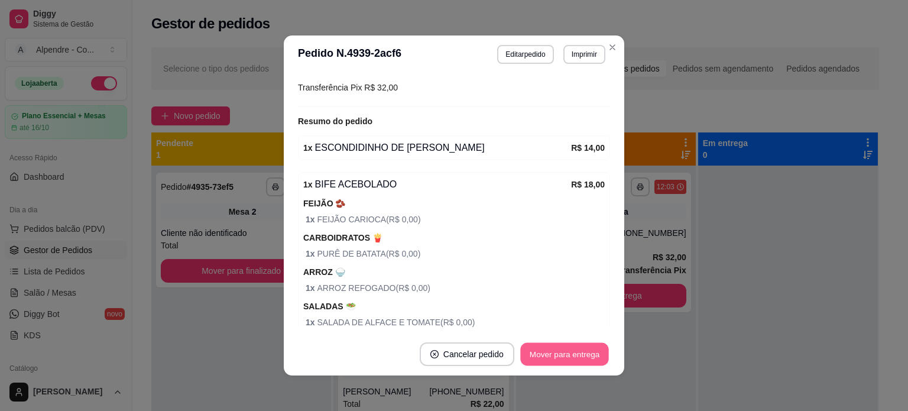
click at [563, 350] on button "Mover para entrega" at bounding box center [564, 354] width 89 height 23
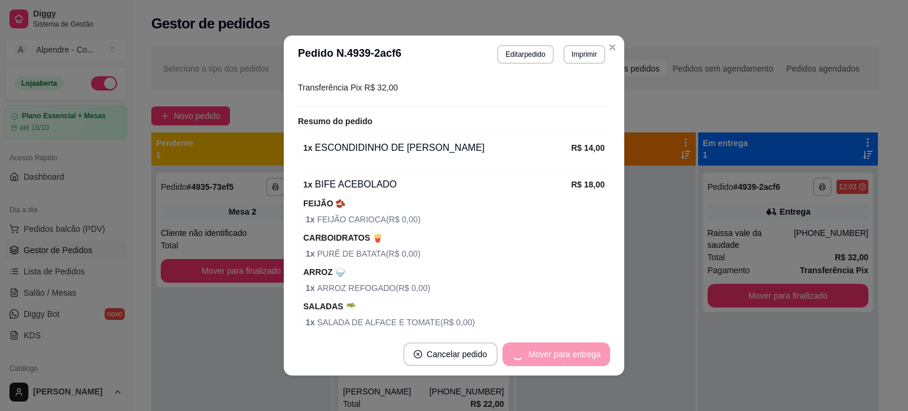
click at [563, 350] on div "Mover para entrega" at bounding box center [556, 354] width 108 height 24
click at [563, 353] on button "Mover para finalizado" at bounding box center [561, 354] width 95 height 23
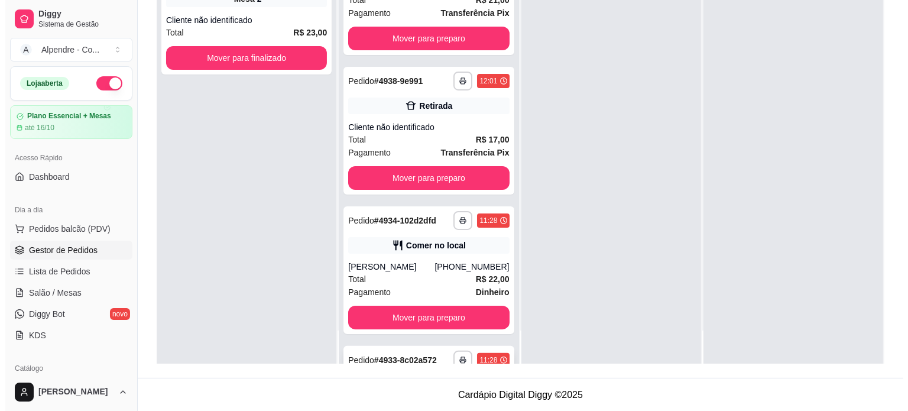
scroll to position [61, 0]
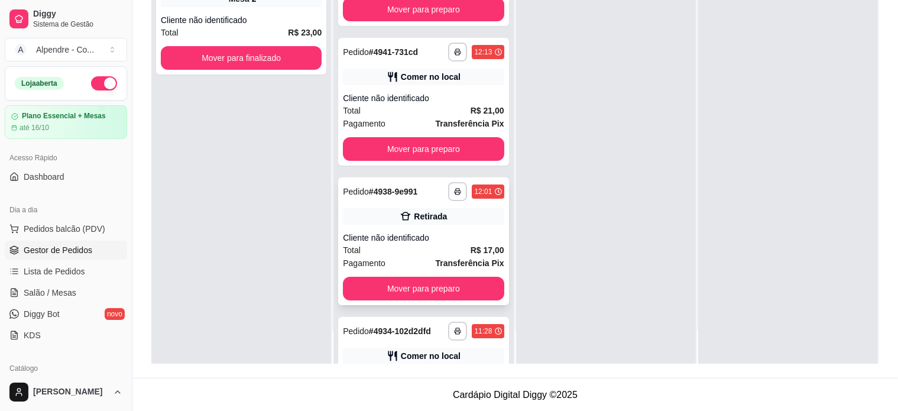
click at [404, 248] on div "Total R$ 17,00" at bounding box center [423, 249] width 161 height 13
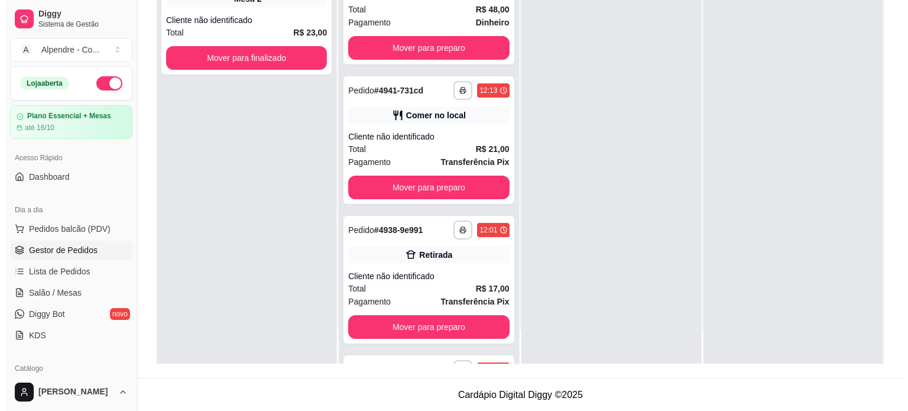
scroll to position [2, 0]
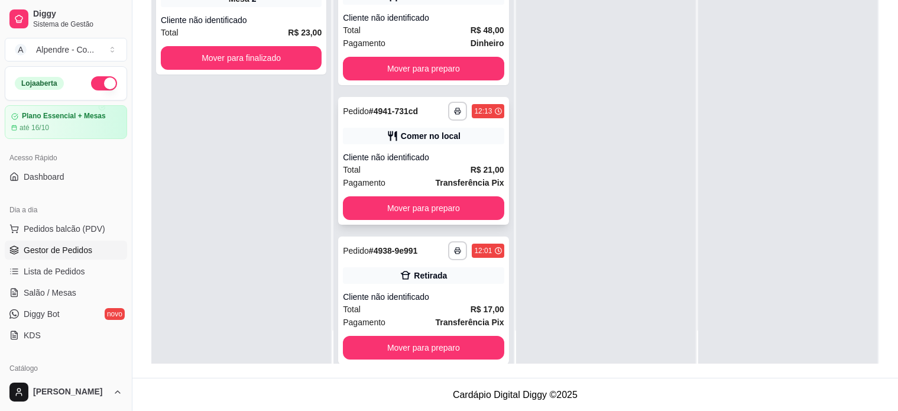
click at [402, 165] on div "Total R$ 21,00" at bounding box center [423, 169] width 161 height 13
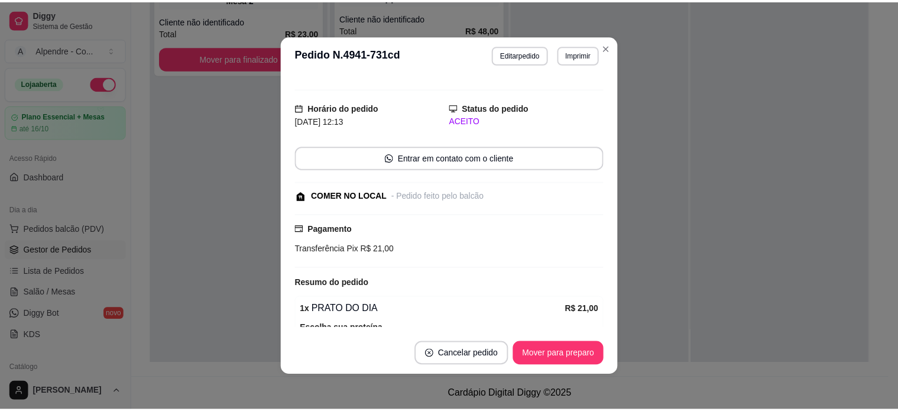
scroll to position [0, 0]
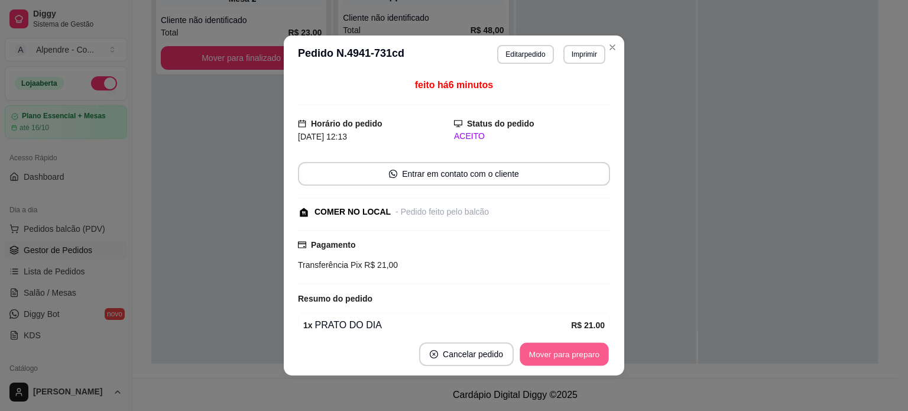
click at [574, 359] on button "Mover para preparo" at bounding box center [563, 354] width 89 height 23
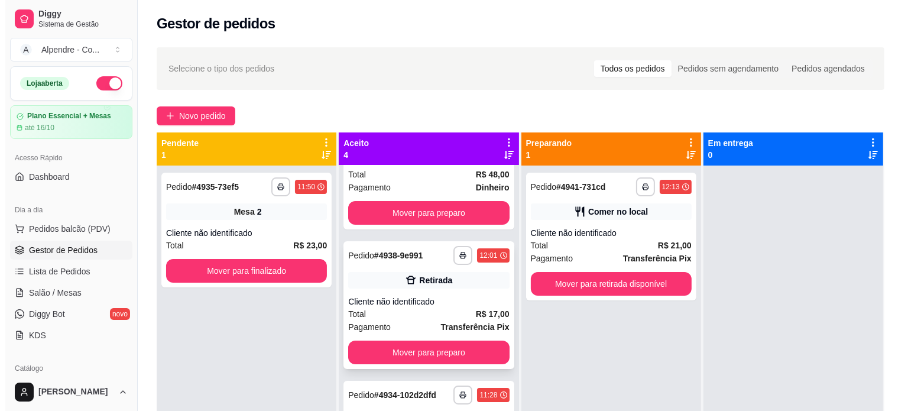
scroll to position [158, 0]
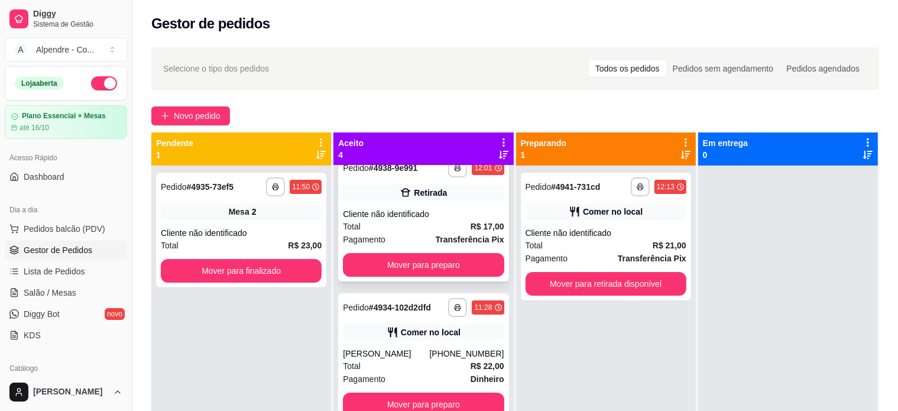
click at [410, 219] on div "Cliente não identificado" at bounding box center [423, 214] width 161 height 12
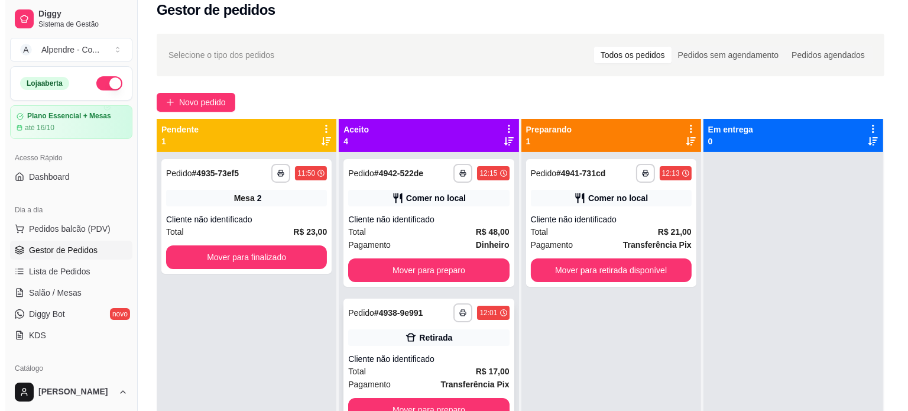
scroll to position [2, 0]
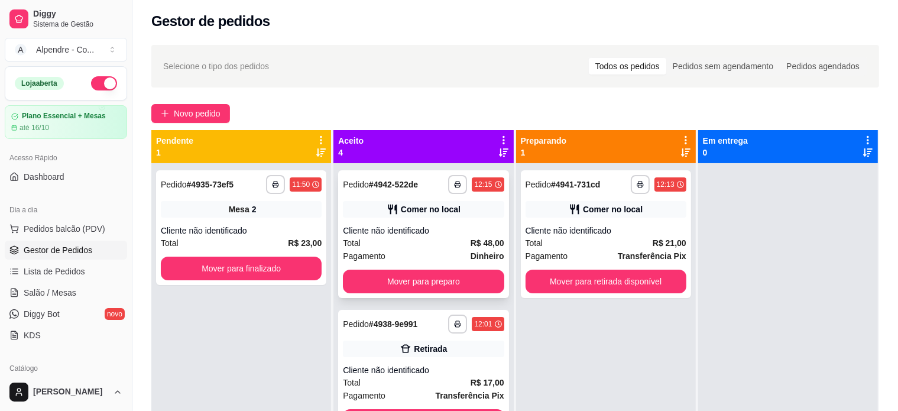
click at [418, 229] on div "Cliente não identificado" at bounding box center [423, 231] width 161 height 12
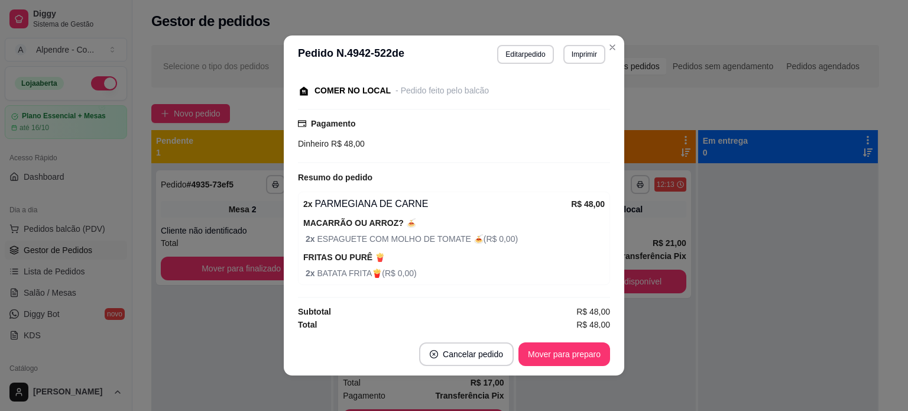
scroll to position [122, 0]
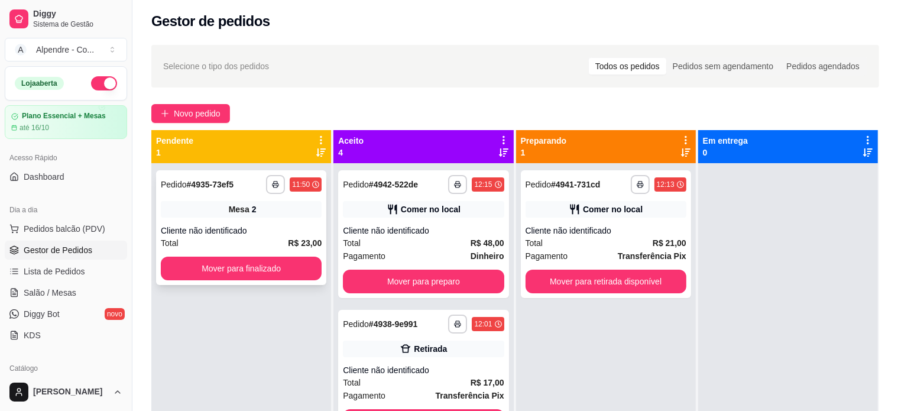
click at [262, 238] on div "Total R$ 23,00" at bounding box center [241, 242] width 161 height 13
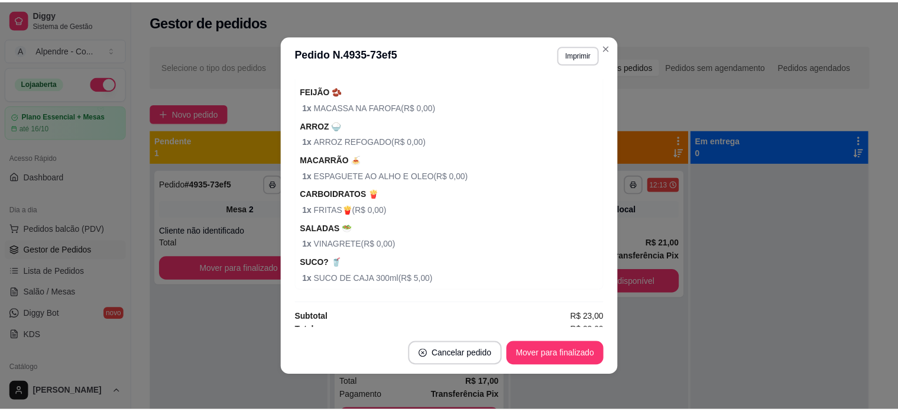
scroll to position [196, 0]
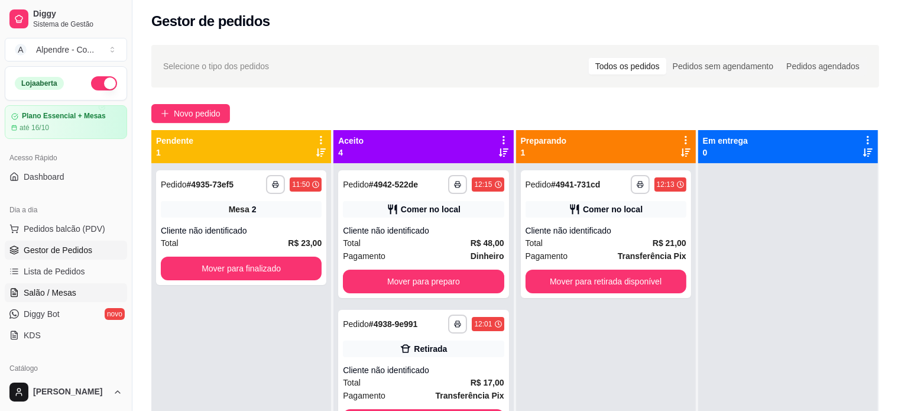
click at [48, 290] on span "Salão / Mesas" at bounding box center [50, 293] width 53 height 12
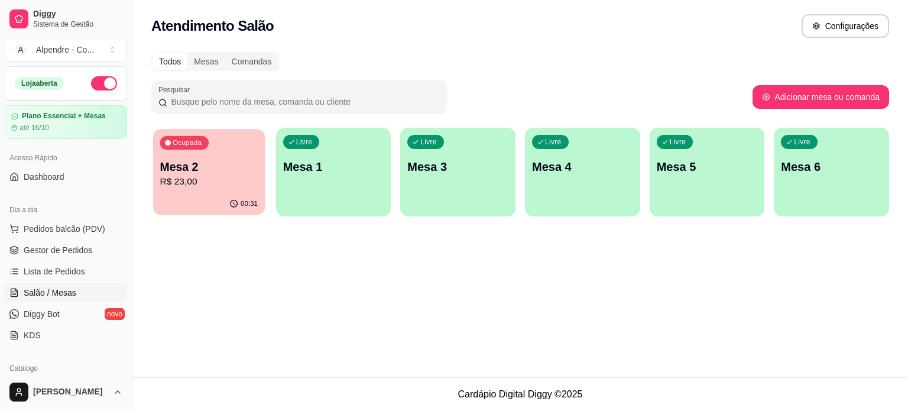
click at [219, 179] on p "R$ 23,00" at bounding box center [209, 182] width 98 height 14
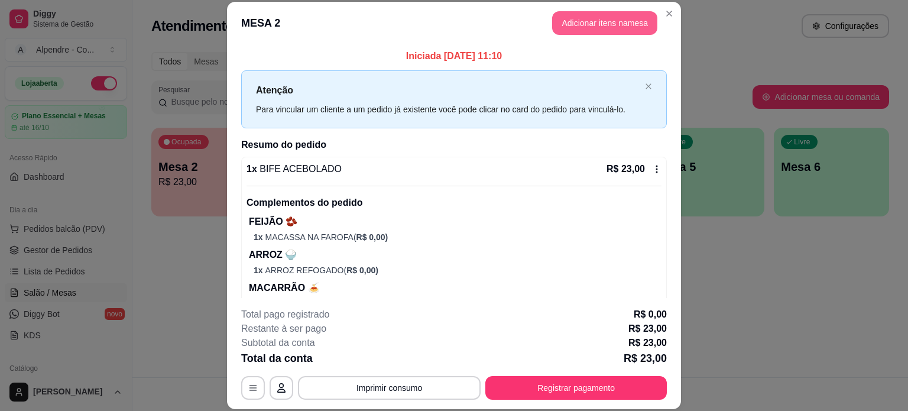
click at [596, 23] on button "Adicionar itens na mesa" at bounding box center [604, 23] width 105 height 24
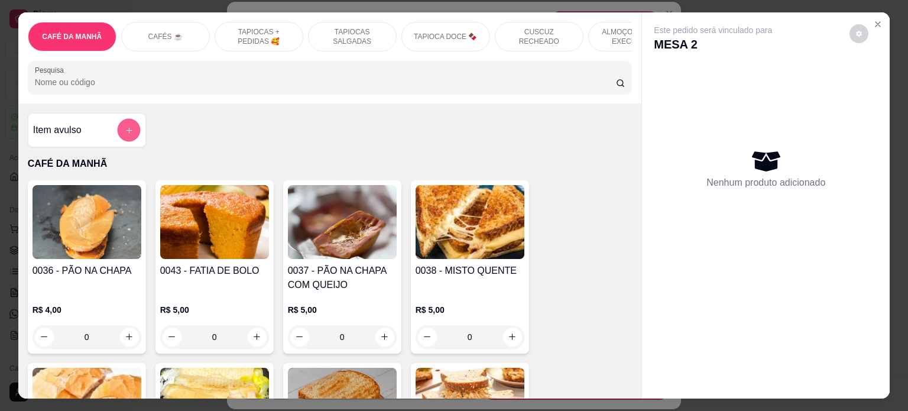
click at [124, 135] on icon "add-separate-item" at bounding box center [128, 130] width 9 height 9
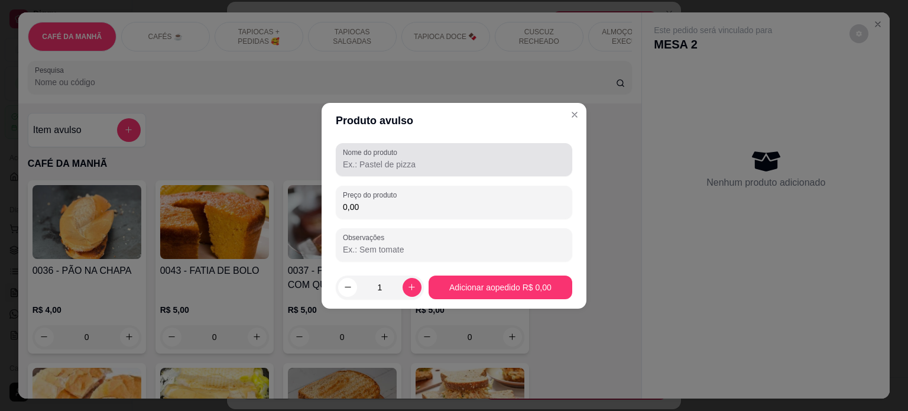
click at [371, 162] on input "Nome do produto" at bounding box center [454, 164] width 222 height 12
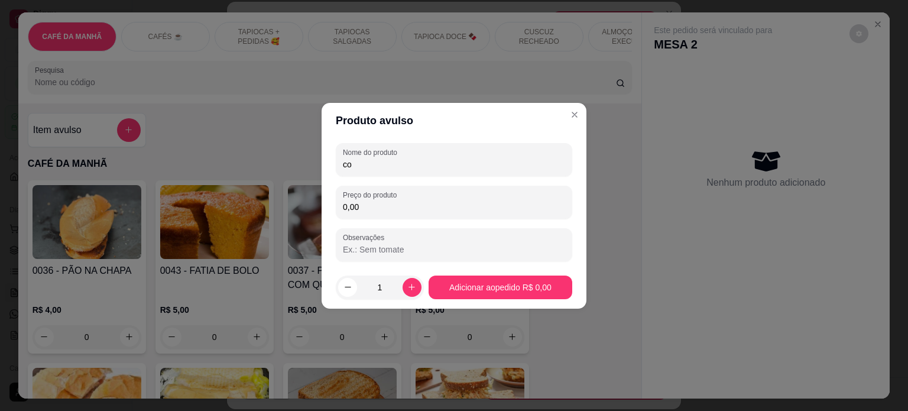
type input "c"
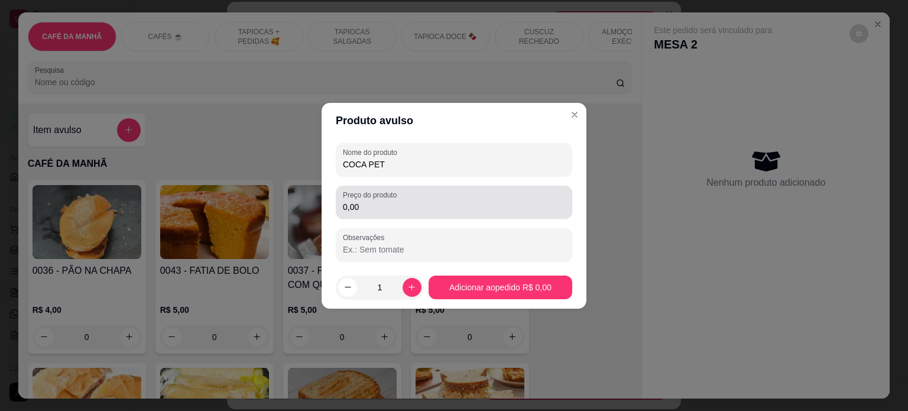
type input "COCA PET"
click at [411, 203] on input "0,00" at bounding box center [454, 207] width 222 height 12
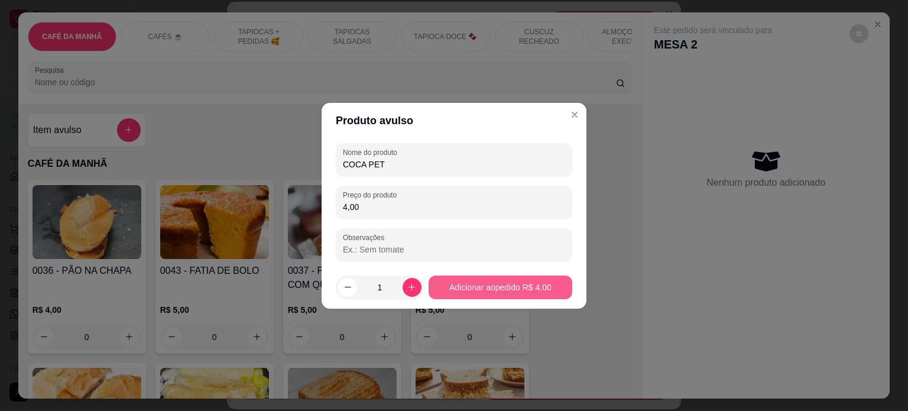
type input "4,00"
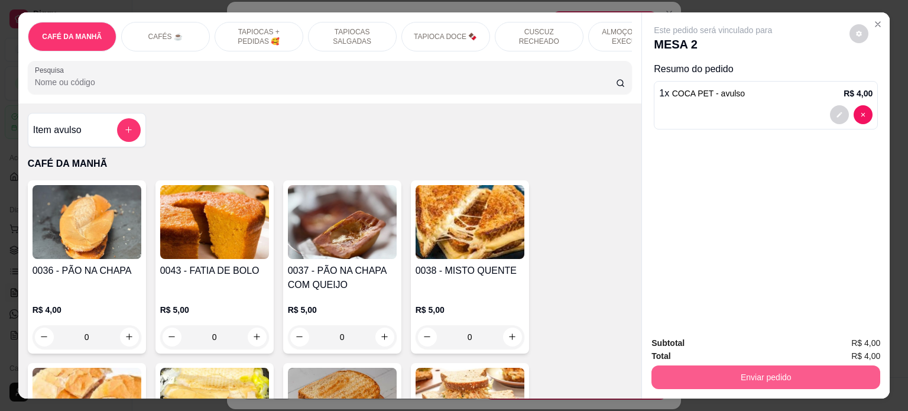
click at [767, 366] on button "Enviar pedido" at bounding box center [765, 377] width 229 height 24
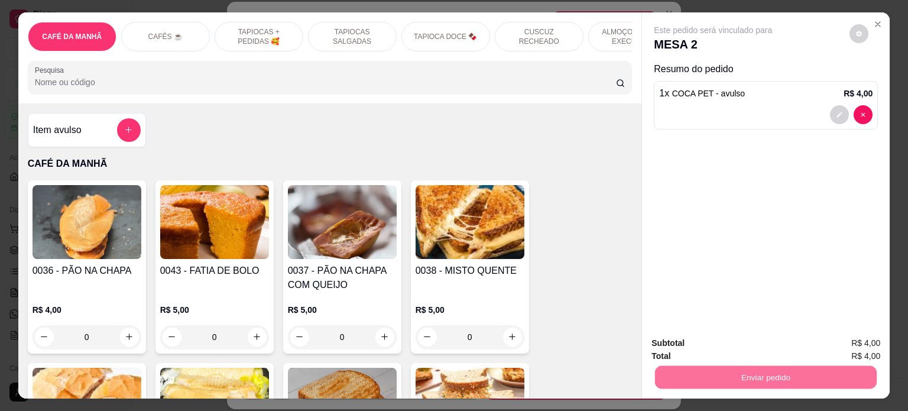
click at [861, 343] on button "Enviar pedido" at bounding box center [849, 343] width 67 height 22
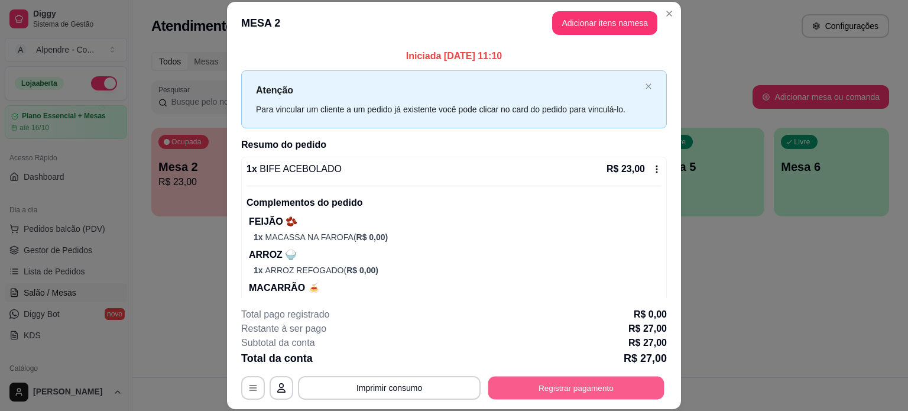
click at [546, 385] on button "Registrar pagamento" at bounding box center [576, 387] width 176 height 23
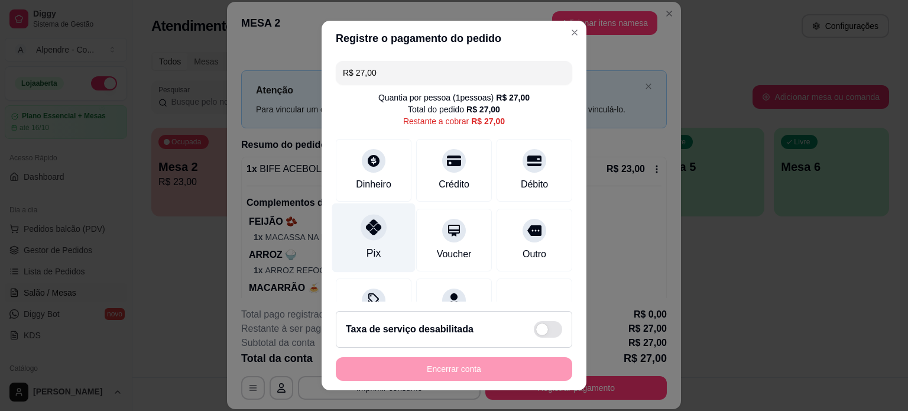
click at [369, 261] on div "Pix" at bounding box center [373, 237] width 83 height 69
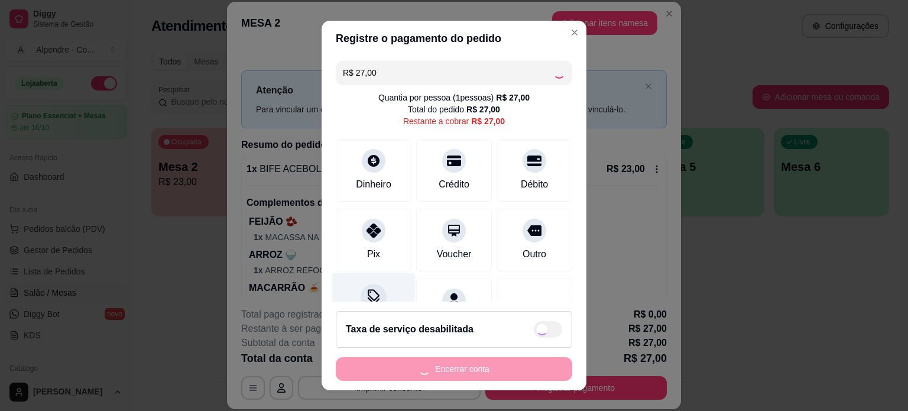
type input "R$ 0,00"
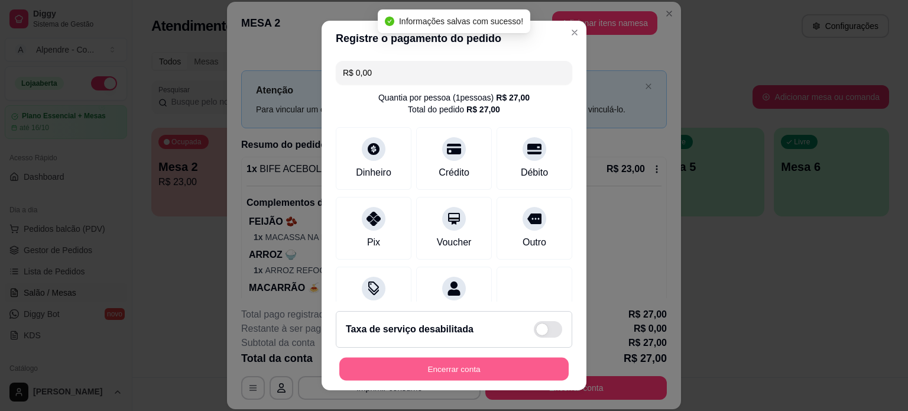
click at [441, 368] on button "Encerrar conta" at bounding box center [453, 369] width 229 height 23
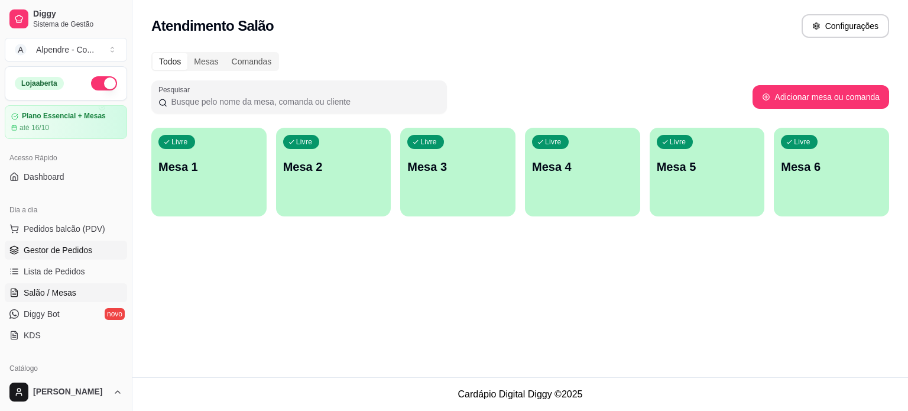
click at [38, 248] on span "Gestor de Pedidos" at bounding box center [58, 250] width 69 height 12
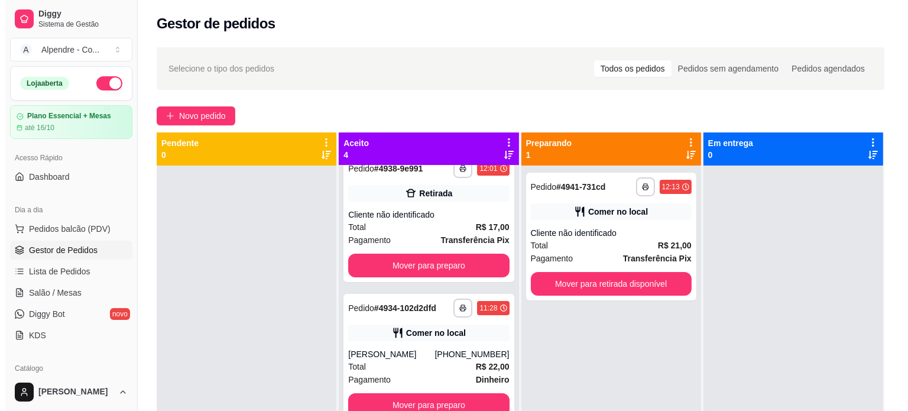
scroll to position [158, 0]
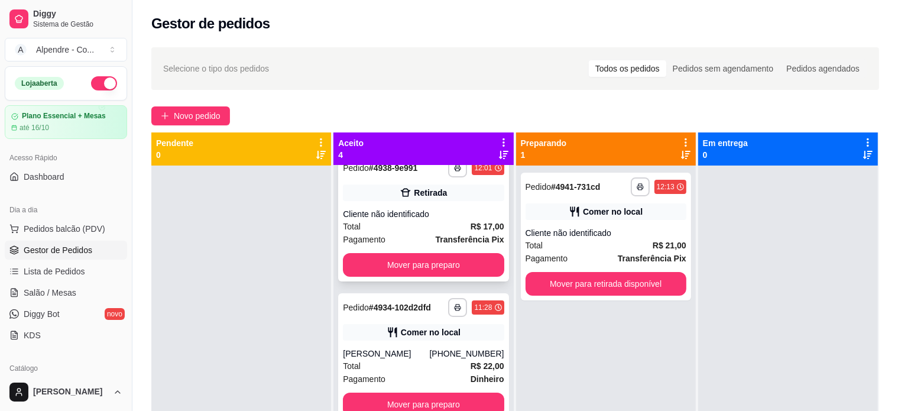
click at [426, 218] on div "Cliente não identificado" at bounding box center [423, 214] width 161 height 12
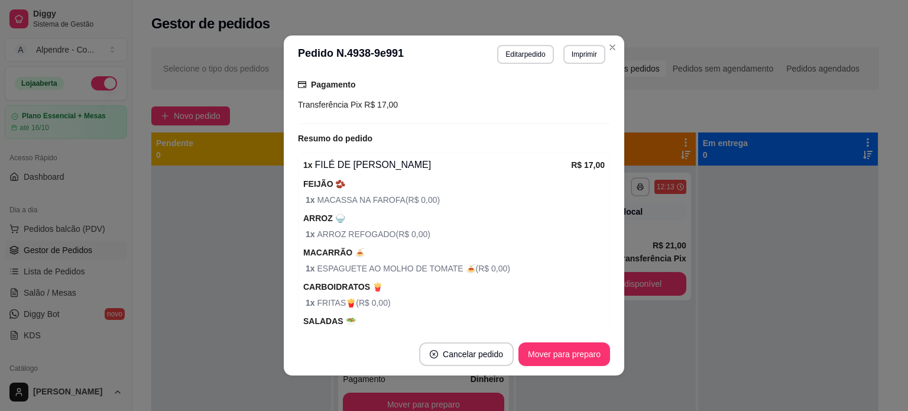
scroll to position [107, 0]
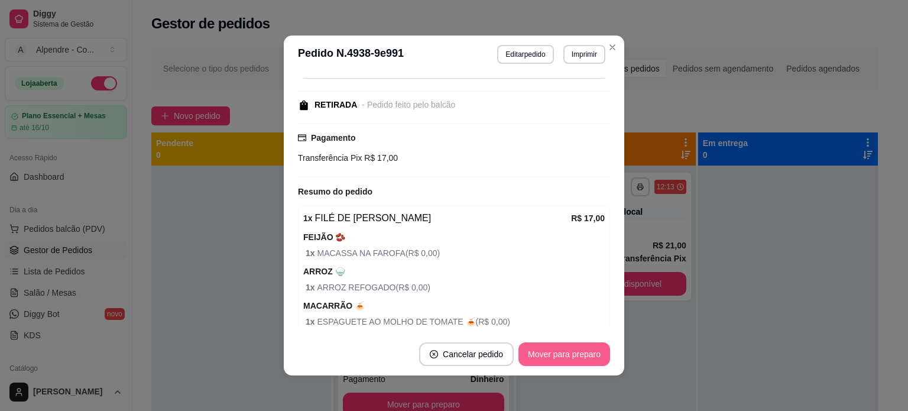
click at [548, 351] on button "Mover para preparo" at bounding box center [564, 354] width 92 height 24
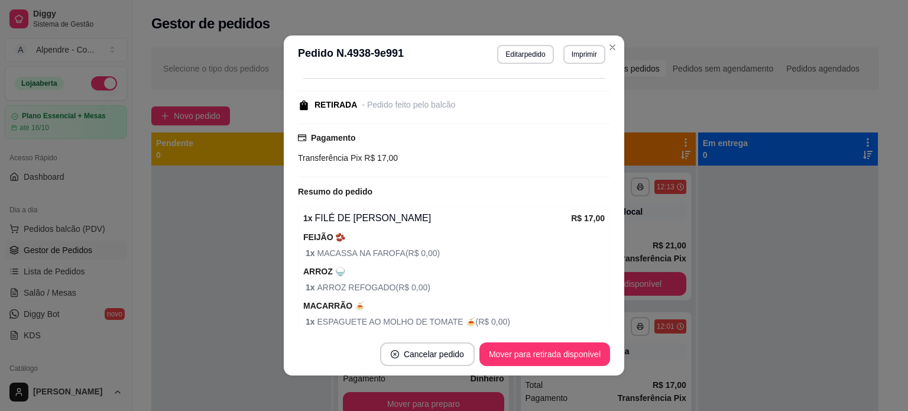
scroll to position [19, 0]
click at [548, 351] on button "Mover para retirada disponível" at bounding box center [544, 354] width 126 height 23
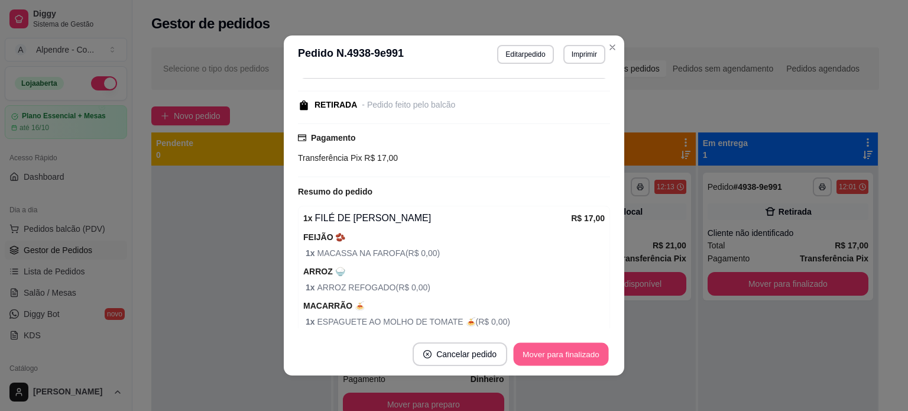
click at [548, 351] on button "Mover para finalizado" at bounding box center [561, 354] width 95 height 23
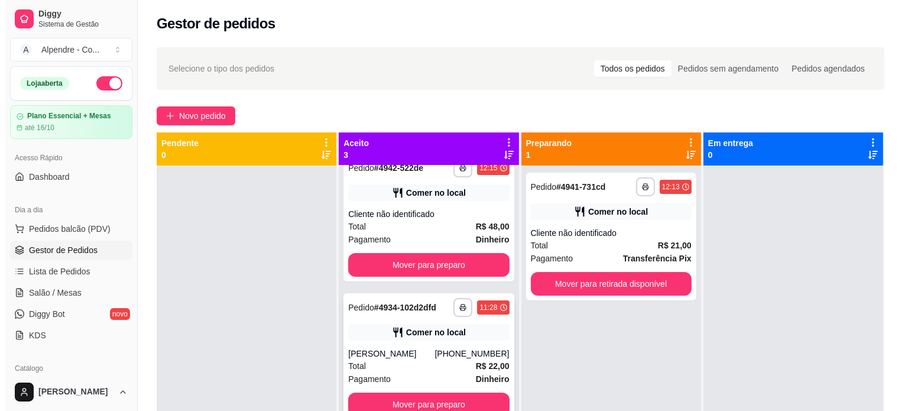
scroll to position [0, 0]
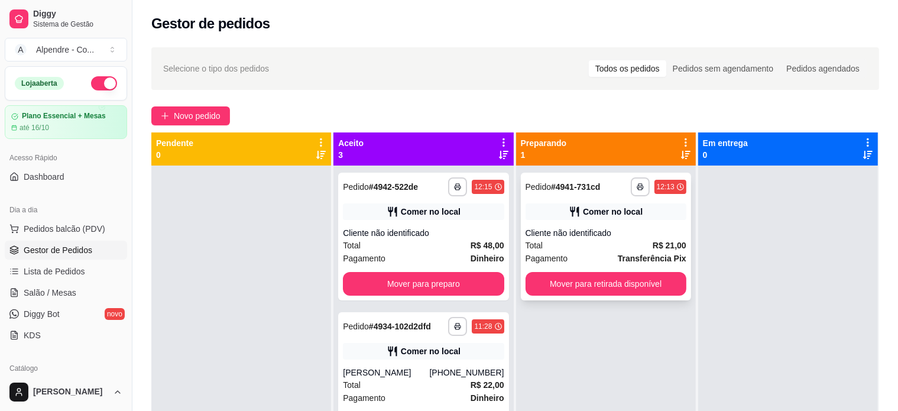
click at [563, 253] on div "Pagamento Transferência Pix" at bounding box center [605, 258] width 161 height 13
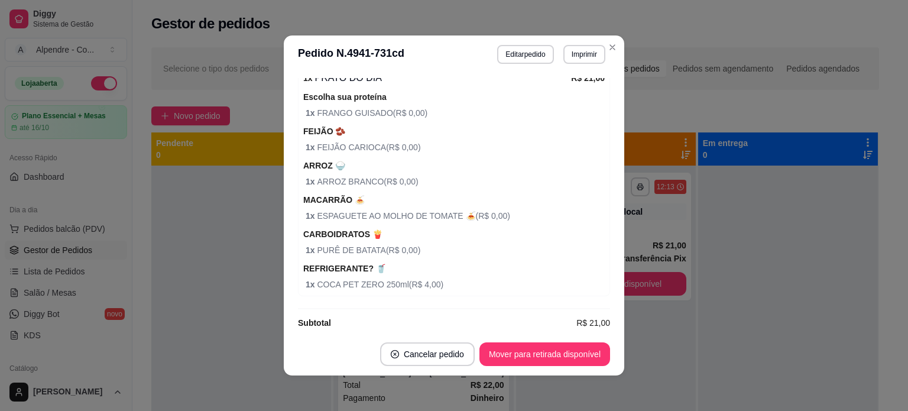
scroll to position [259, 0]
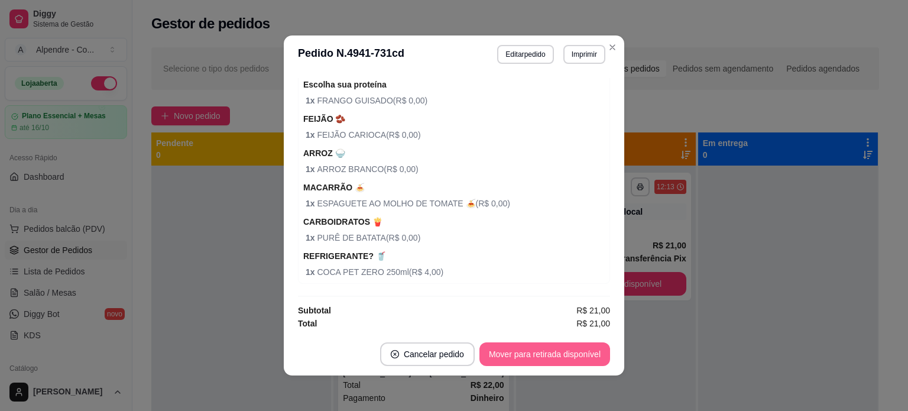
click at [544, 346] on button "Mover para retirada disponível" at bounding box center [544, 354] width 131 height 24
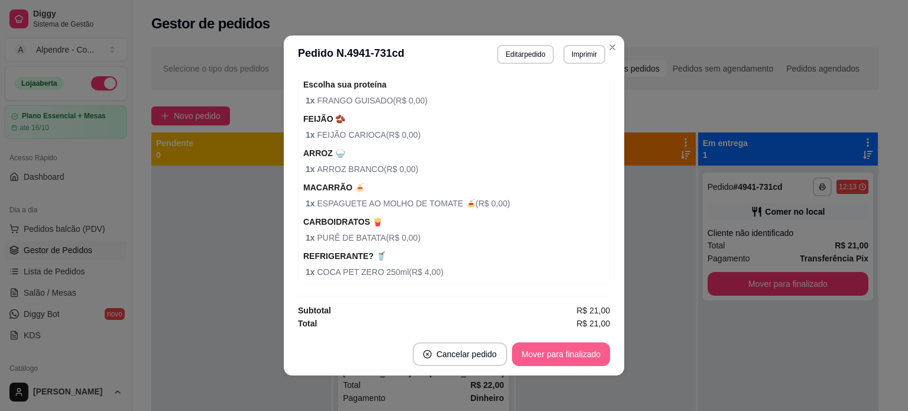
click at [544, 359] on button "Mover para finalizado" at bounding box center [561, 354] width 98 height 24
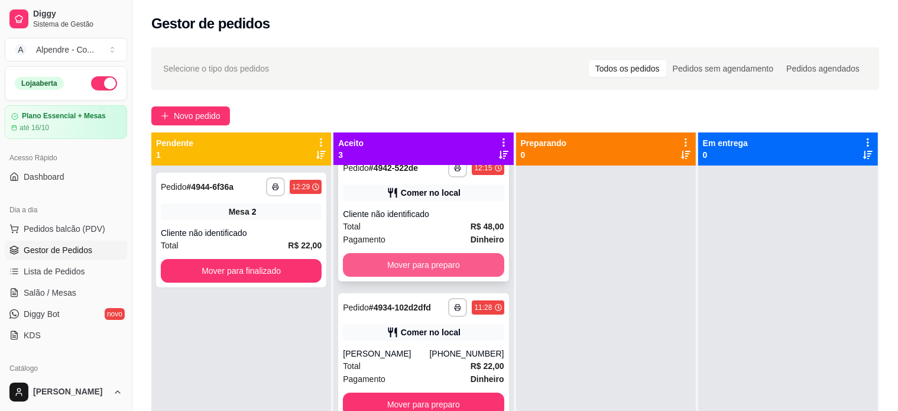
scroll to position [0, 0]
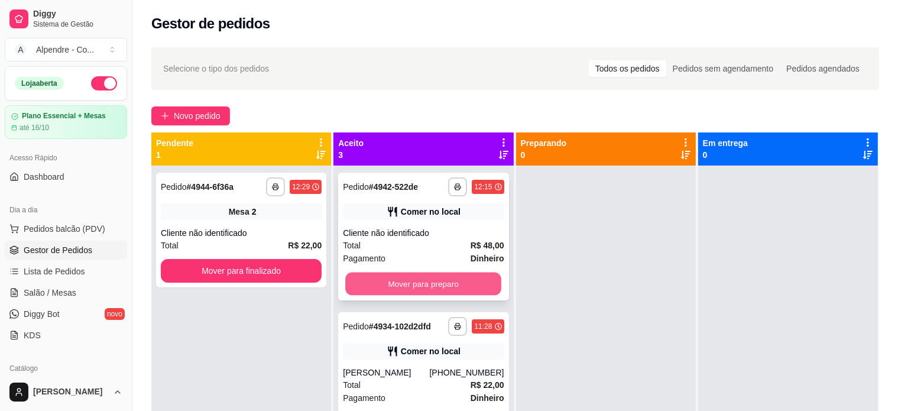
click at [426, 288] on button "Mover para preparo" at bounding box center [423, 283] width 156 height 23
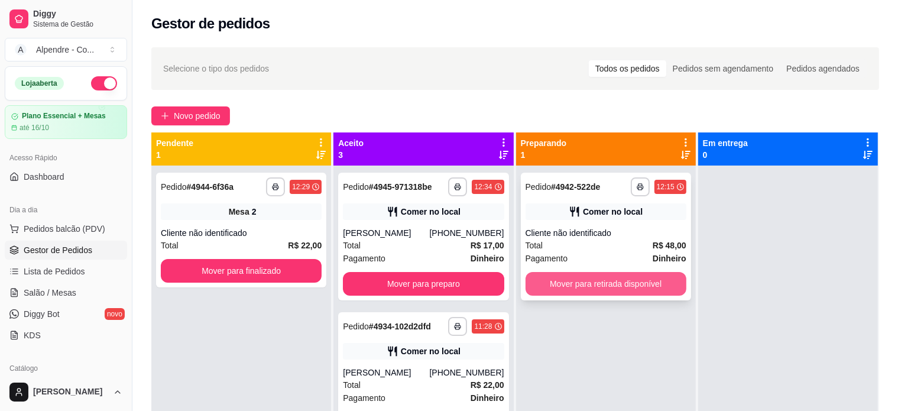
click at [576, 281] on button "Mover para retirada disponível" at bounding box center [605, 284] width 161 height 24
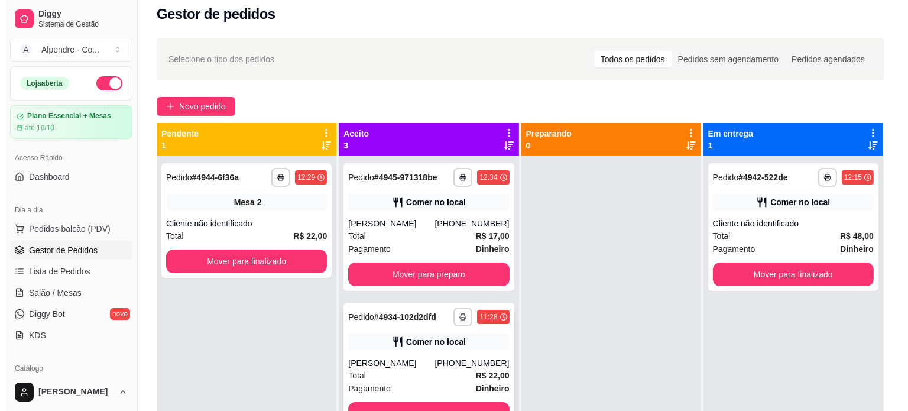
scroll to position [2, 0]
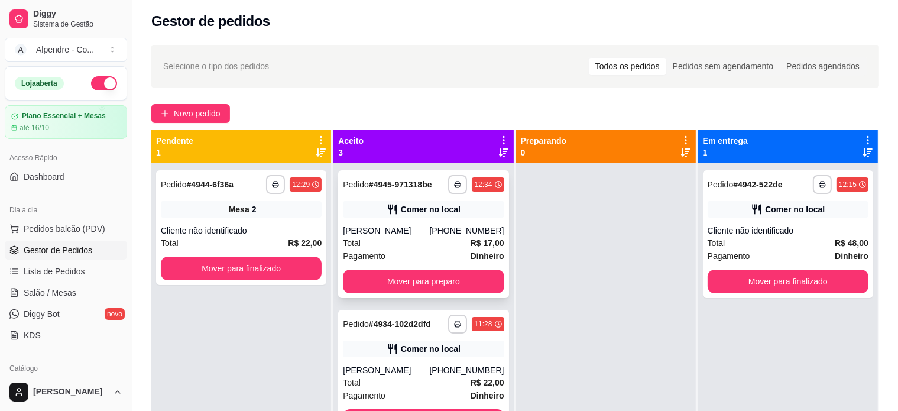
click at [404, 238] on div "Total R$ 17,00" at bounding box center [423, 242] width 161 height 13
click at [177, 103] on div "**********" at bounding box center [514, 296] width 765 height 517
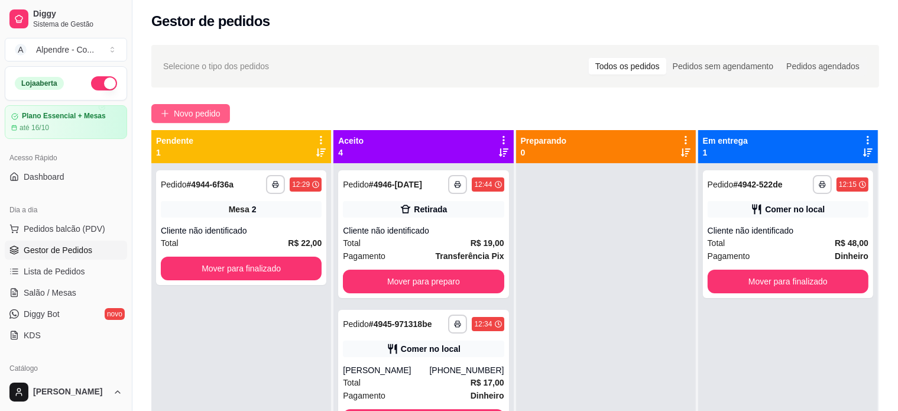
click at [179, 108] on span "Novo pedido" at bounding box center [197, 113] width 47 height 13
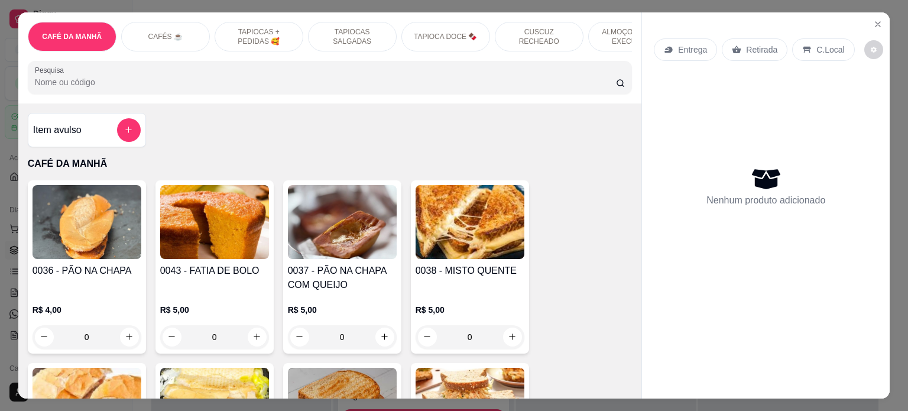
click at [621, 33] on p "ALMOÇO - PRATO EXECUTIVO" at bounding box center [632, 36] width 69 height 19
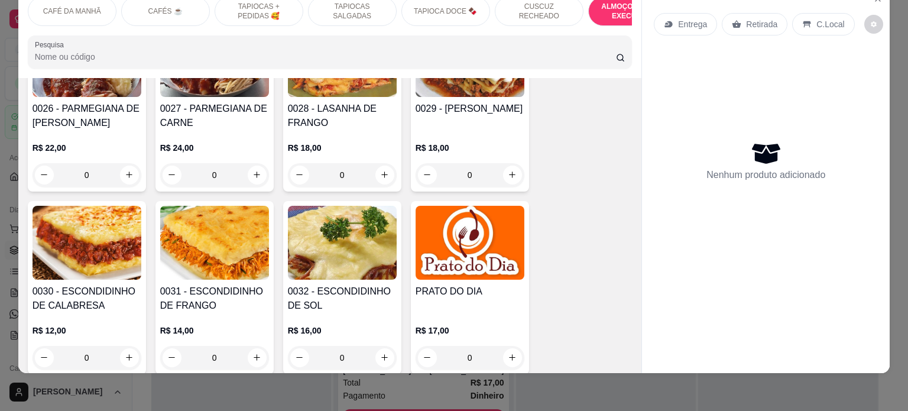
scroll to position [2719, 0]
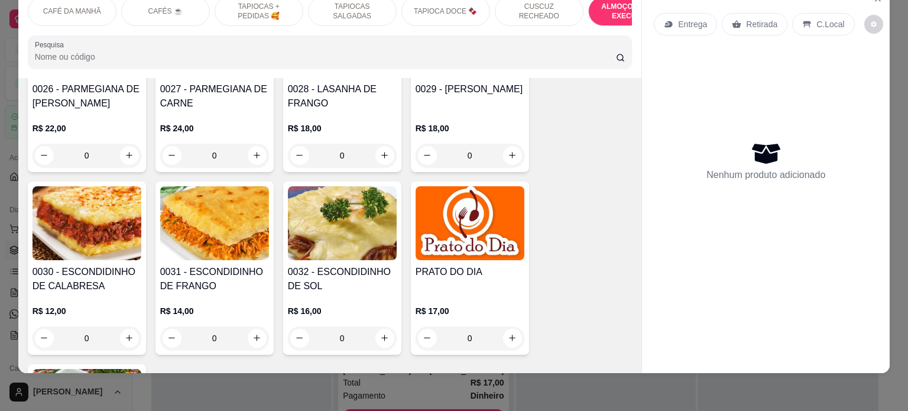
click at [385, 329] on div "0" at bounding box center [342, 338] width 109 height 24
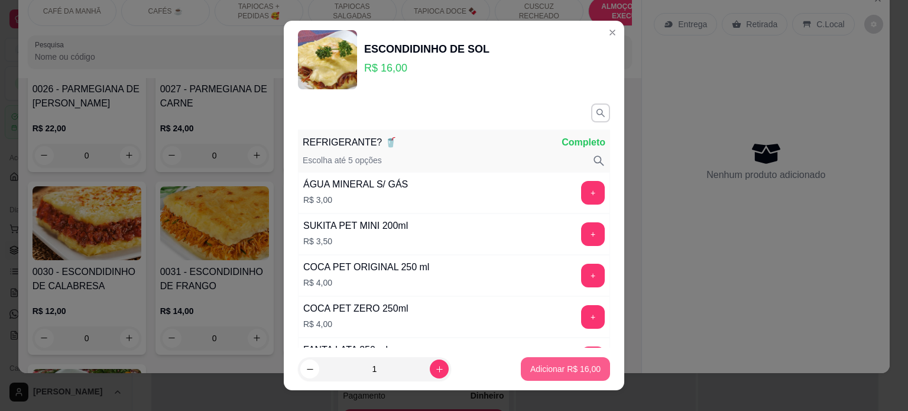
click at [554, 366] on p "Adicionar R$ 16,00" at bounding box center [565, 369] width 70 height 12
type input "1"
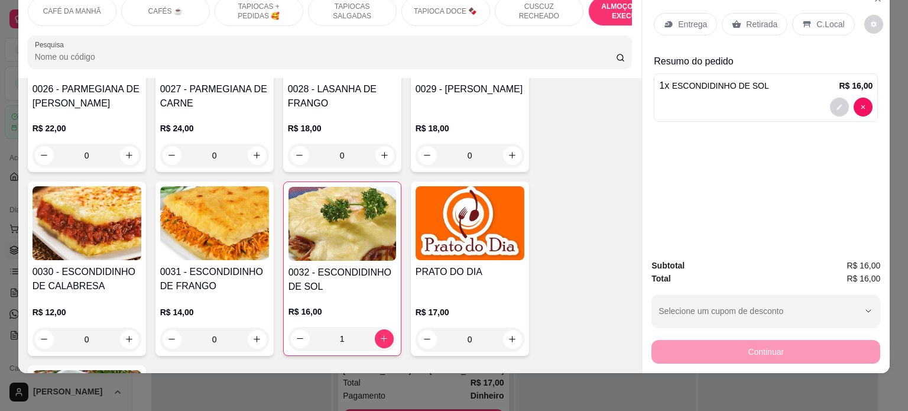
click at [693, 18] on p "Entrega" at bounding box center [692, 24] width 29 height 12
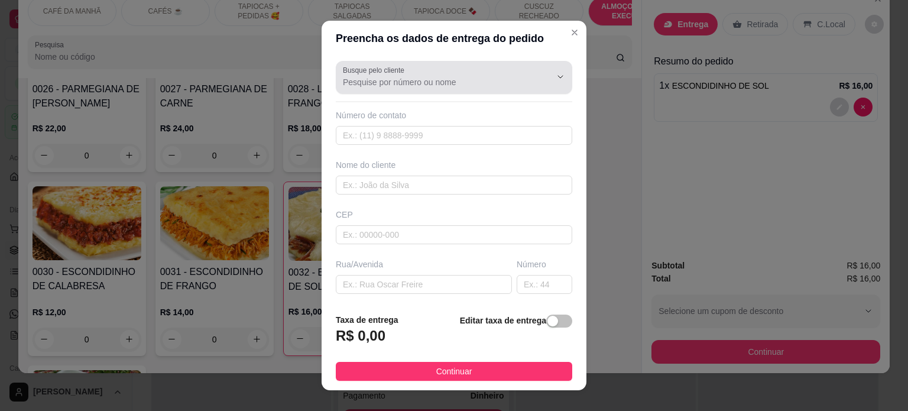
click at [397, 73] on label "Busque pelo cliente" at bounding box center [376, 70] width 66 height 10
click at [397, 76] on input "Busque pelo cliente" at bounding box center [437, 82] width 189 height 12
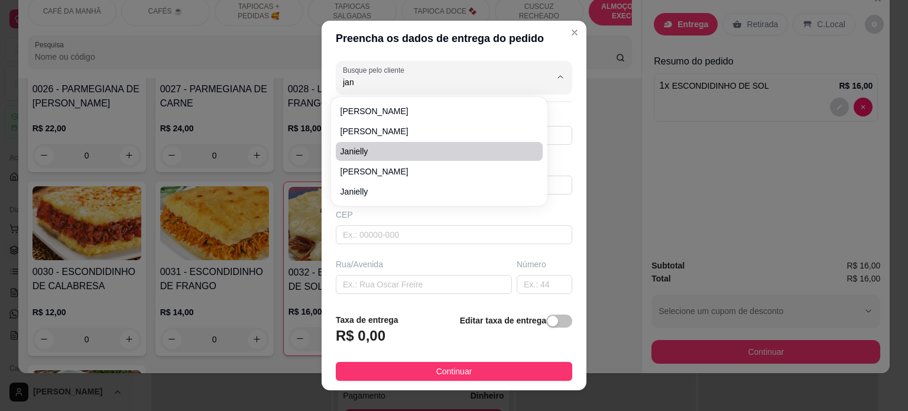
click at [375, 148] on span "Janielly" at bounding box center [433, 151] width 186 height 12
type input "Janielly"
type input "558386344537"
type input "Janielly"
type input "[PERSON_NAME]"
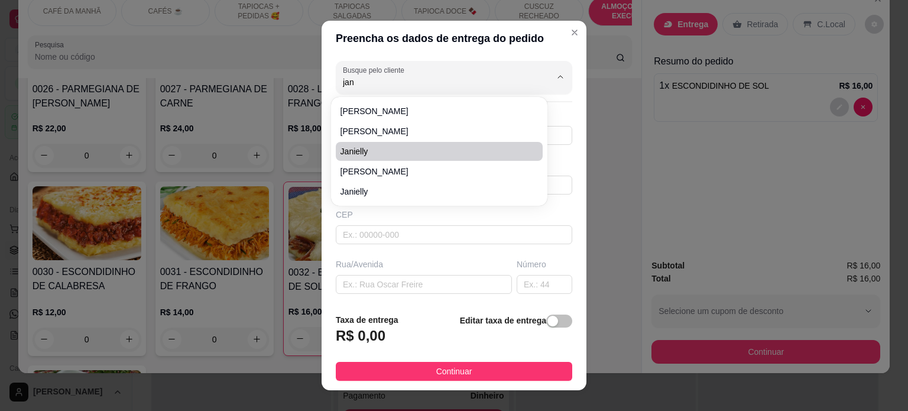
type input "DESPACHANTES"
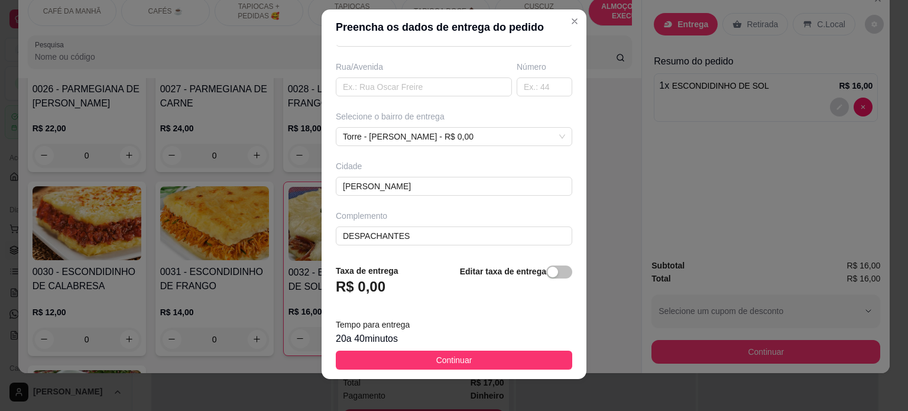
scroll to position [17, 0]
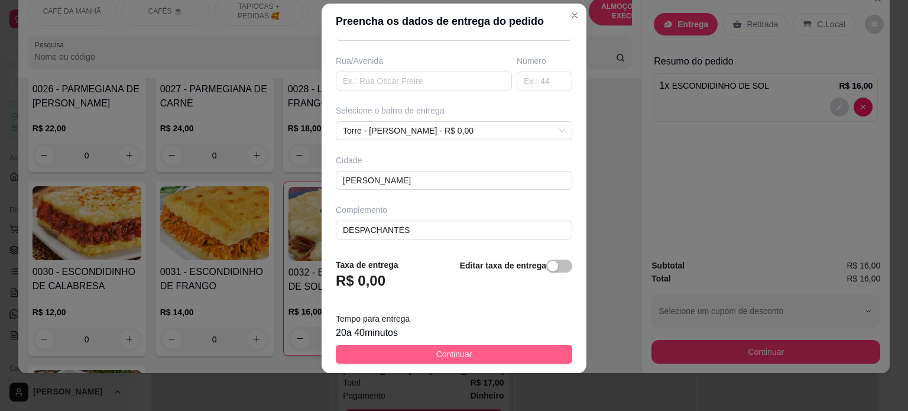
type input "Janielly"
click at [459, 355] on span "Continuar" at bounding box center [454, 353] width 36 height 13
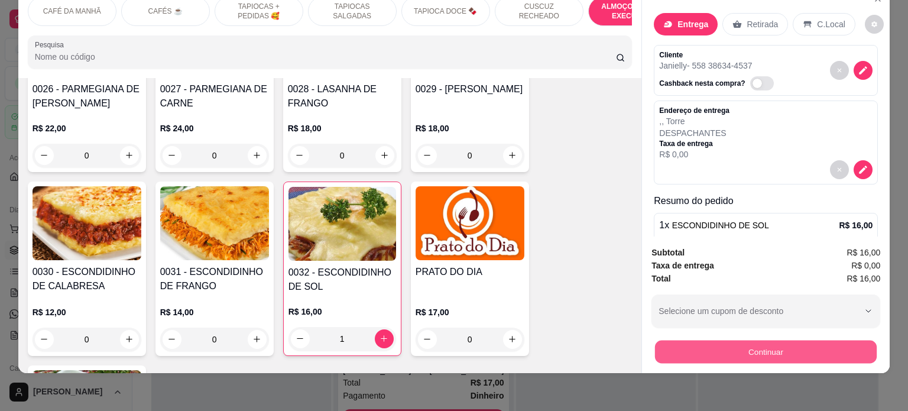
click at [743, 341] on button "Continuar" at bounding box center [766, 351] width 222 height 23
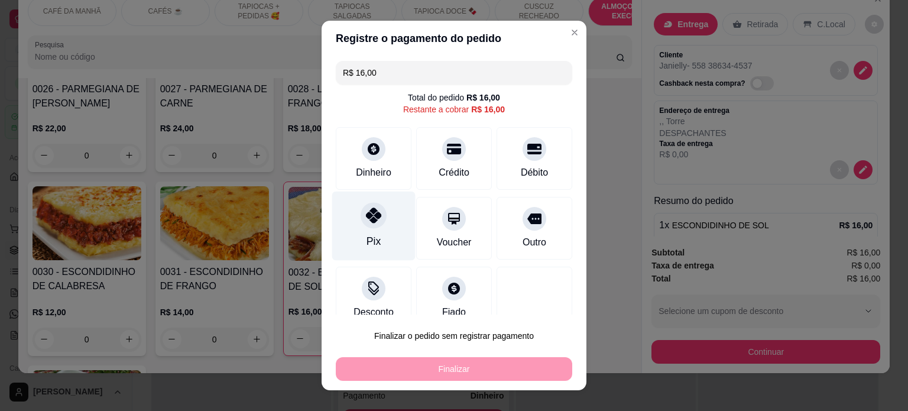
click at [369, 228] on div "Pix" at bounding box center [373, 225] width 83 height 69
type input "R$ 0,00"
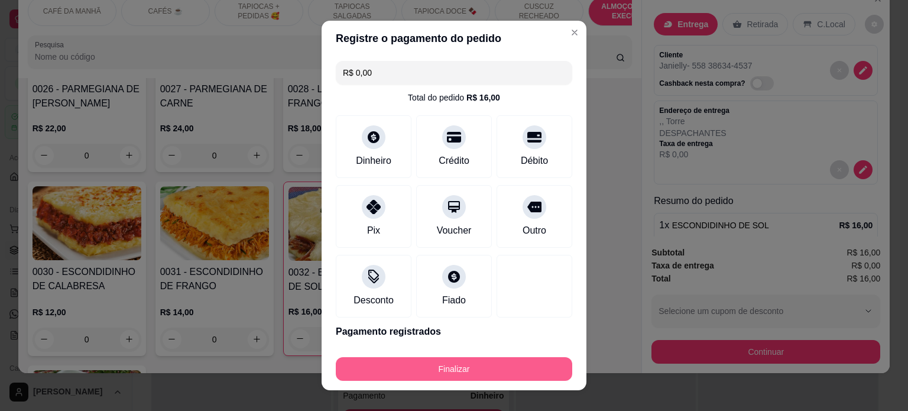
click at [444, 376] on button "Finalizar" at bounding box center [454, 369] width 236 height 24
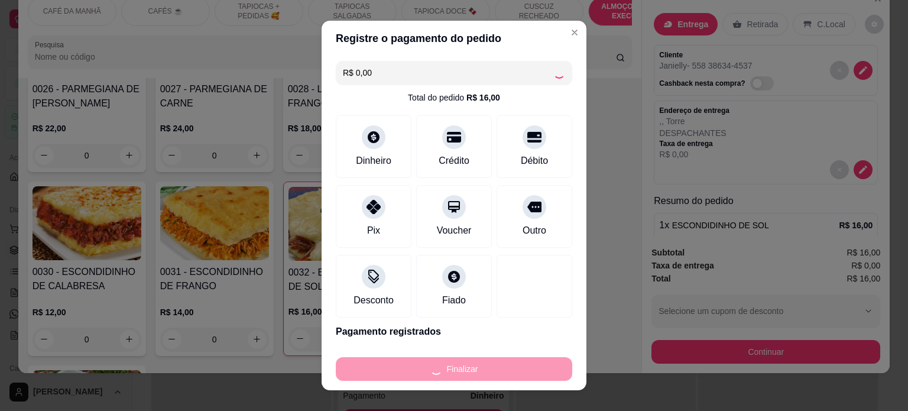
type input "0"
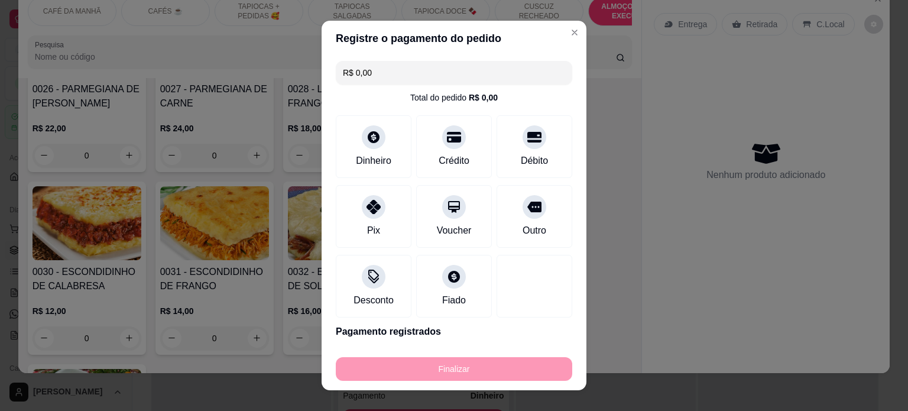
type input "-R$ 16,00"
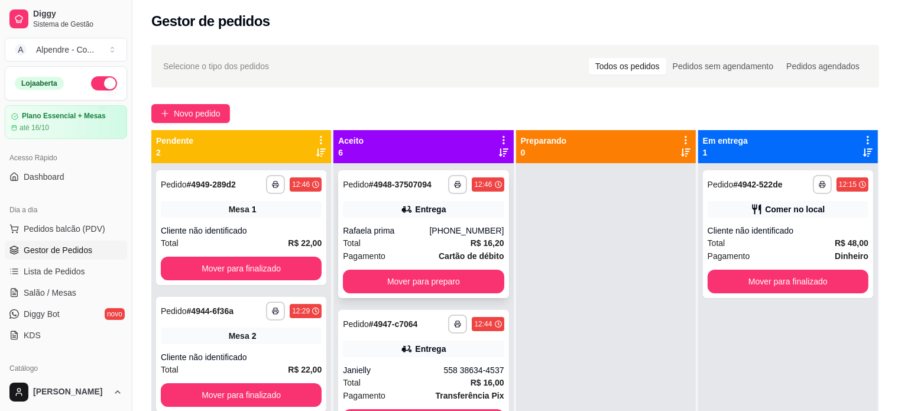
click at [400, 250] on div "Pagamento Cartão de débito" at bounding box center [423, 255] width 161 height 13
click at [455, 184] on icon "button" at bounding box center [458, 185] width 6 height 2
click at [430, 228] on button "Impressora container" at bounding box center [408, 225] width 83 height 18
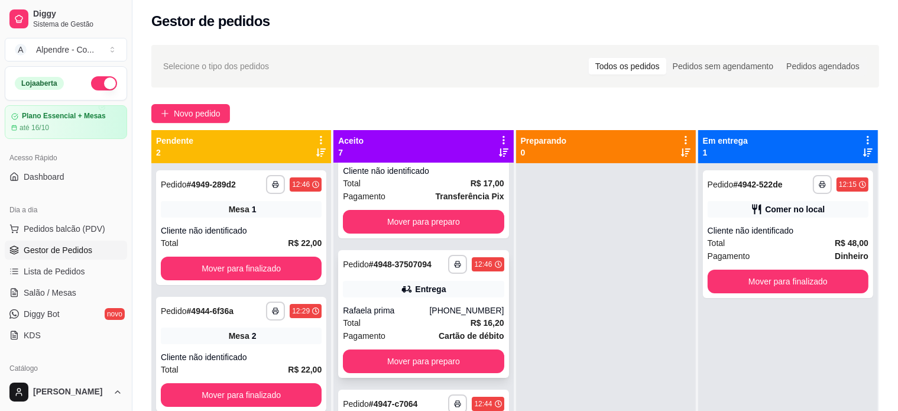
scroll to position [118, 0]
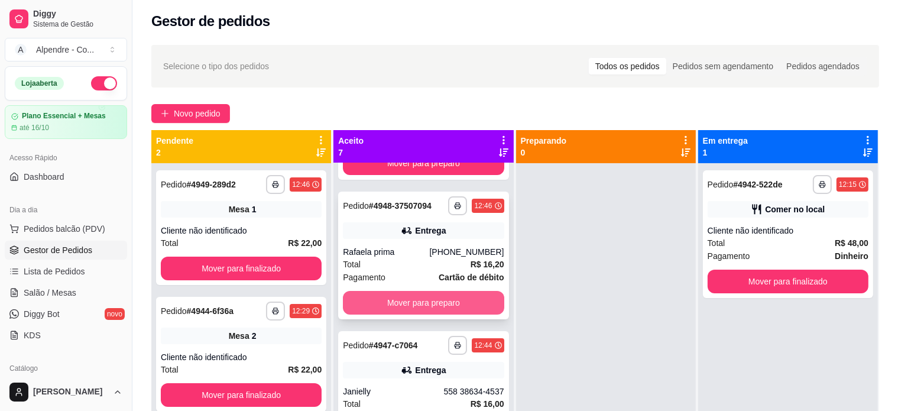
click at [428, 302] on button "Mover para preparo" at bounding box center [423, 303] width 161 height 24
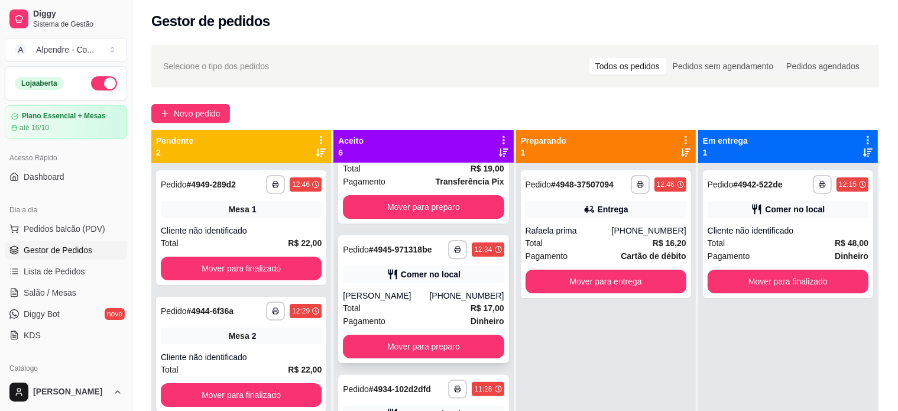
scroll to position [437, 0]
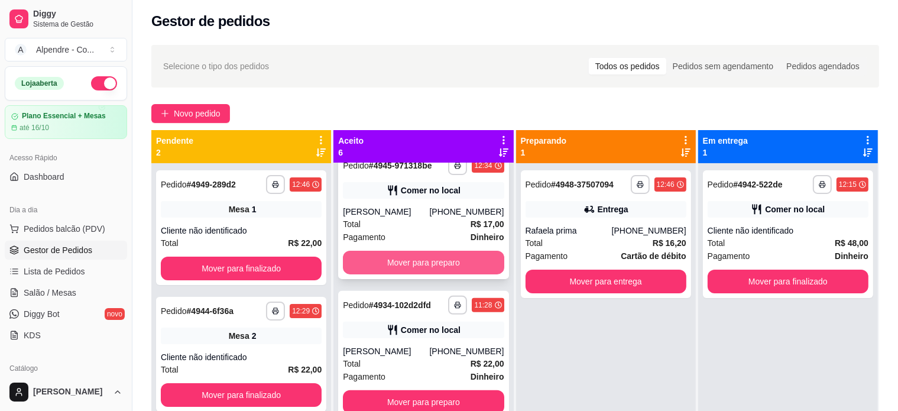
click at [404, 261] on button "Mover para preparo" at bounding box center [423, 263] width 161 height 24
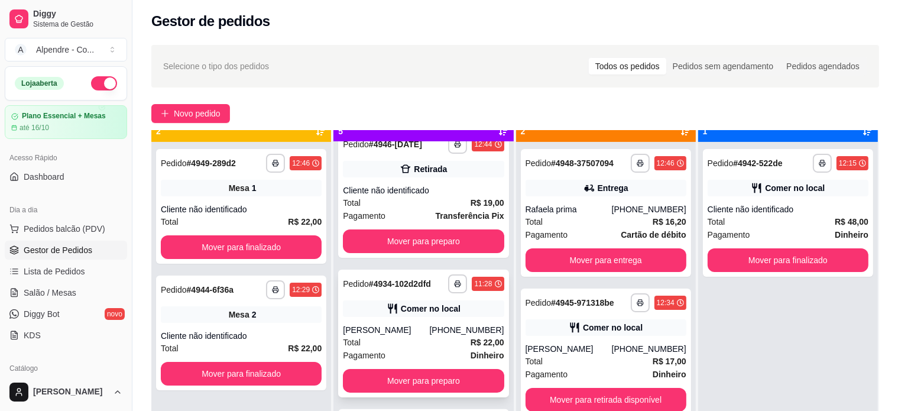
scroll to position [33, 0]
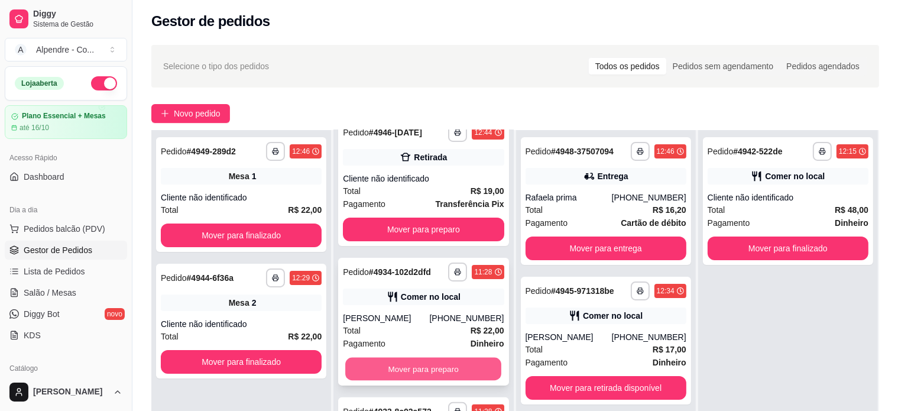
click at [401, 369] on button "Mover para preparo" at bounding box center [423, 369] width 156 height 23
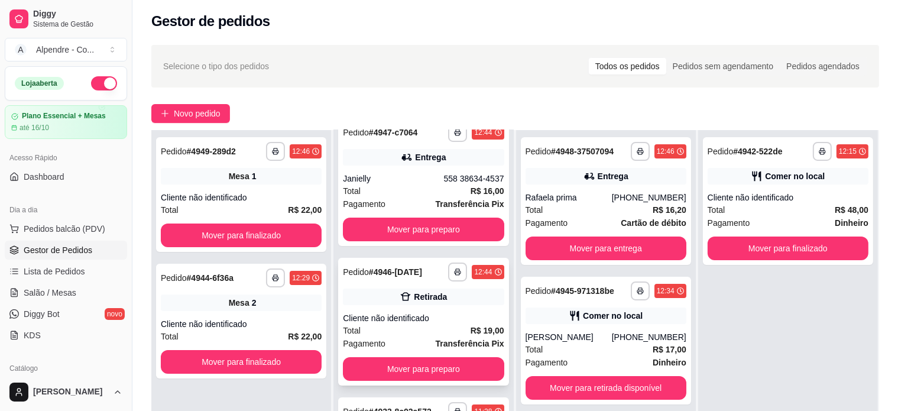
scroll to position [180, 0]
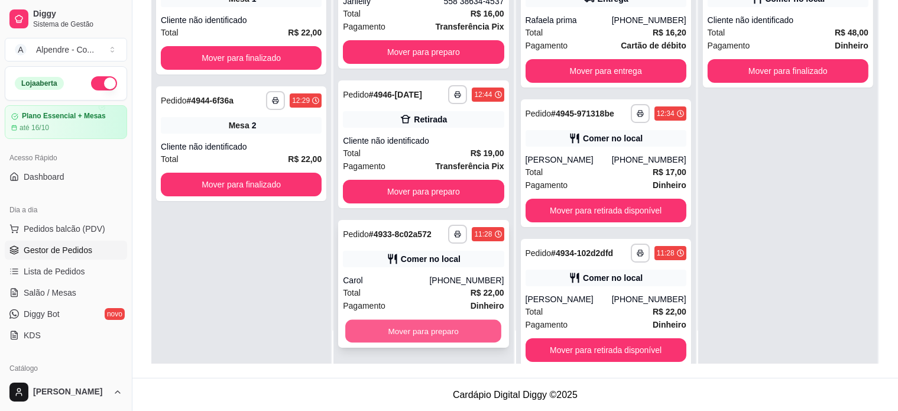
click at [403, 333] on button "Mover para preparo" at bounding box center [423, 331] width 156 height 23
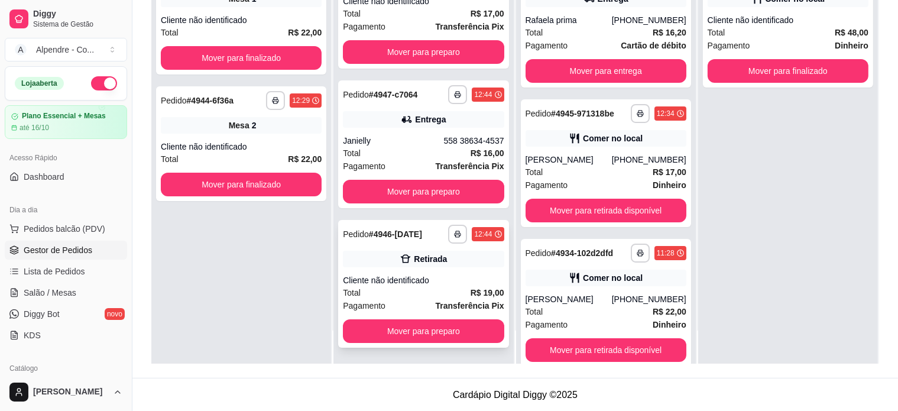
scroll to position [0, 0]
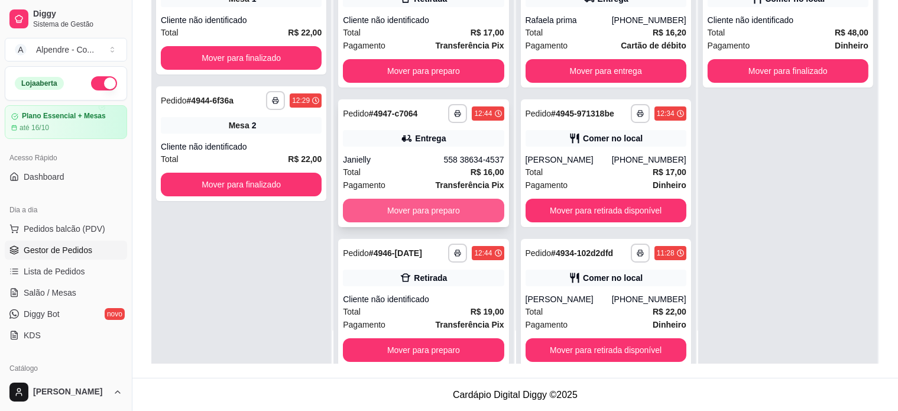
click at [411, 222] on div "**********" at bounding box center [423, 163] width 170 height 128
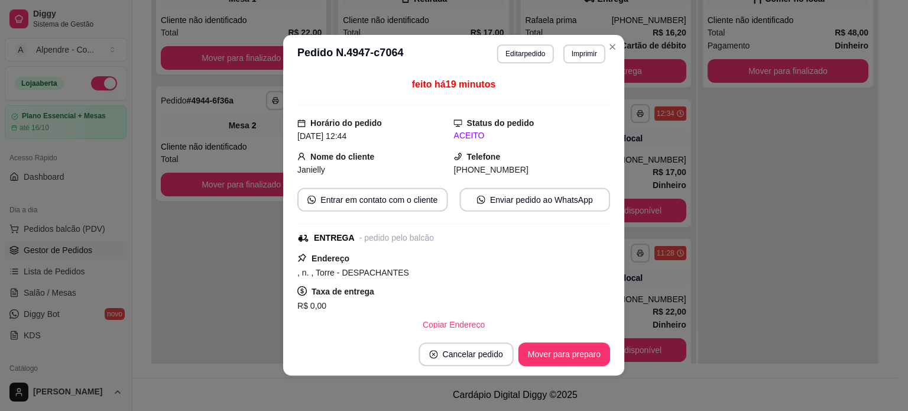
click at [410, 219] on div "feito há 19 minutos Horário do pedido [DATE] 12:44 Status do pedido ACEITO Nome…" at bounding box center [453, 203] width 313 height 251
click at [550, 349] on button "Mover para preparo" at bounding box center [563, 354] width 89 height 23
click at [556, 353] on button "Mover para entrega" at bounding box center [564, 354] width 91 height 24
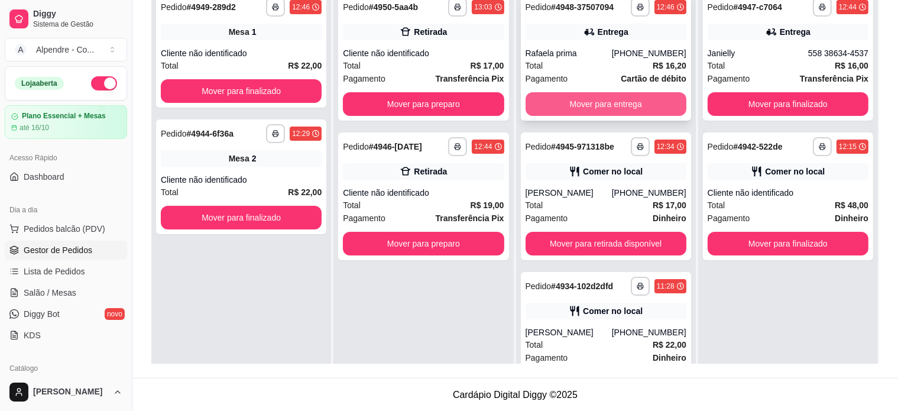
click at [622, 104] on button "Mover para entrega" at bounding box center [605, 104] width 161 height 24
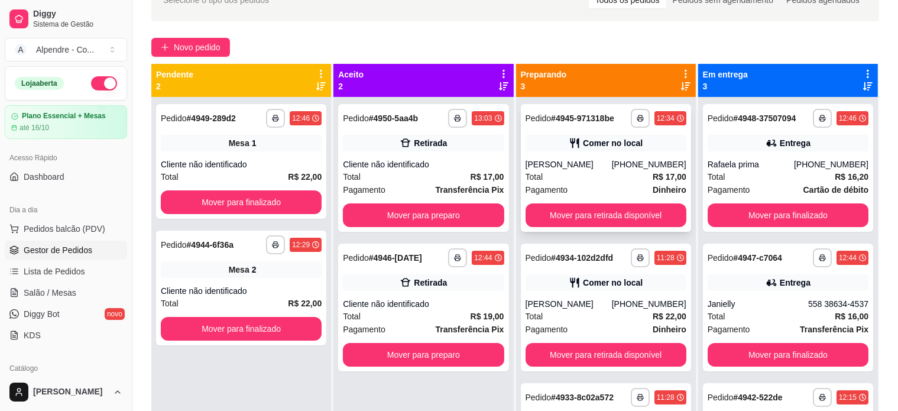
scroll to position [61, 0]
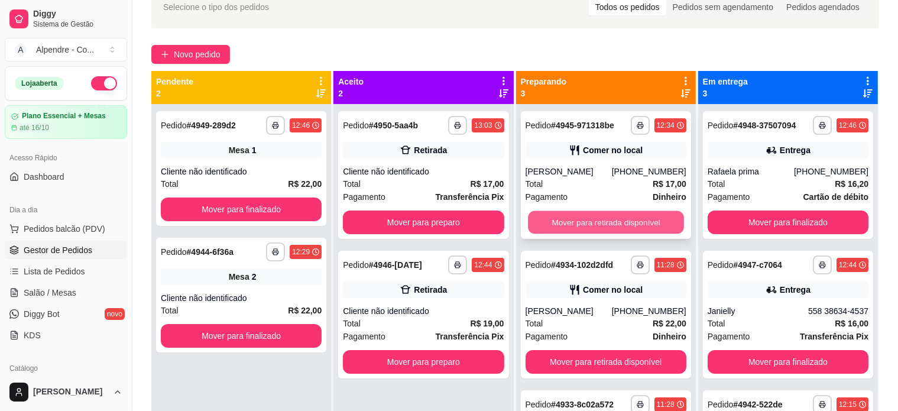
click at [610, 218] on button "Mover para retirada disponível" at bounding box center [606, 222] width 156 height 23
click at [610, 218] on button "Mover para retirada disponível" at bounding box center [605, 222] width 161 height 24
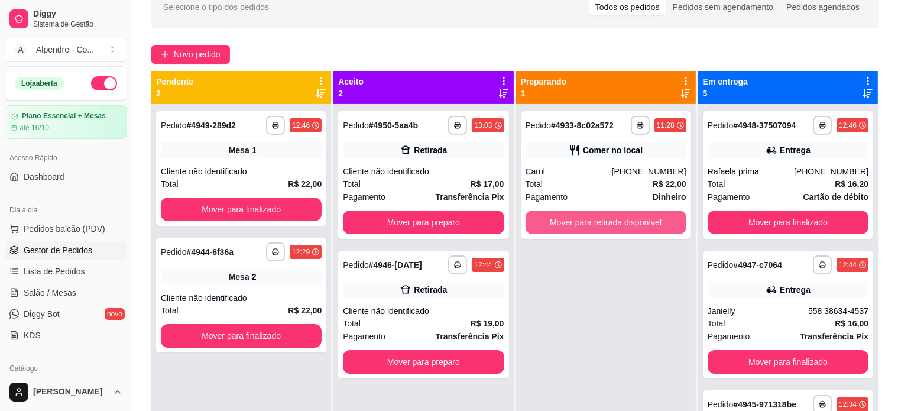
click at [610, 218] on button "Mover para retirada disponível" at bounding box center [605, 222] width 161 height 24
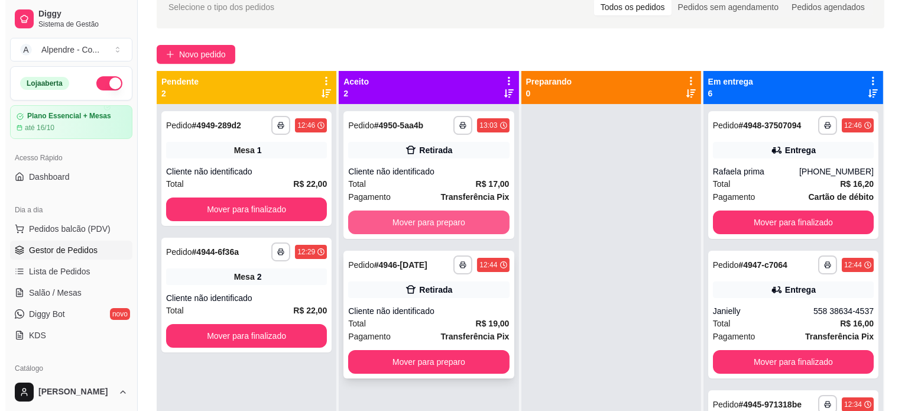
scroll to position [33, 0]
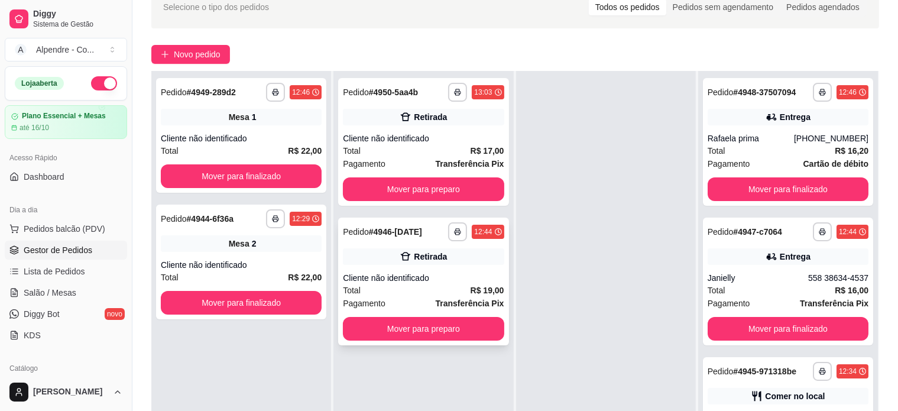
click at [414, 282] on div "Cliente não identificado" at bounding box center [423, 278] width 161 height 12
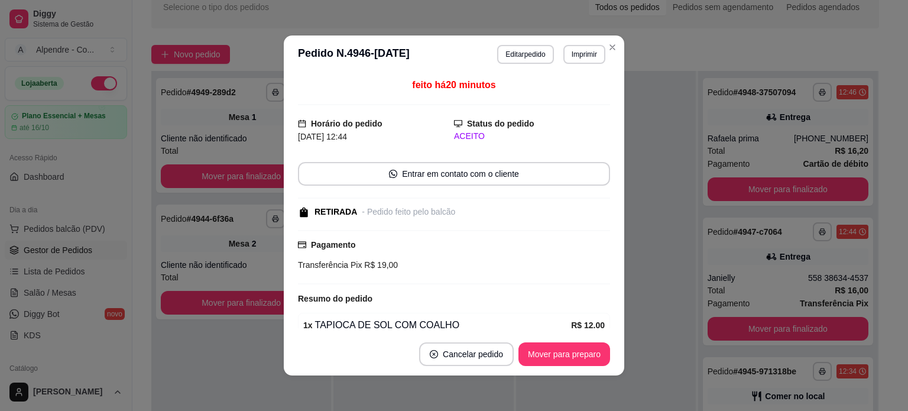
scroll to position [90, 0]
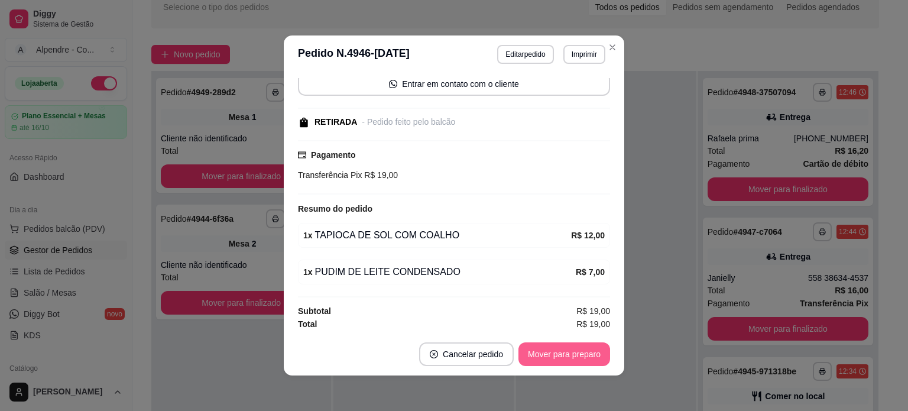
click at [550, 351] on button "Mover para preparo" at bounding box center [564, 354] width 92 height 24
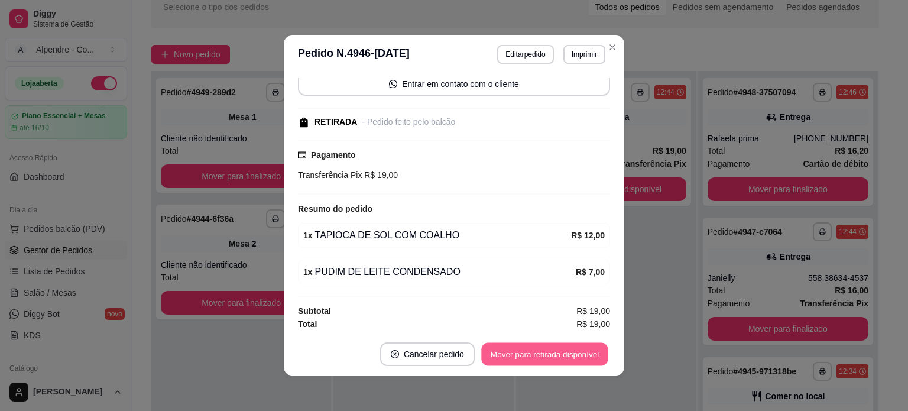
click at [550, 351] on button "Mover para retirada disponível" at bounding box center [544, 354] width 126 height 23
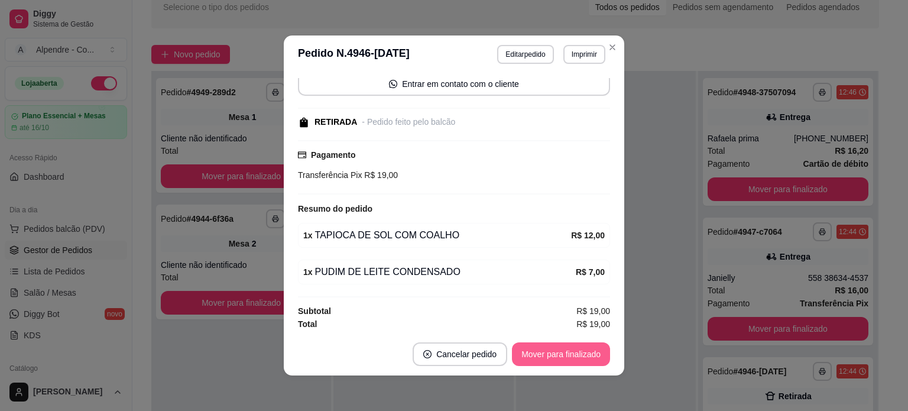
click at [550, 351] on button "Mover para finalizado" at bounding box center [561, 354] width 98 height 24
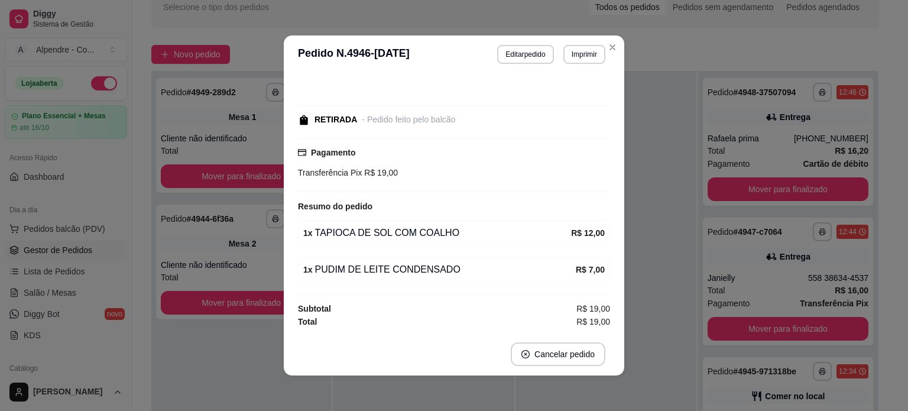
scroll to position [40, 0]
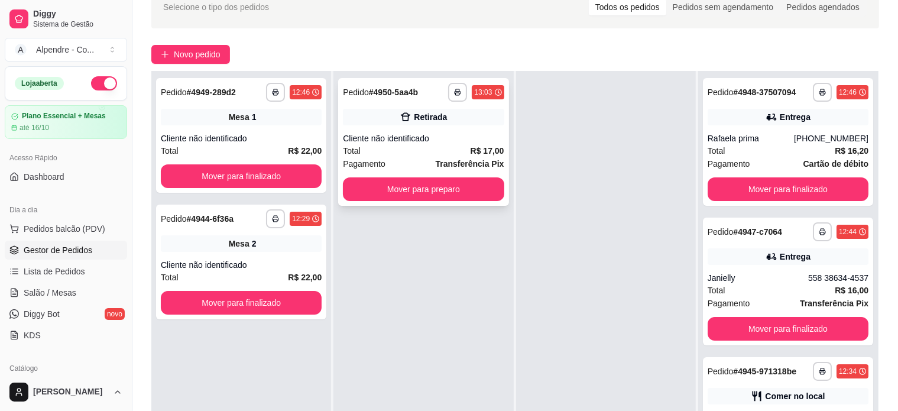
click at [399, 158] on div "Pagamento Transferência Pix" at bounding box center [423, 163] width 161 height 13
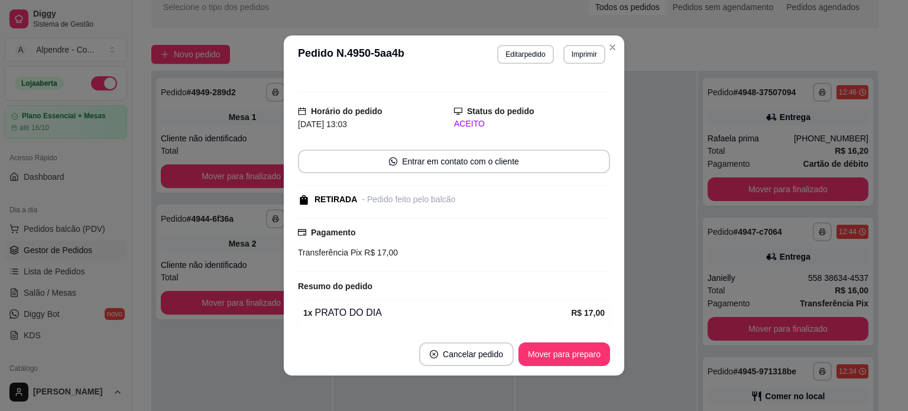
scroll to position [0, 0]
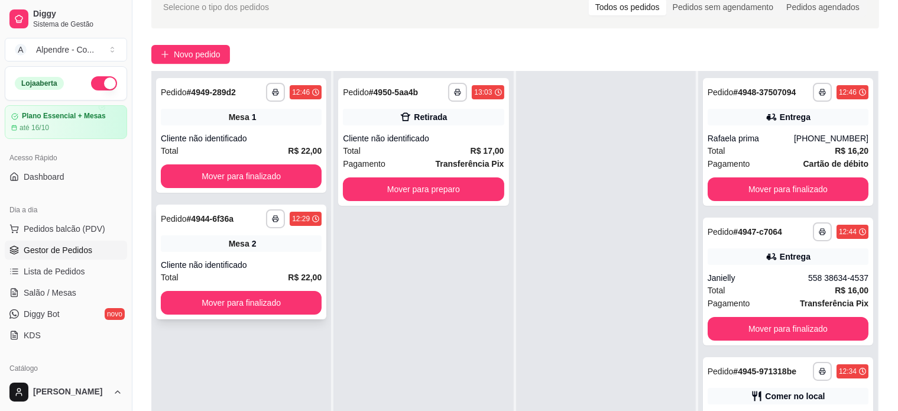
click at [242, 261] on div "Cliente não identificado" at bounding box center [241, 265] width 161 height 12
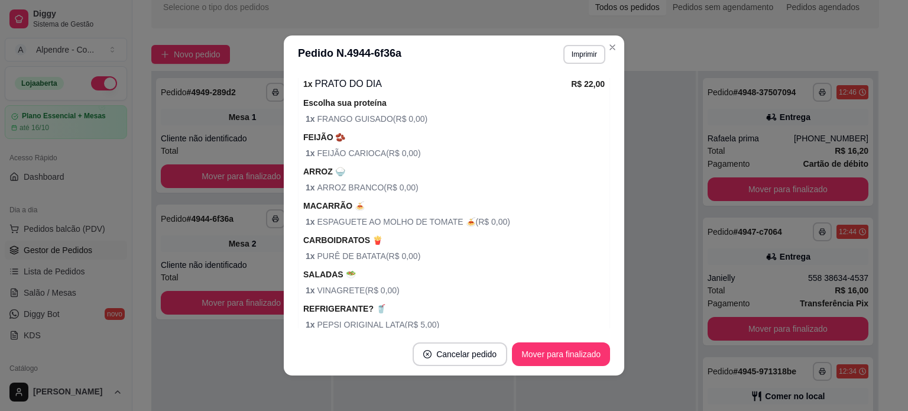
scroll to position [230, 0]
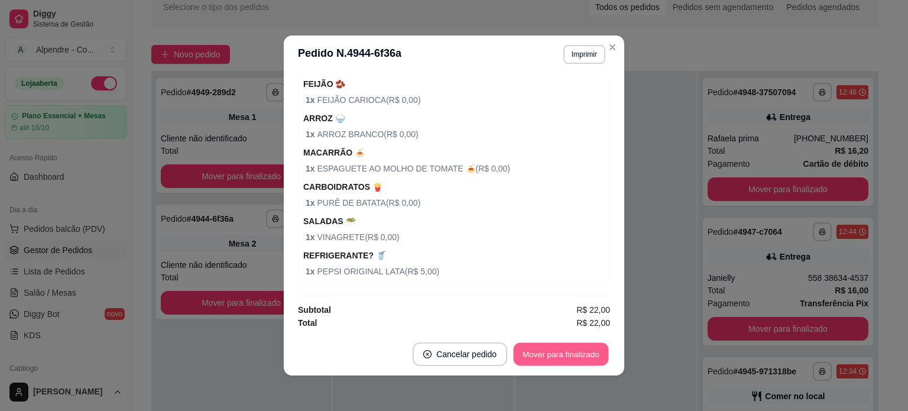
click at [534, 350] on button "Mover para finalizado" at bounding box center [561, 354] width 95 height 23
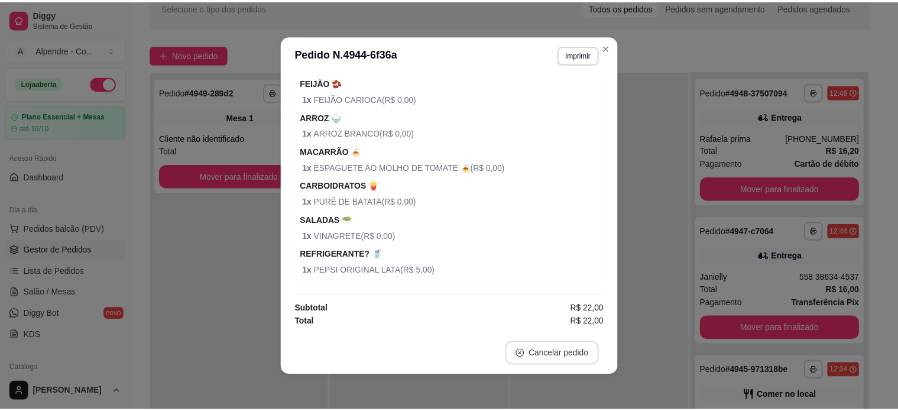
scroll to position [191, 0]
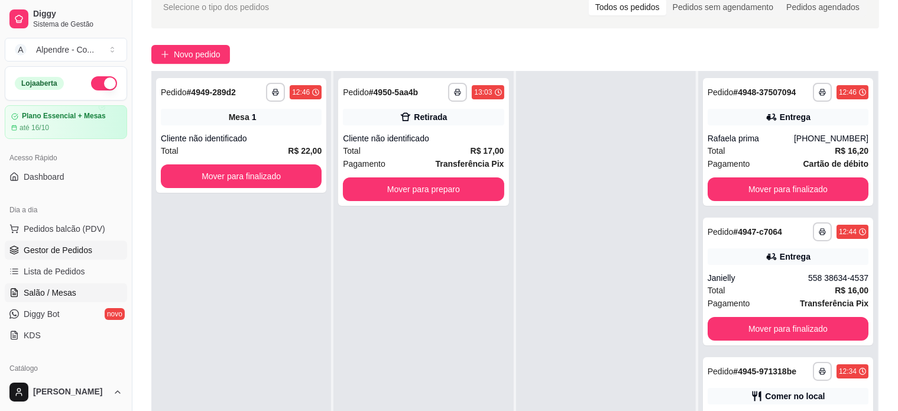
click at [35, 285] on link "Salão / Mesas" at bounding box center [66, 292] width 122 height 19
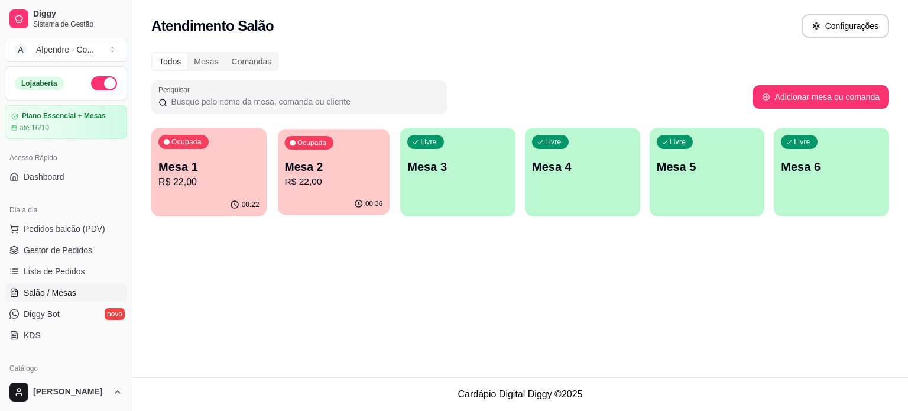
click at [343, 179] on p "R$ 22,00" at bounding box center [333, 182] width 98 height 14
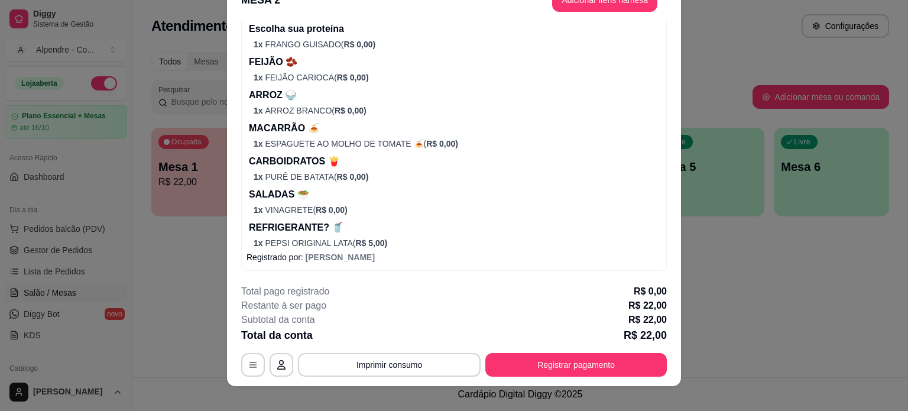
scroll to position [35, 0]
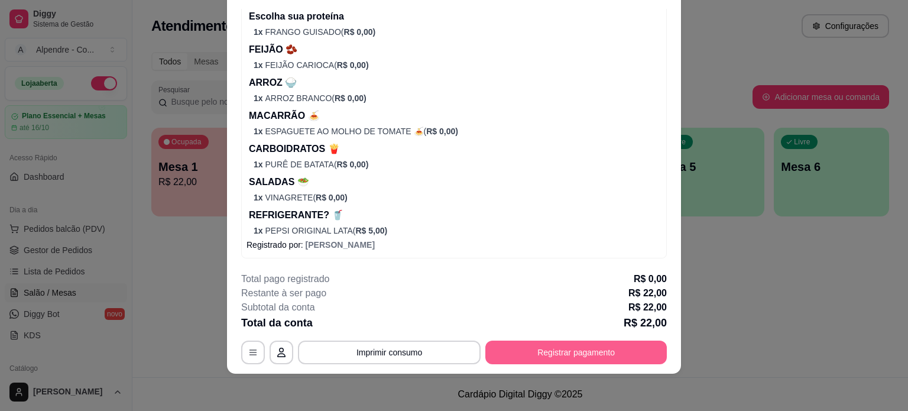
click at [532, 347] on button "Registrar pagamento" at bounding box center [575, 352] width 181 height 24
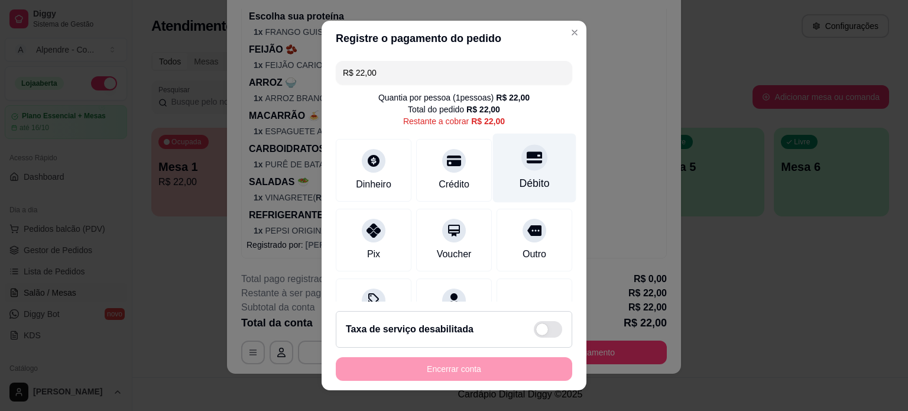
click at [527, 163] on icon at bounding box center [534, 157] width 15 height 15
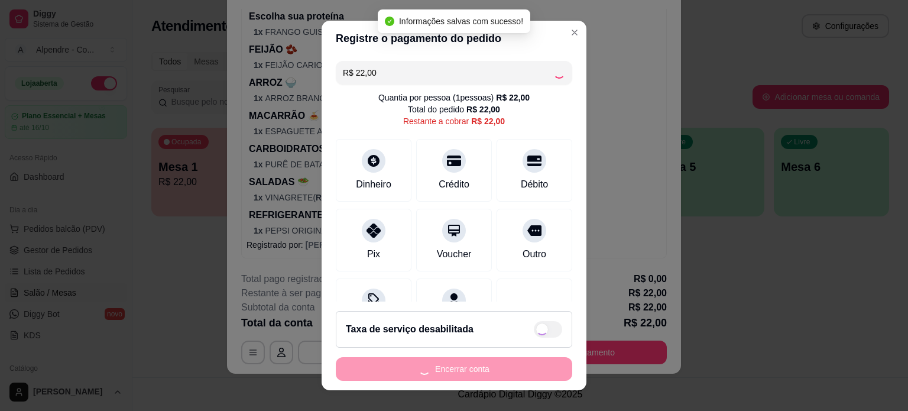
type input "R$ 0,00"
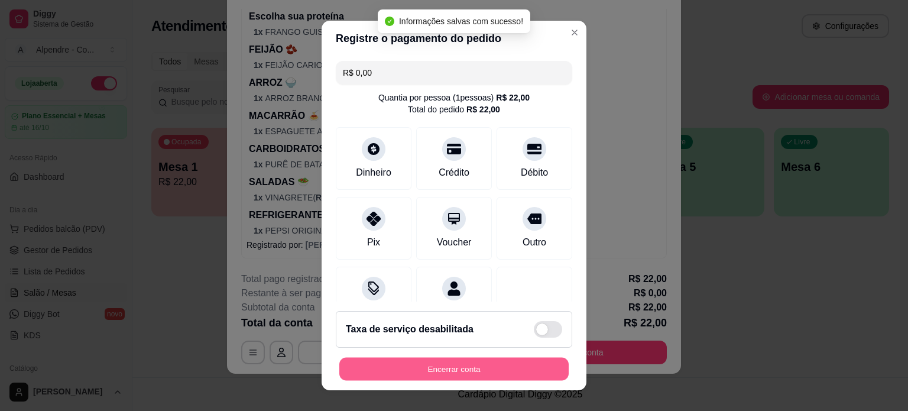
click at [452, 360] on button "Encerrar conta" at bounding box center [453, 369] width 229 height 23
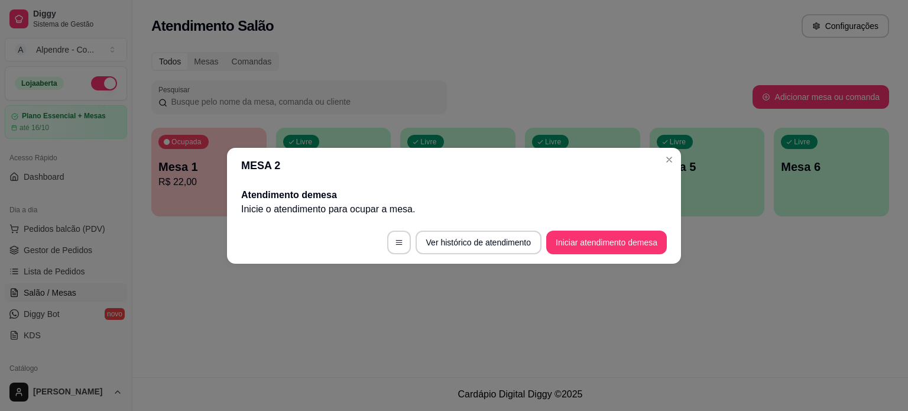
scroll to position [0, 0]
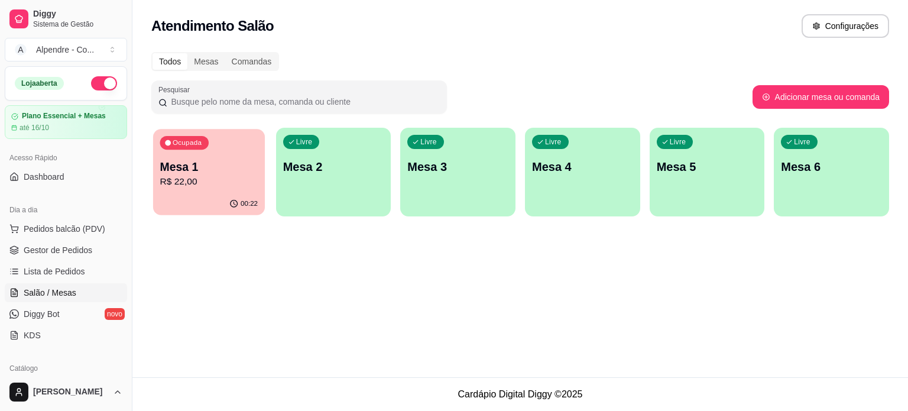
click at [201, 183] on p "R$ 22,00" at bounding box center [209, 182] width 98 height 14
click at [47, 242] on link "Gestor de Pedidos" at bounding box center [66, 250] width 122 height 19
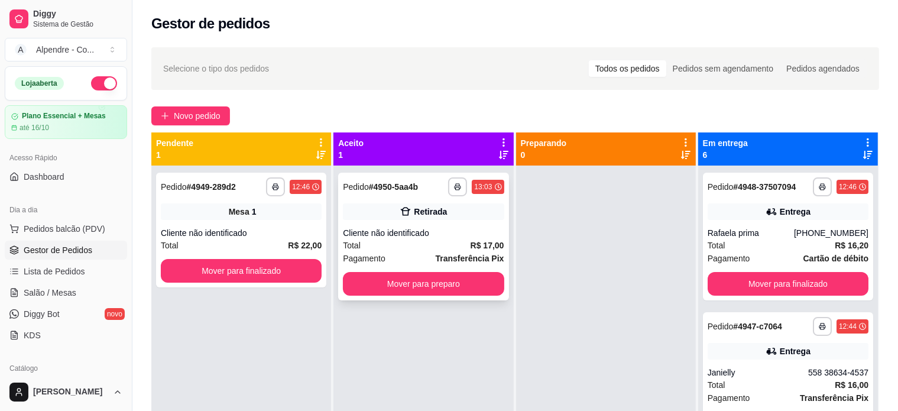
click at [410, 245] on div "Total R$ 17,00" at bounding box center [423, 245] width 161 height 13
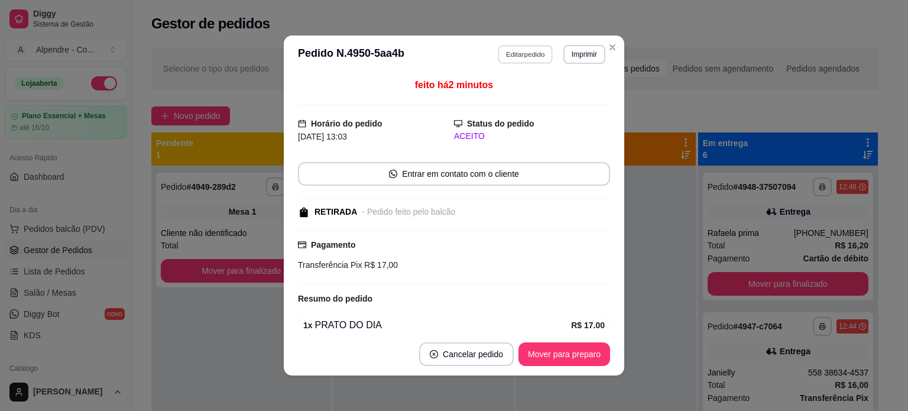
click at [513, 54] on button "Editar pedido" at bounding box center [525, 54] width 55 height 18
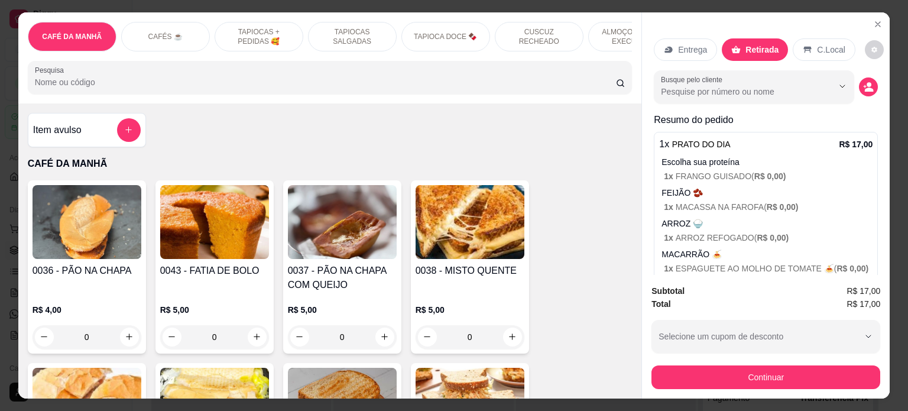
scroll to position [0, 418]
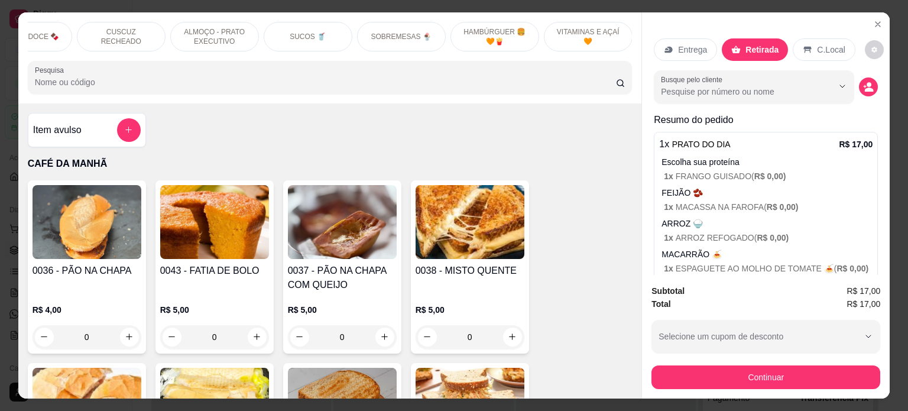
click at [371, 33] on p "SOBREMESAS 🍨" at bounding box center [401, 36] width 60 height 9
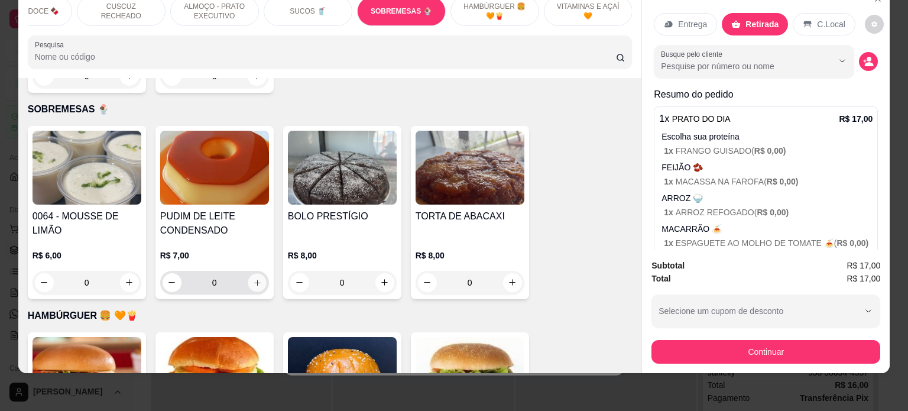
click at [252, 278] on icon "increase-product-quantity" at bounding box center [256, 282] width 9 height 9
type input "1"
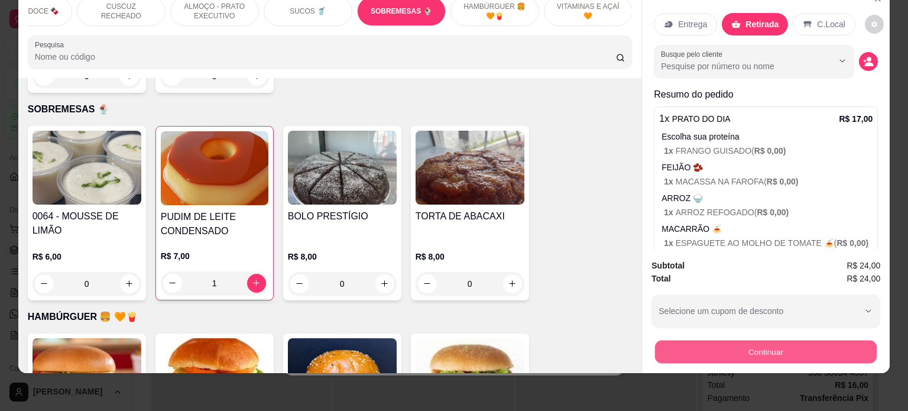
click at [765, 345] on button "Continuar" at bounding box center [766, 351] width 222 height 23
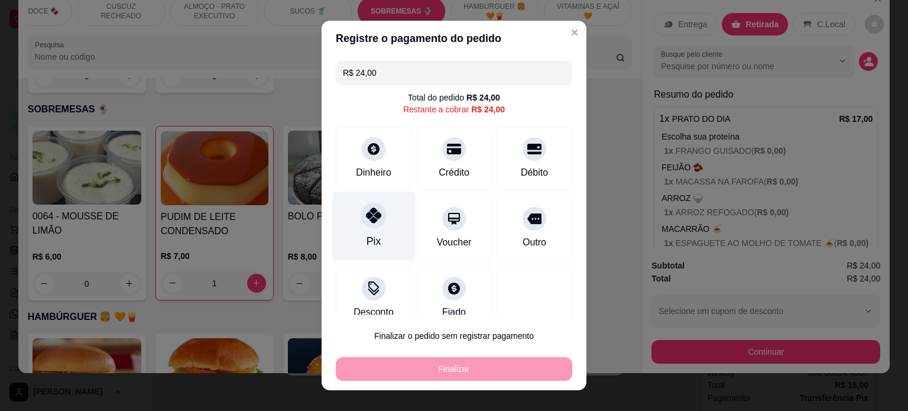
click at [373, 219] on div at bounding box center [373, 215] width 26 height 26
type input "R$ 0,00"
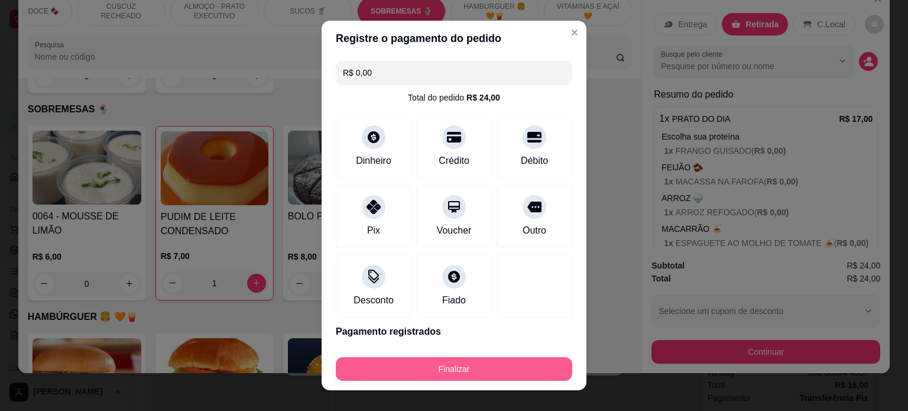
click at [452, 371] on button "Finalizar" at bounding box center [454, 369] width 236 height 24
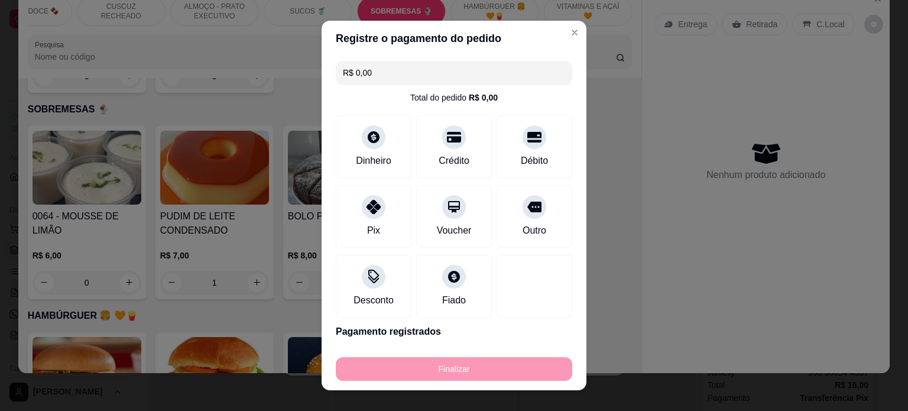
type input "0"
type input "-R$ 24,00"
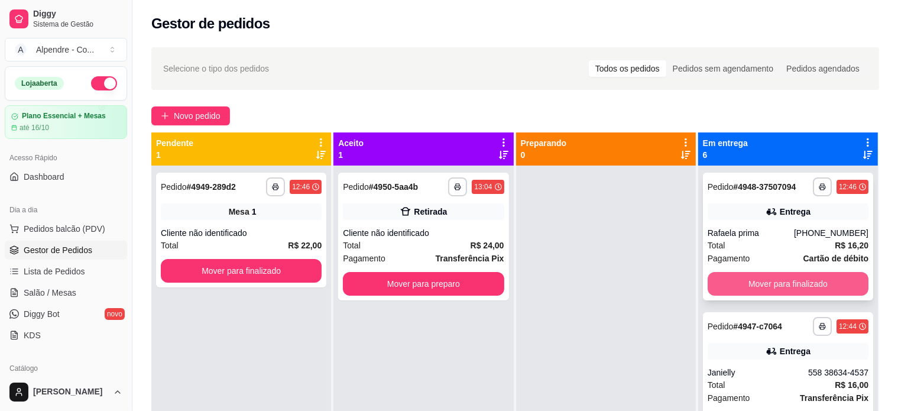
click at [755, 291] on button "Mover para finalizado" at bounding box center [787, 284] width 161 height 24
click at [755, 285] on button "Mover para finalizado" at bounding box center [787, 284] width 161 height 24
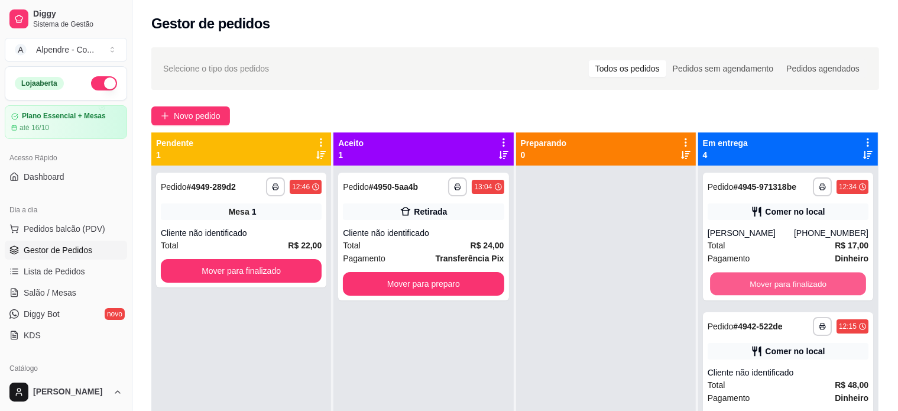
click at [755, 285] on button "Mover para finalizado" at bounding box center [788, 283] width 156 height 23
click at [755, 285] on button "Mover para finalizado" at bounding box center [787, 284] width 161 height 24
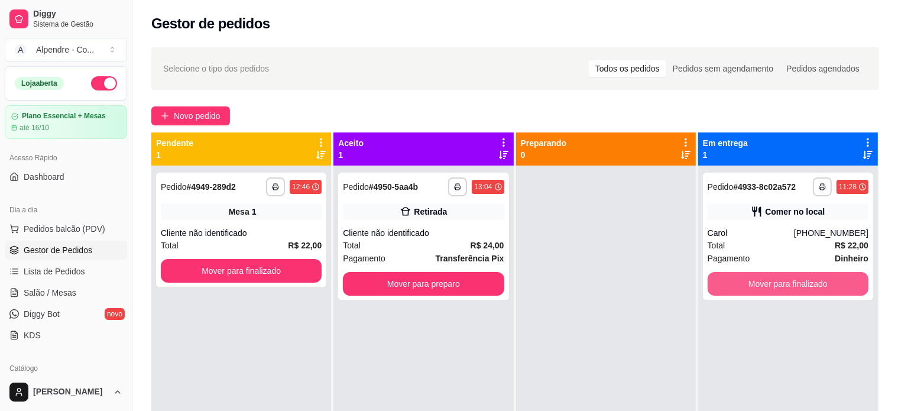
click at [755, 285] on button "Mover para finalizado" at bounding box center [787, 284] width 161 height 24
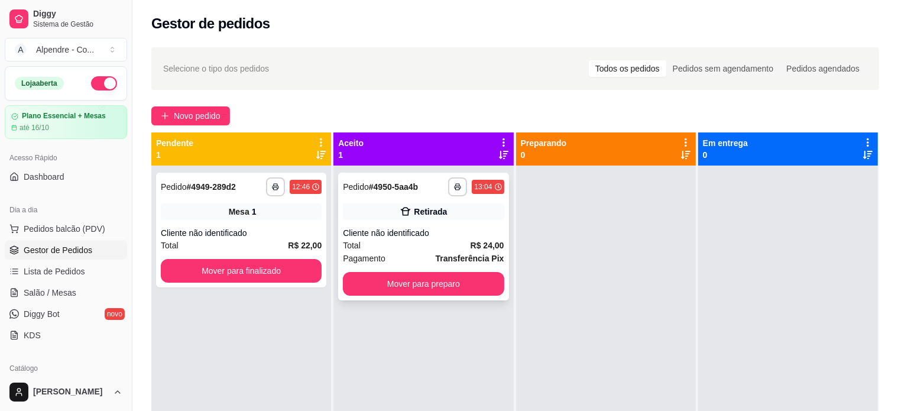
click at [423, 250] on div "Total R$ 24,00" at bounding box center [423, 245] width 161 height 13
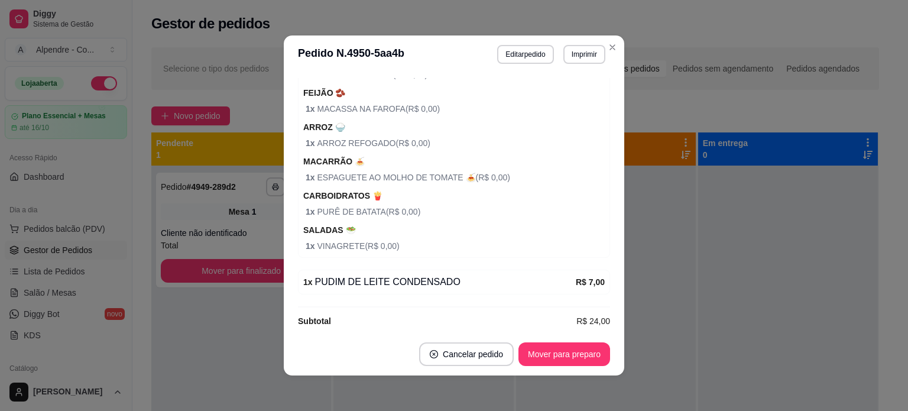
scroll to position [321, 0]
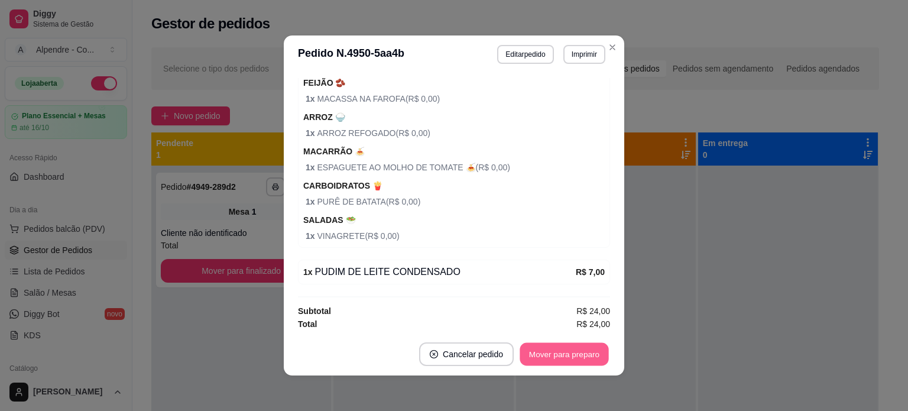
click at [554, 355] on button "Mover para preparo" at bounding box center [563, 354] width 89 height 23
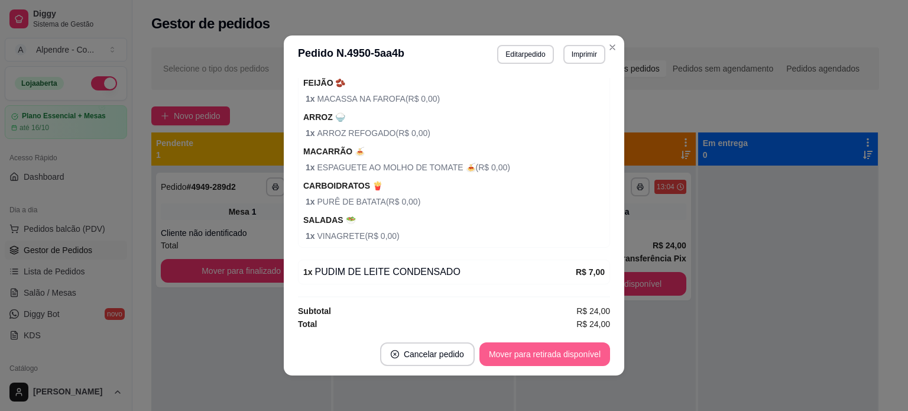
click at [554, 352] on button "Mover para retirada disponível" at bounding box center [544, 354] width 131 height 24
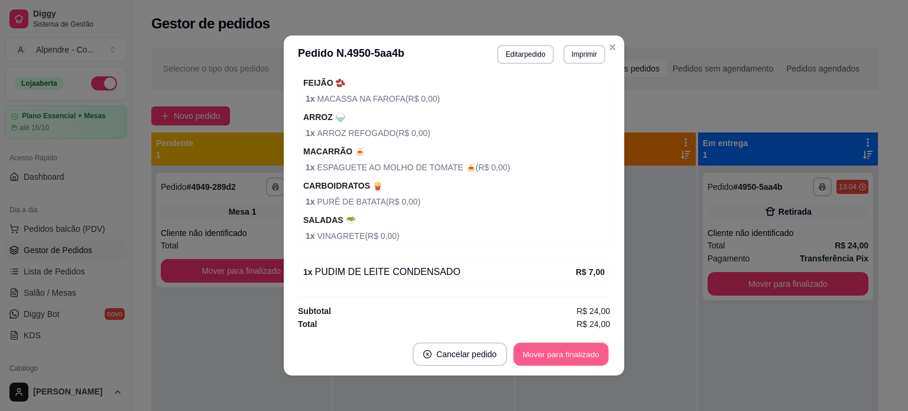
click at [554, 352] on button "Mover para finalizado" at bounding box center [561, 354] width 95 height 23
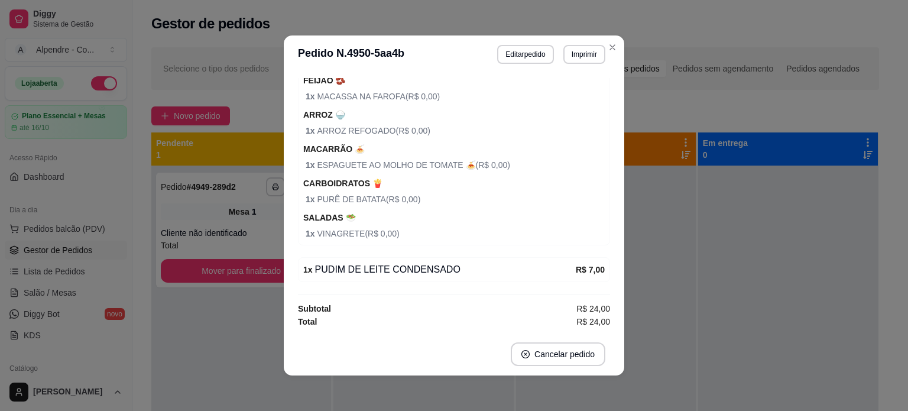
scroll to position [259, 0]
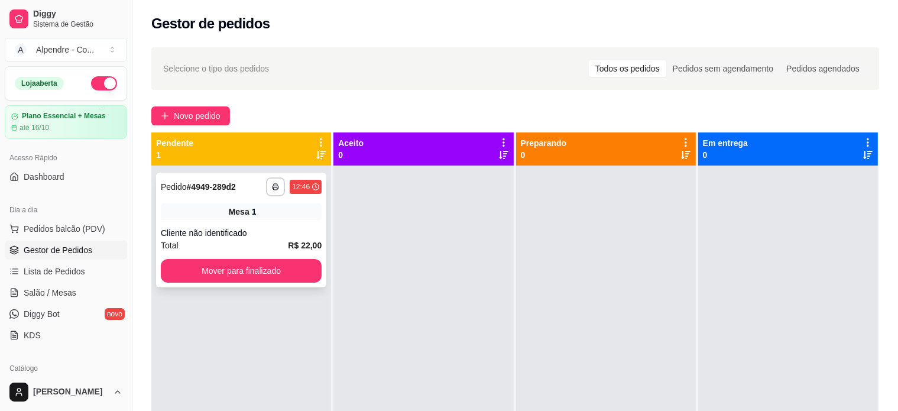
click at [261, 227] on div "Cliente não identificado" at bounding box center [241, 233] width 161 height 12
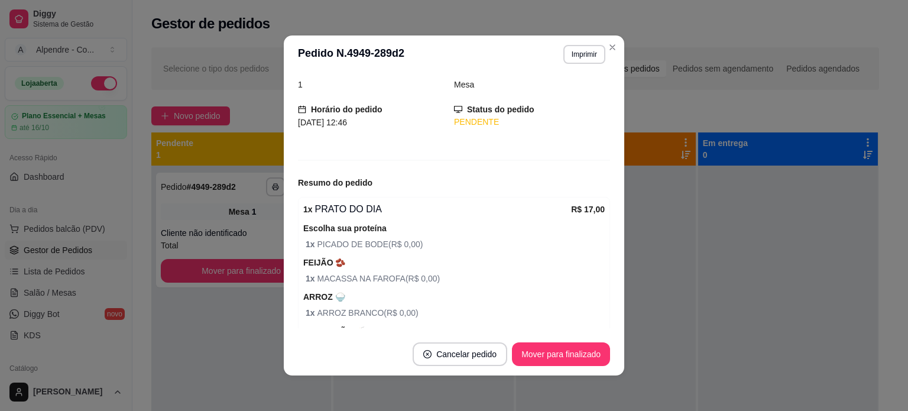
scroll to position [232, 0]
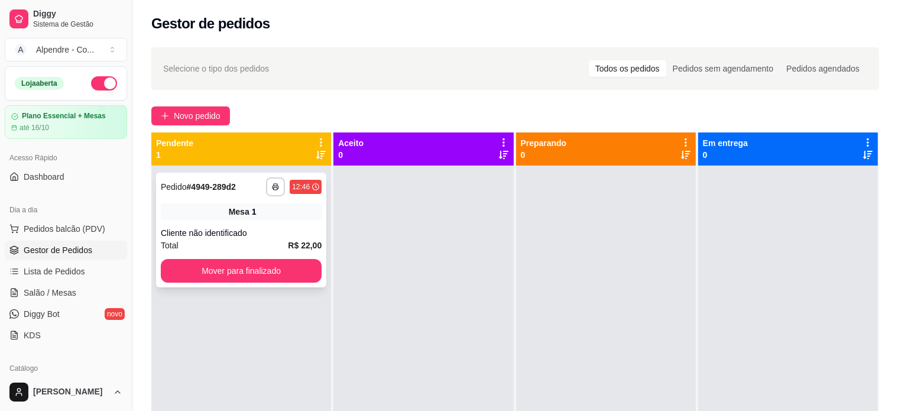
click at [256, 230] on div "Cliente não identificado" at bounding box center [241, 233] width 161 height 12
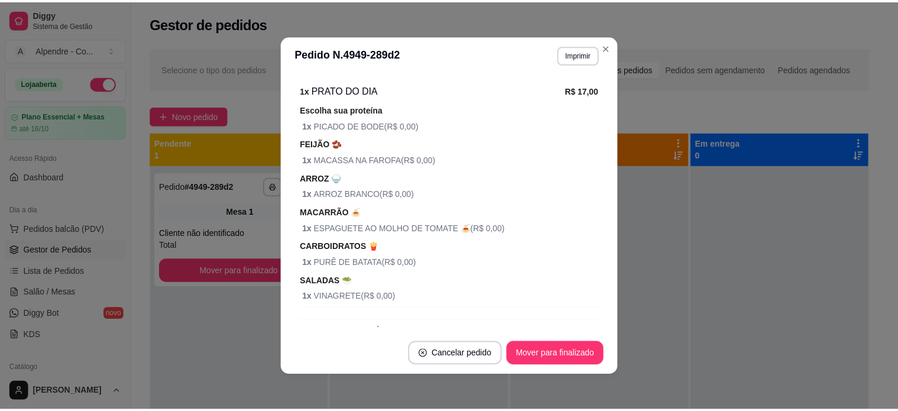
scroll to position [177, 0]
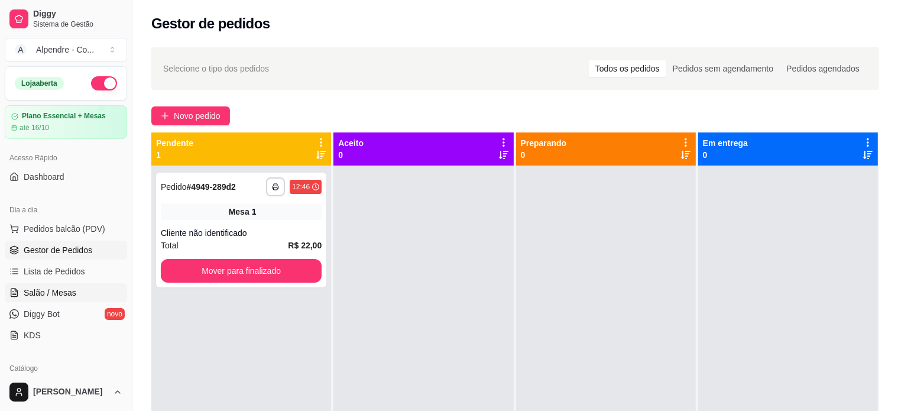
click at [50, 291] on span "Salão / Mesas" at bounding box center [50, 293] width 53 height 12
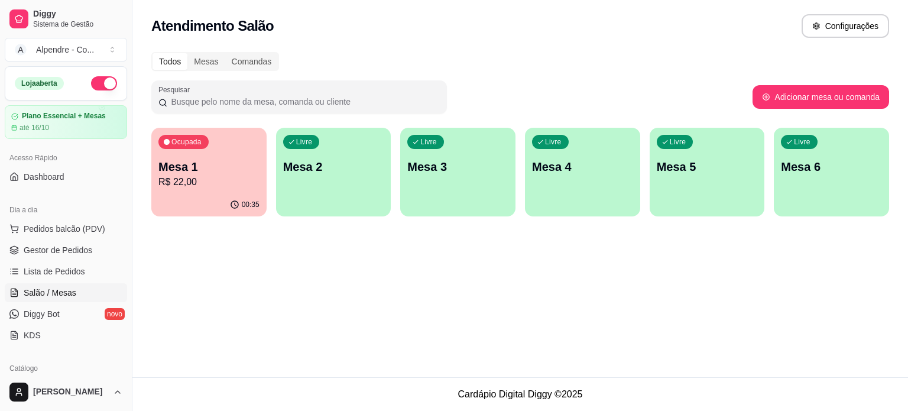
click at [233, 173] on p "Mesa 1" at bounding box center [208, 166] width 101 height 17
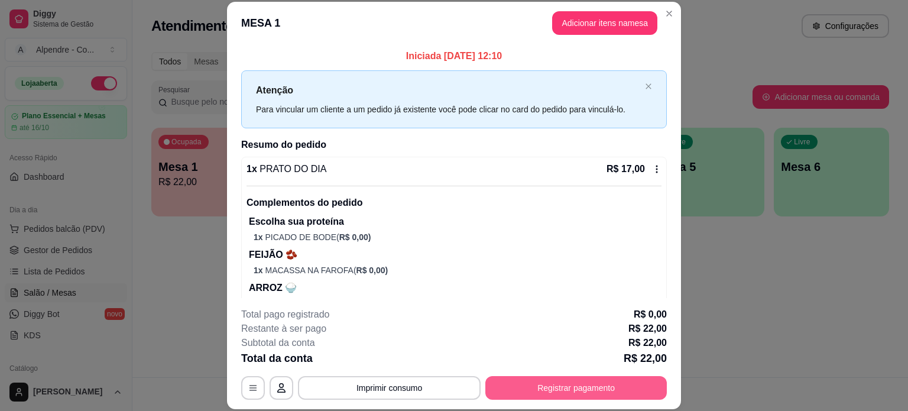
click at [538, 389] on button "Registrar pagamento" at bounding box center [575, 388] width 181 height 24
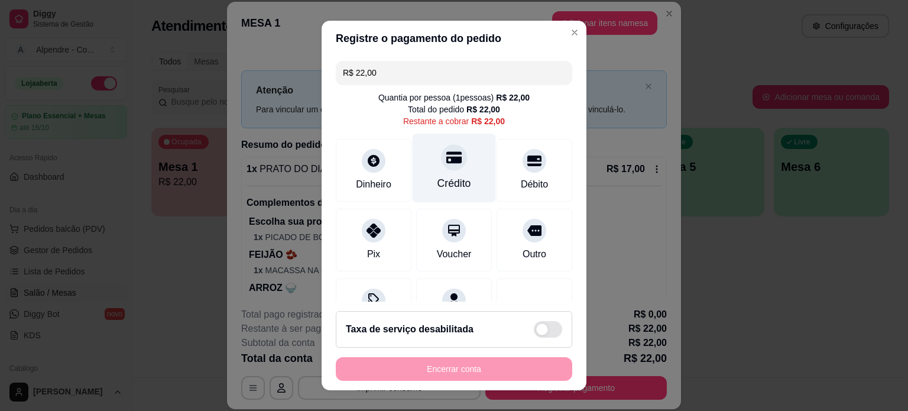
click at [443, 176] on div "Crédito" at bounding box center [453, 167] width 83 height 69
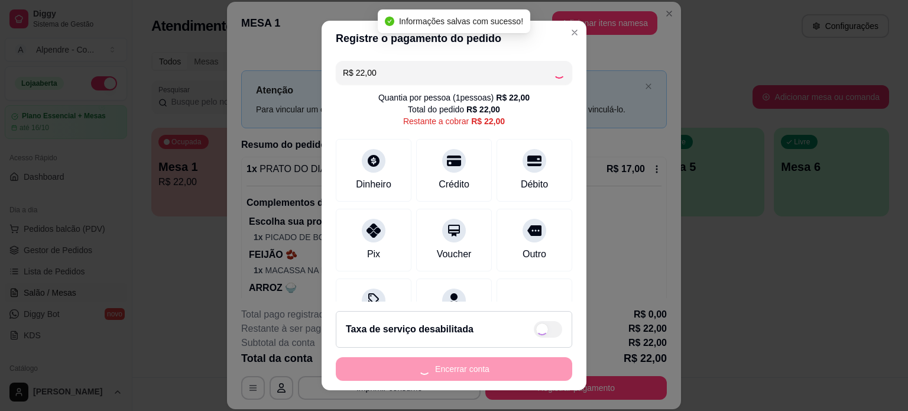
type input "R$ 0,00"
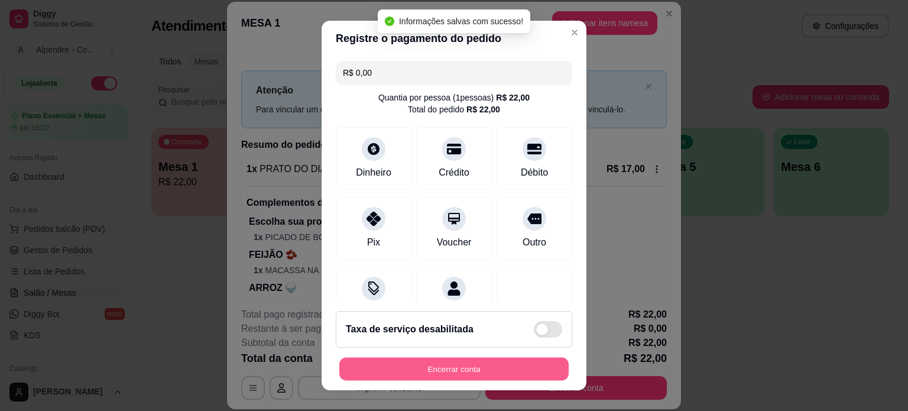
click at [455, 369] on button "Encerrar conta" at bounding box center [453, 369] width 229 height 23
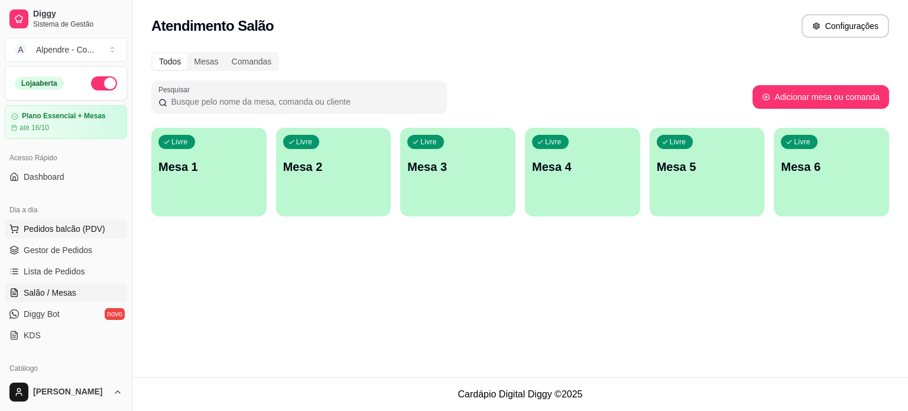
click at [54, 230] on span "Pedidos balcão (PDV)" at bounding box center [65, 229] width 82 height 12
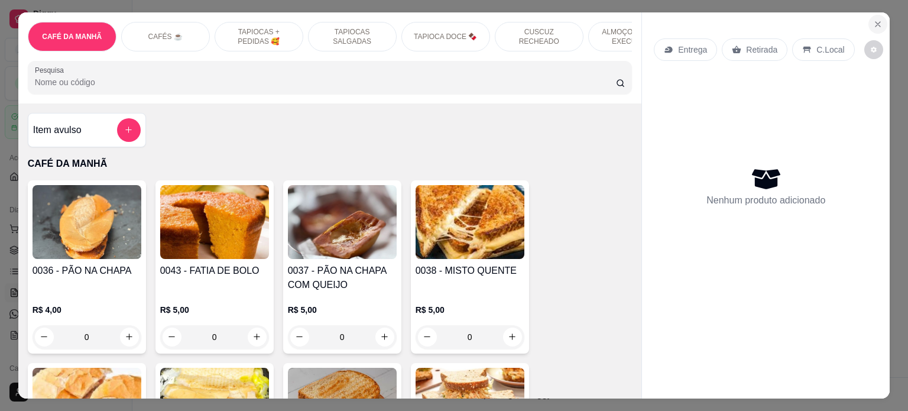
click at [875, 21] on icon "Close" at bounding box center [877, 24] width 9 height 9
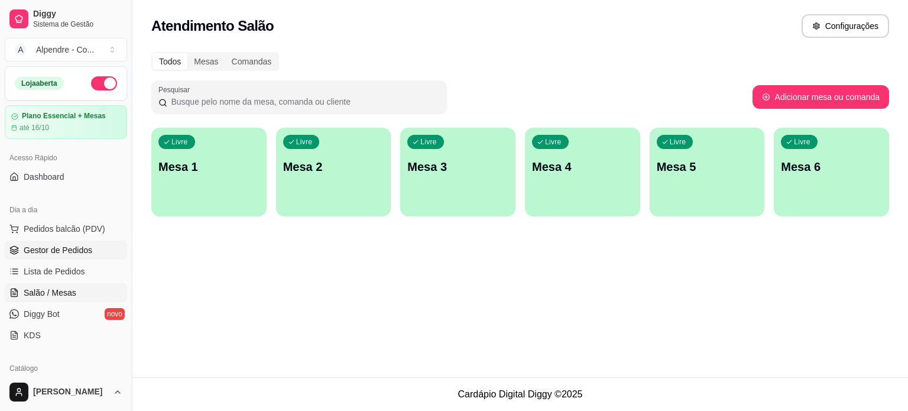
click at [63, 252] on span "Gestor de Pedidos" at bounding box center [58, 250] width 69 height 12
